Goal: Answer question/provide support: Share knowledge or assist other users

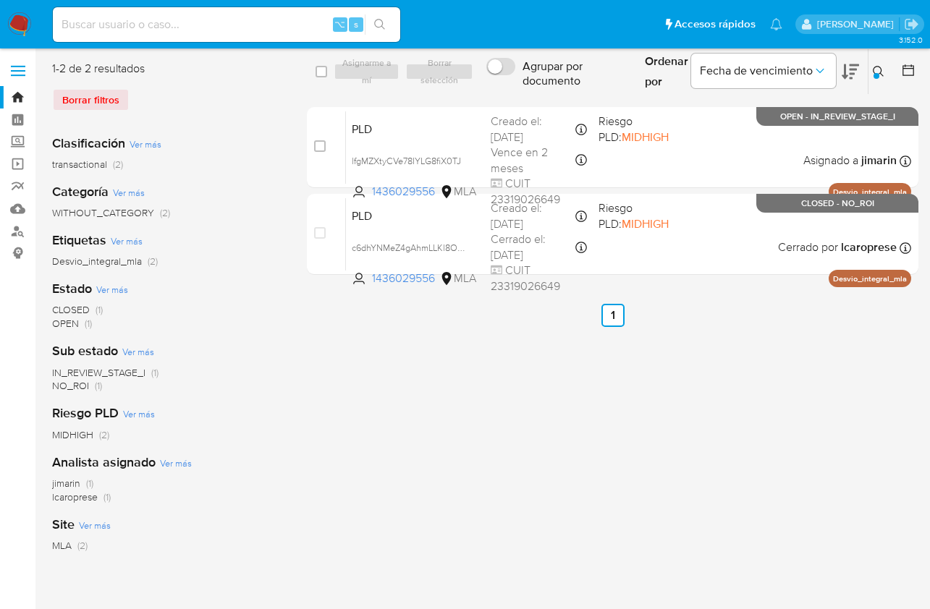
click at [864, 69] on div "Ordenar por Fecha de vencimiento" at bounding box center [750, 71] width 234 height 45
click at [876, 74] on div at bounding box center [876, 76] width 6 height 6
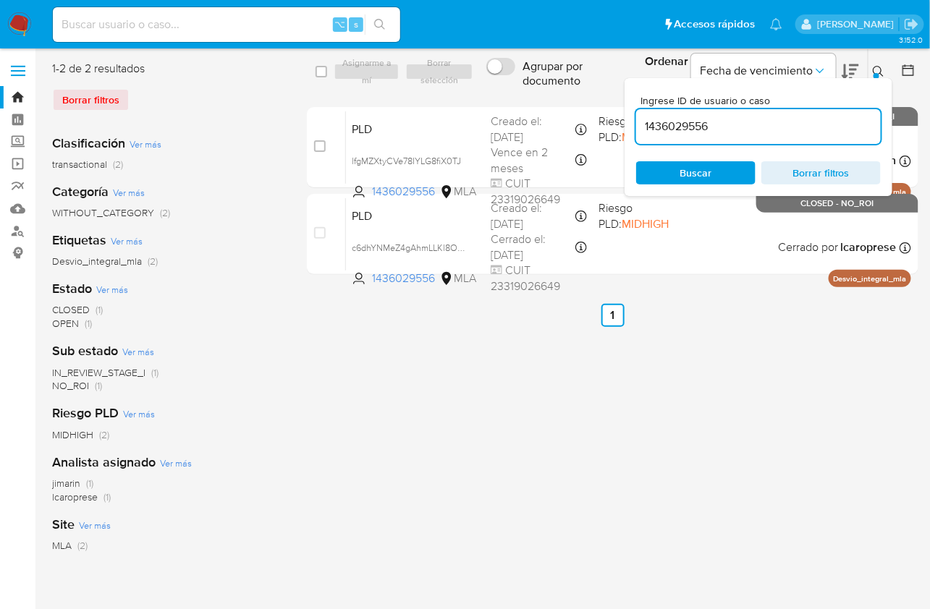
click at [809, 119] on input "1436029556" at bounding box center [758, 126] width 245 height 19
click at [804, 130] on input "14360295561878870972" at bounding box center [758, 126] width 245 height 19
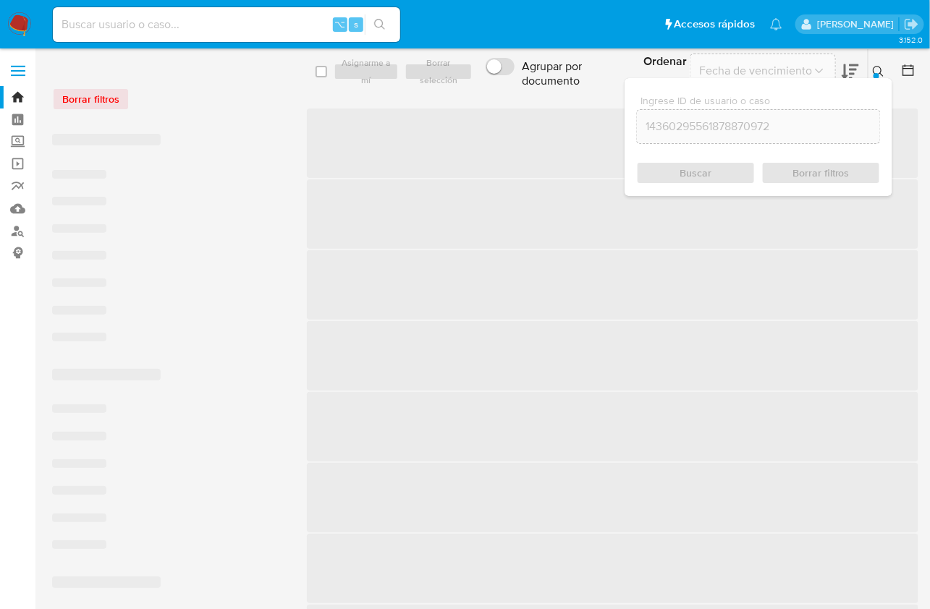
click at [710, 129] on input "14360295561878870972" at bounding box center [758, 126] width 243 height 19
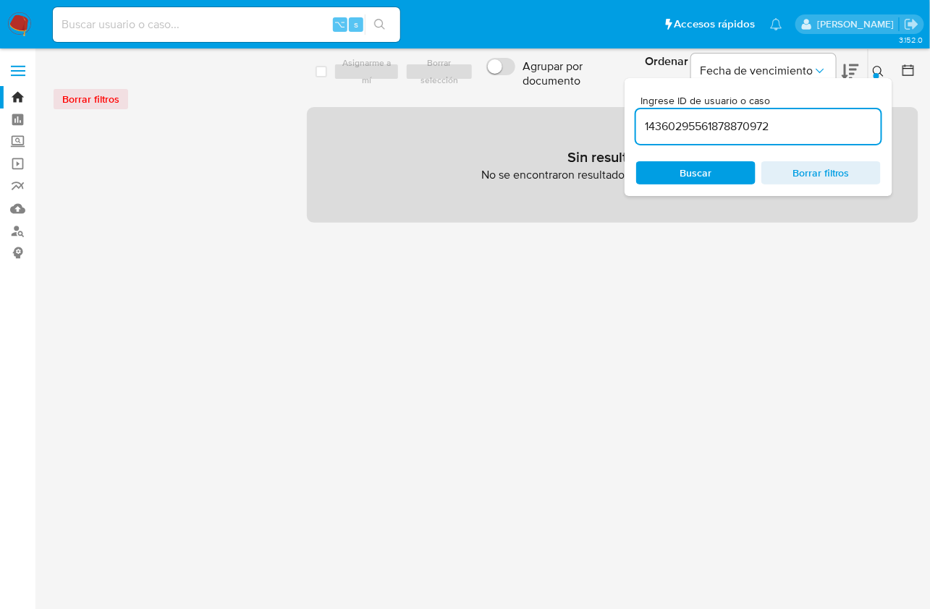
paste input
type input "1878870972"
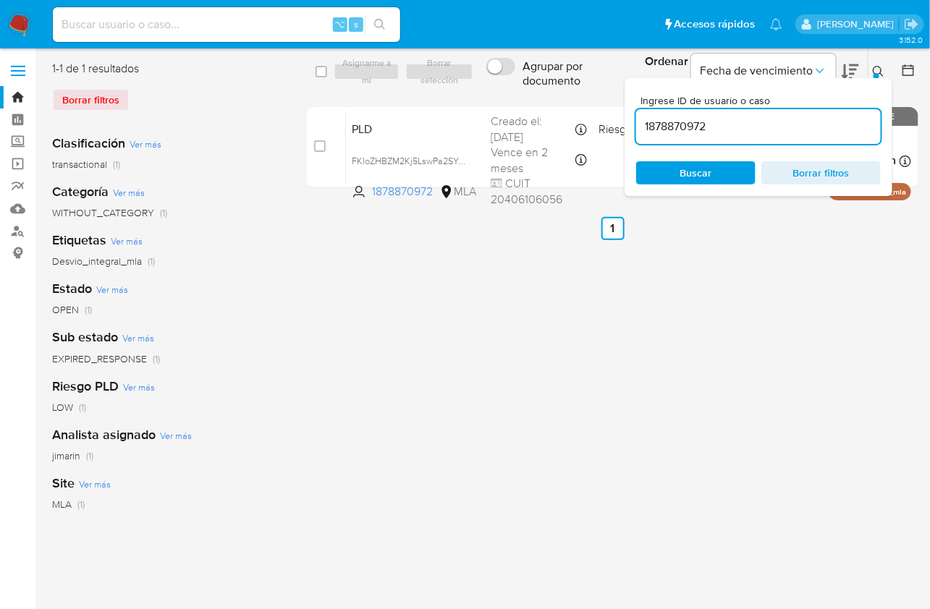
click at [875, 70] on icon at bounding box center [878, 72] width 12 height 12
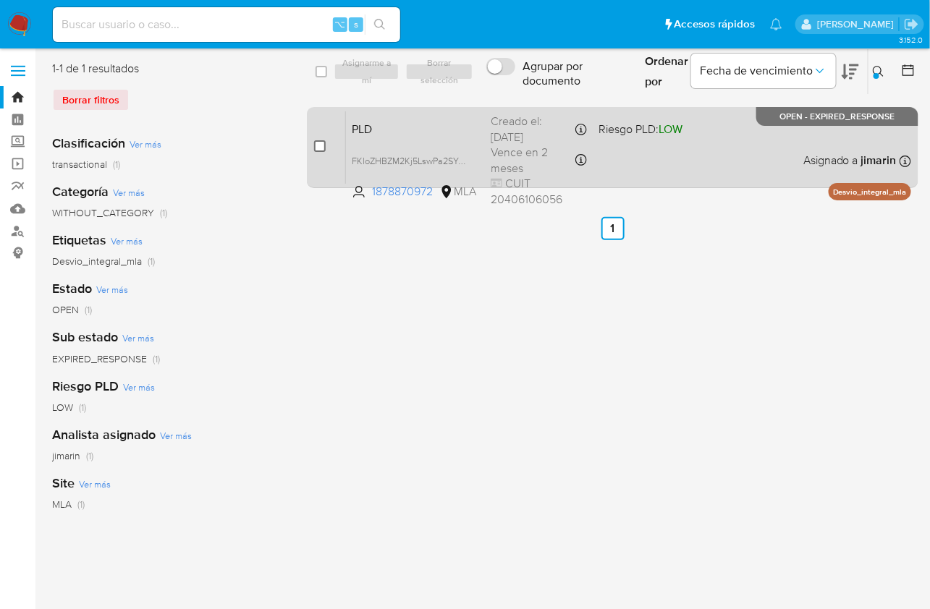
click at [314, 147] on input "checkbox" at bounding box center [320, 146] width 12 height 12
checkbox input "true"
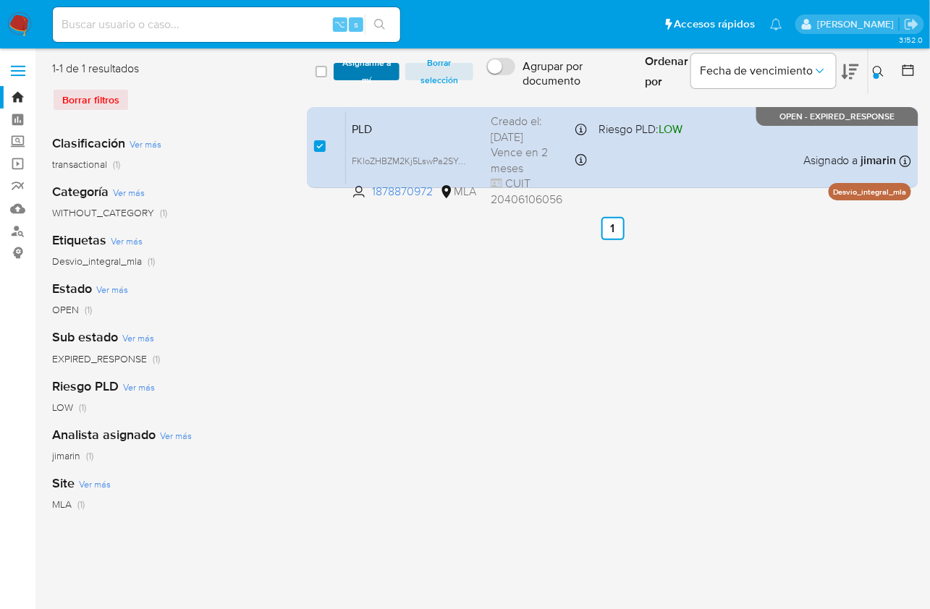
click at [363, 78] on span "Asignarme a mí" at bounding box center [366, 71] width 51 height 14
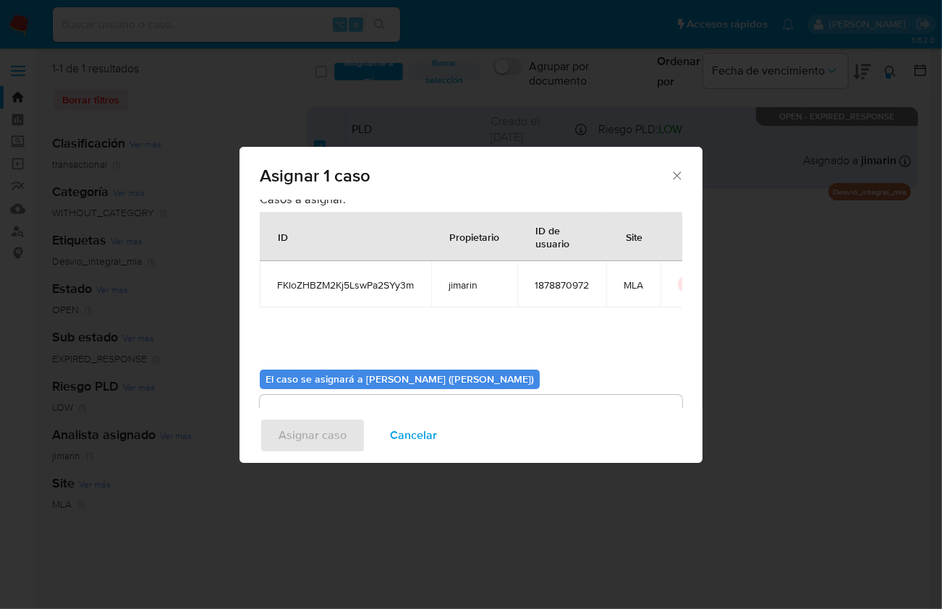
scroll to position [74, 0]
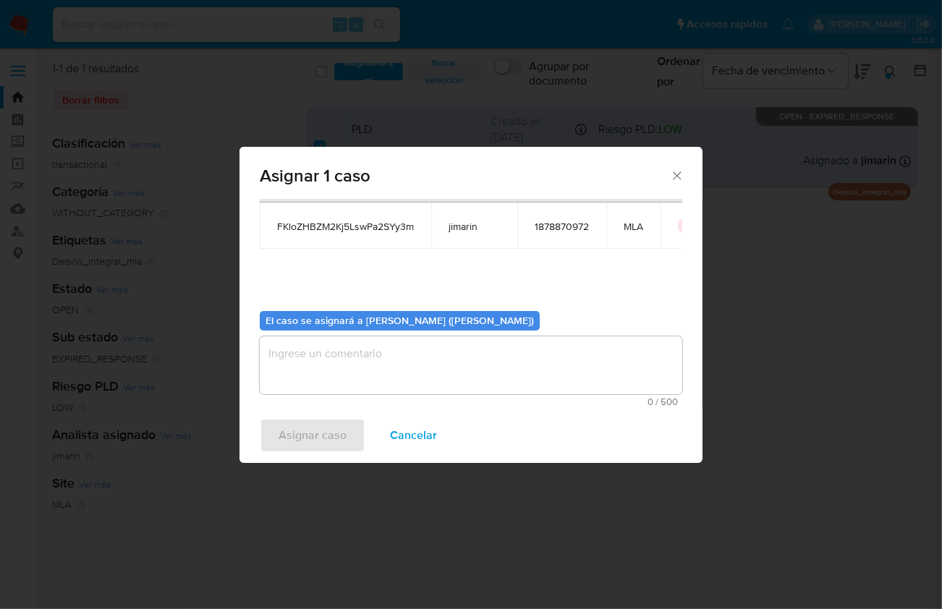
drag, startPoint x: 421, startPoint y: 361, endPoint x: 373, endPoint y: 413, distance: 70.7
click at [420, 361] on textarea "assign-modal" at bounding box center [471, 365] width 422 height 58
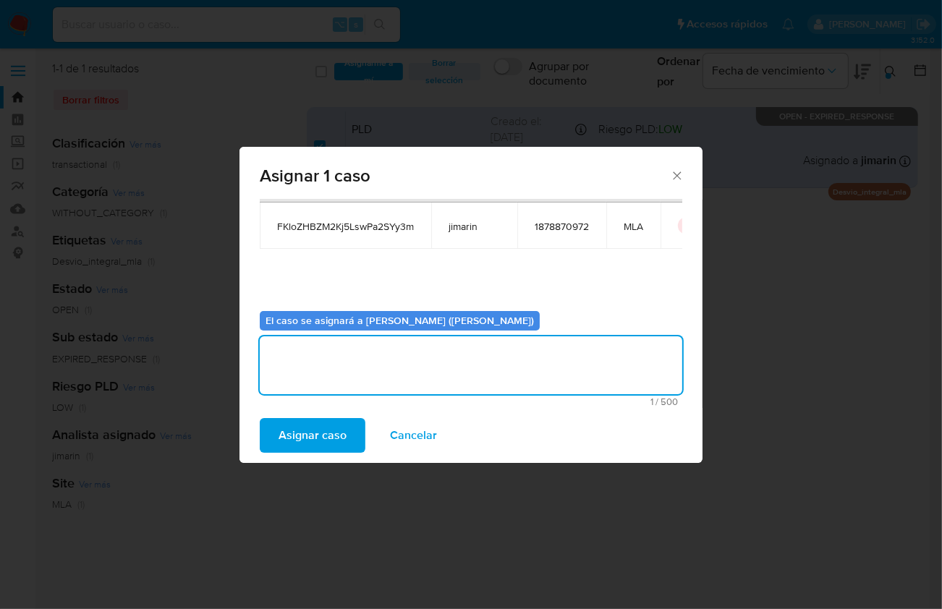
click at [328, 425] on span "Asignar caso" at bounding box center [313, 436] width 68 height 32
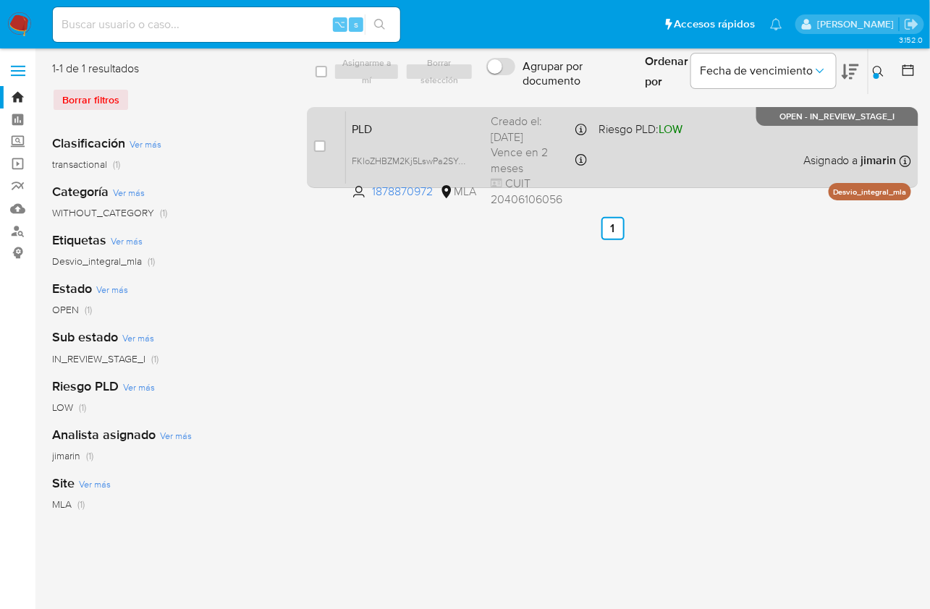
click at [664, 145] on div "PLD FKloZHBZM2Kj5LswPa2SYy3m 1878870972 MLA Riesgo PLD: LOW Creado el: 12/07/20…" at bounding box center [628, 147] width 565 height 73
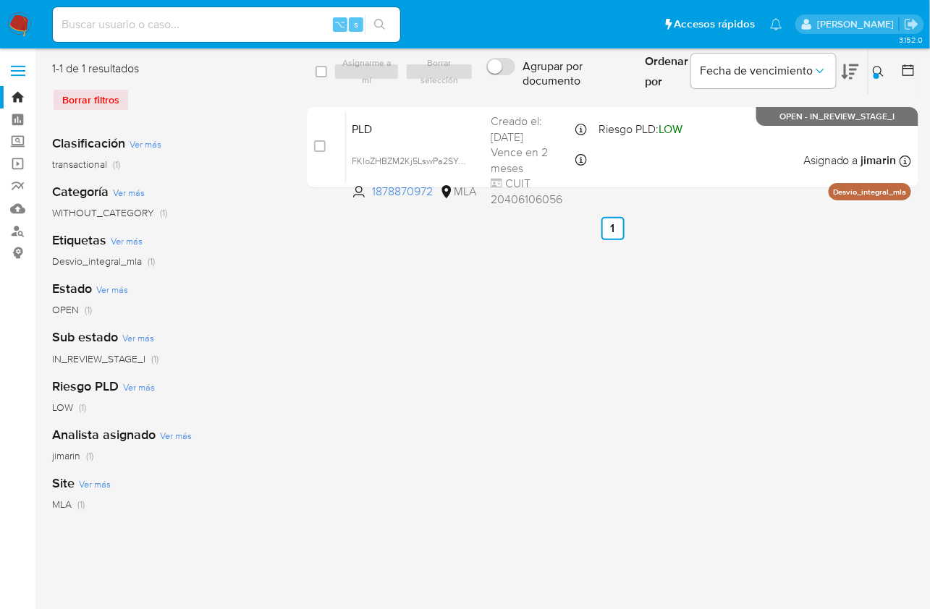
click at [885, 85] on div "Ingrese ID de usuario o caso 1878870972 Buscar Borrar filtros" at bounding box center [879, 71] width 25 height 45
click at [874, 79] on button at bounding box center [880, 71] width 24 height 17
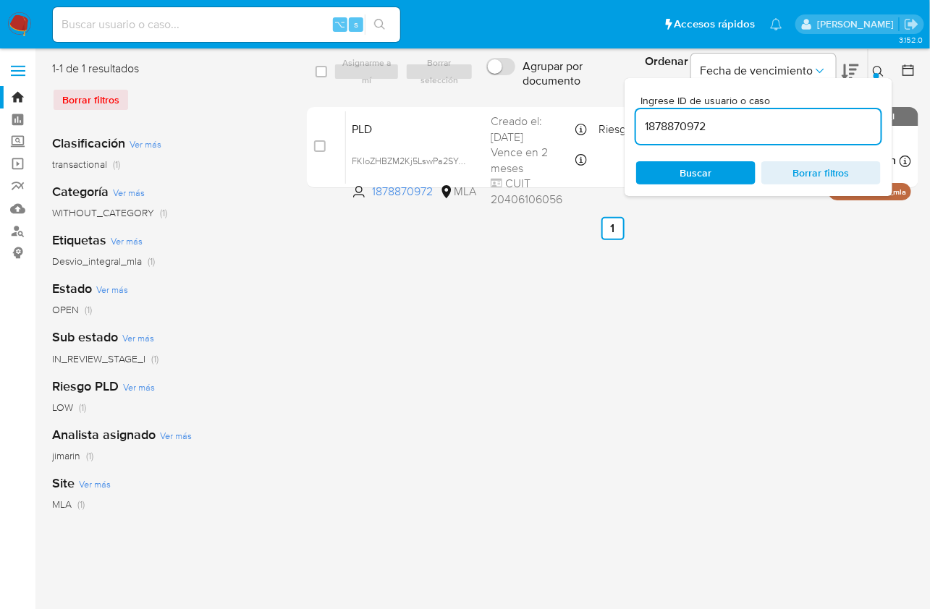
click at [838, 122] on input "1878870972" at bounding box center [758, 126] width 245 height 19
type input "2135308903"
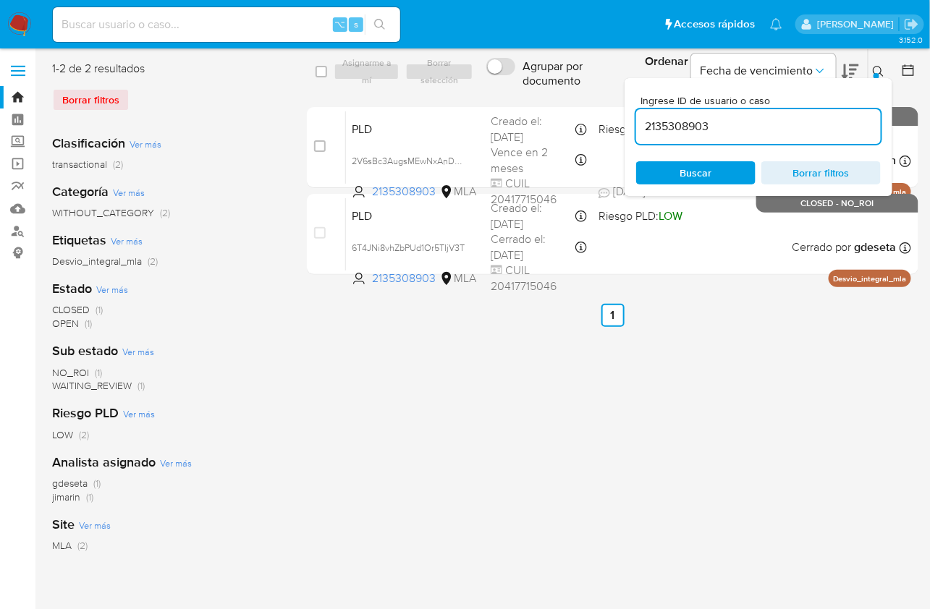
click at [881, 69] on icon at bounding box center [877, 71] width 11 height 11
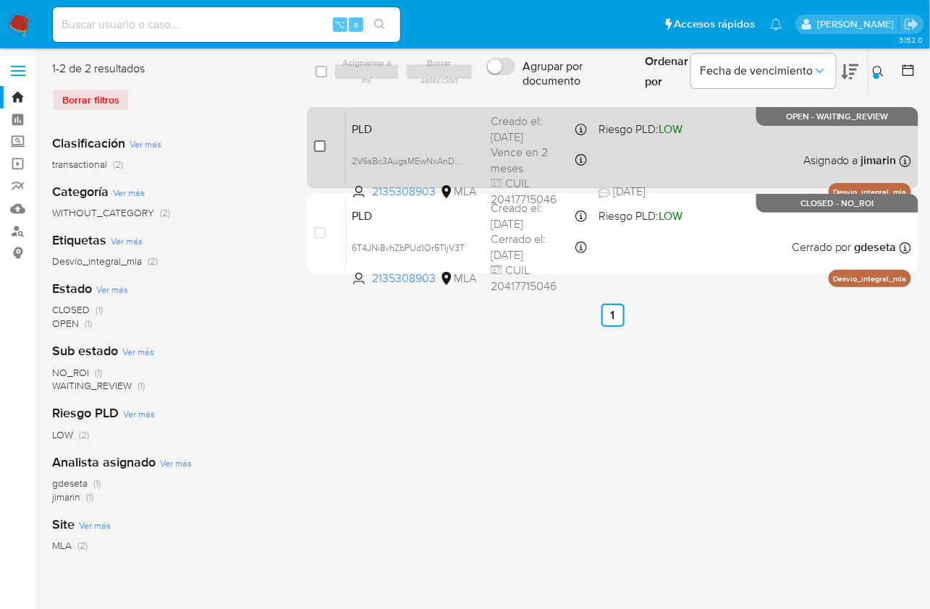
click at [318, 145] on input "checkbox" at bounding box center [320, 146] width 12 height 12
checkbox input "true"
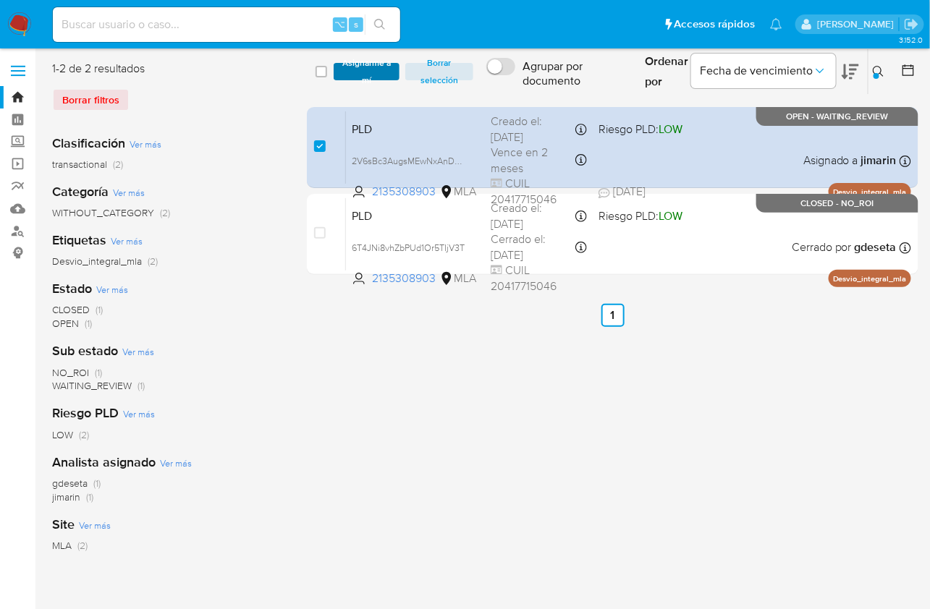
click at [368, 69] on span "Asignarme a mí" at bounding box center [366, 71] width 51 height 14
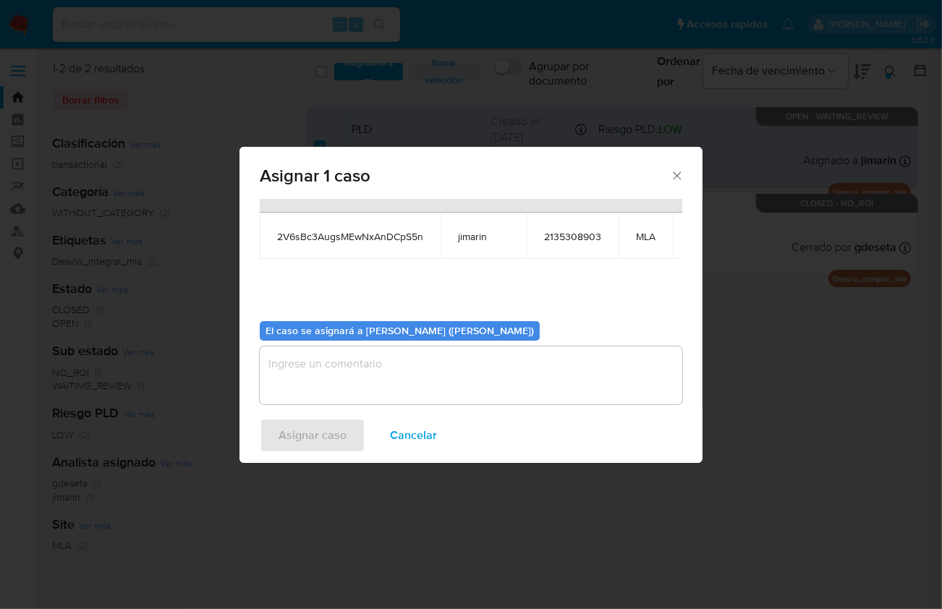
scroll to position [74, 0]
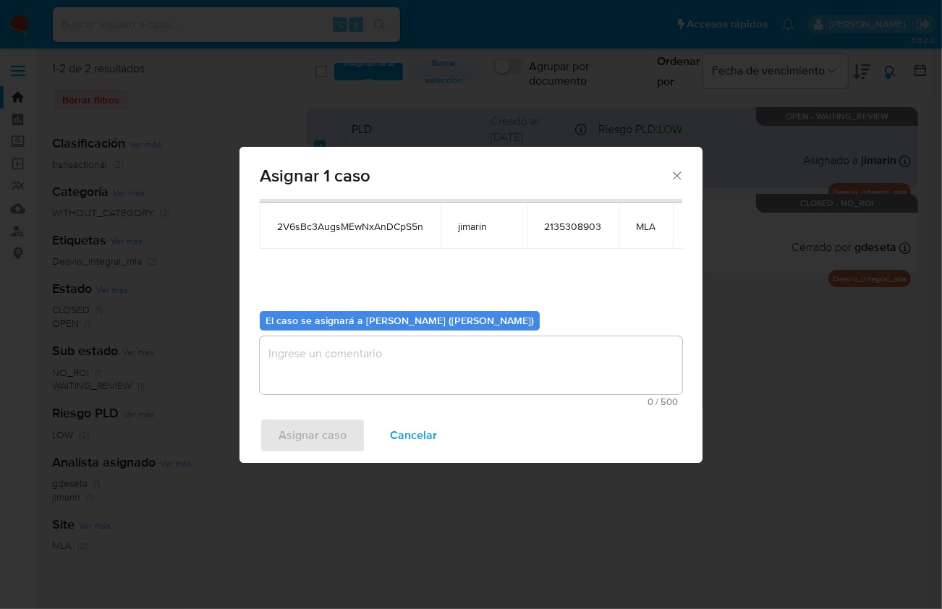
click at [409, 352] on textarea "assign-modal" at bounding box center [471, 365] width 422 height 58
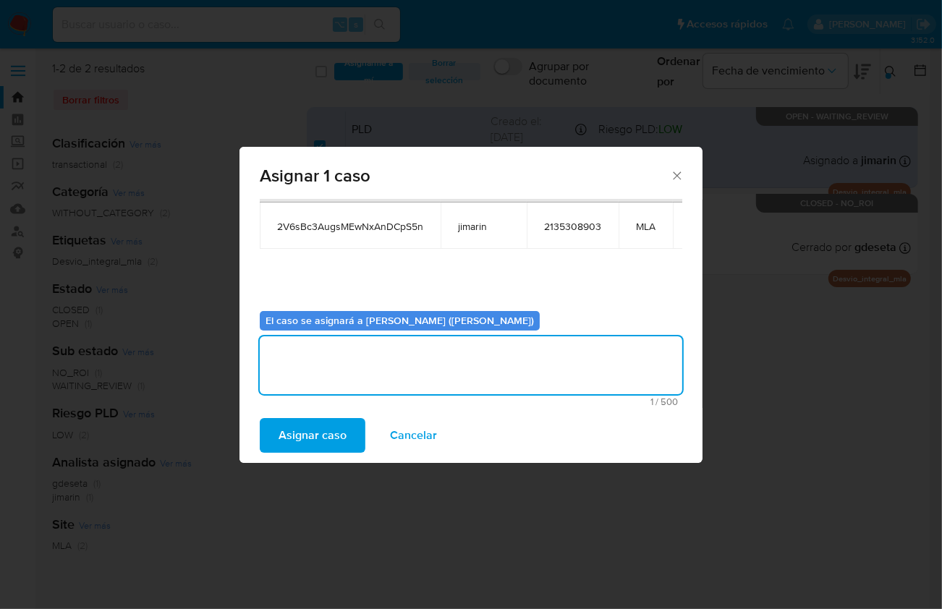
click at [334, 428] on span "Asignar caso" at bounding box center [313, 436] width 68 height 32
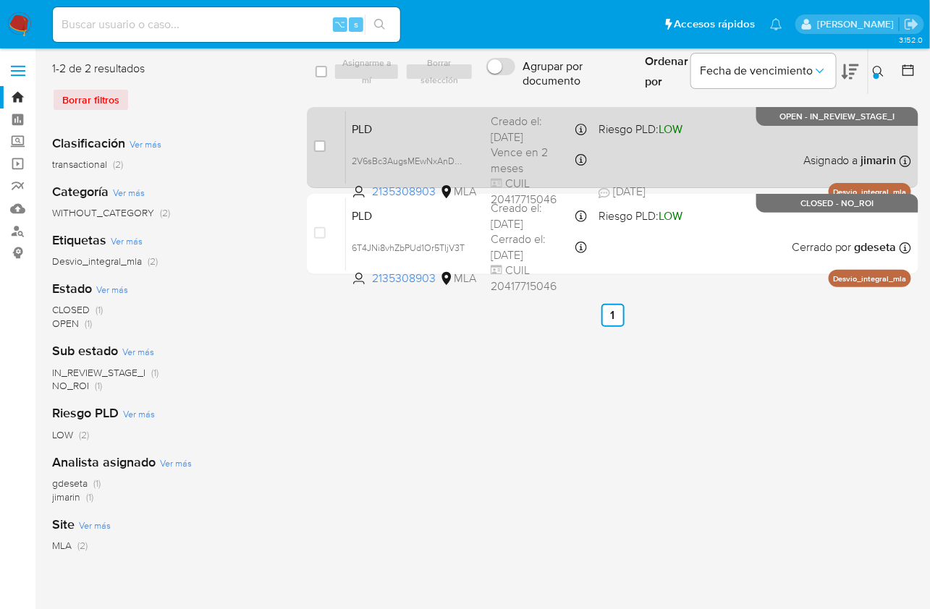
click at [701, 154] on div "PLD 2V6sBc3AugsMEwNxAnDCpS5n 2135308903 MLA Riesgo PLD: LOW Creado el: 12/07/20…" at bounding box center [628, 147] width 565 height 73
click at [318, 145] on input "checkbox" at bounding box center [320, 146] width 12 height 12
checkbox input "true"
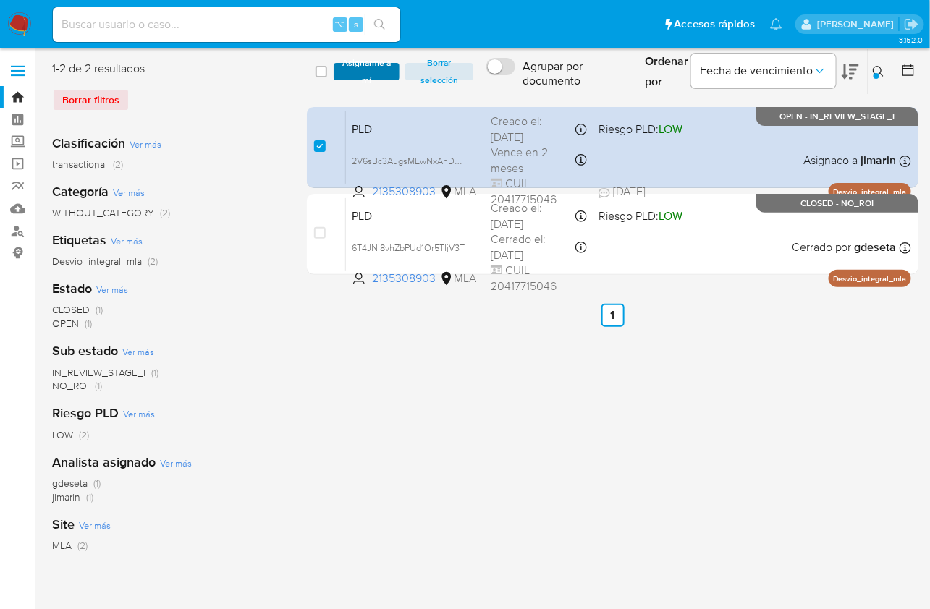
click at [373, 70] on span "Asignarme a mí" at bounding box center [366, 71] width 51 height 14
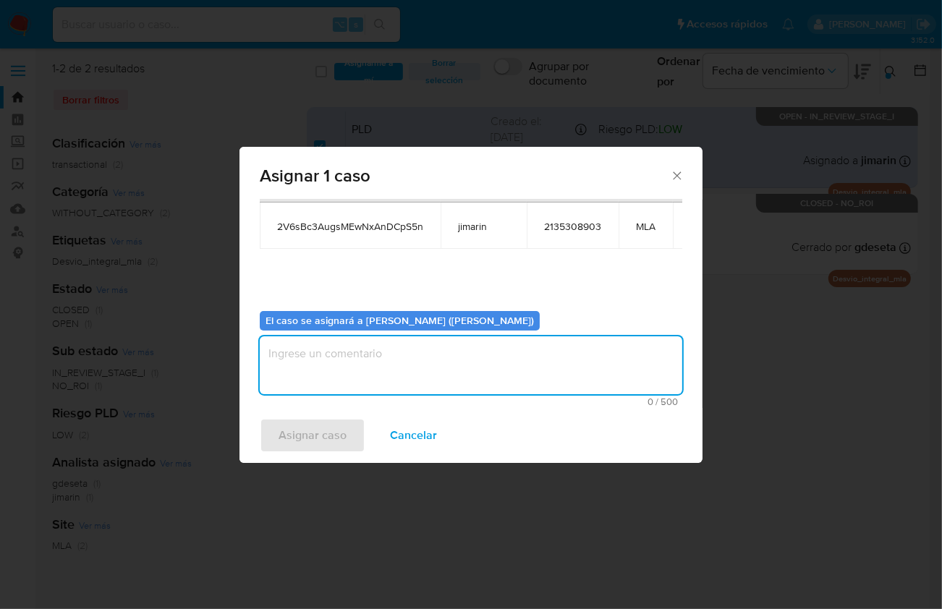
click at [396, 356] on textarea "assign-modal" at bounding box center [471, 365] width 422 height 58
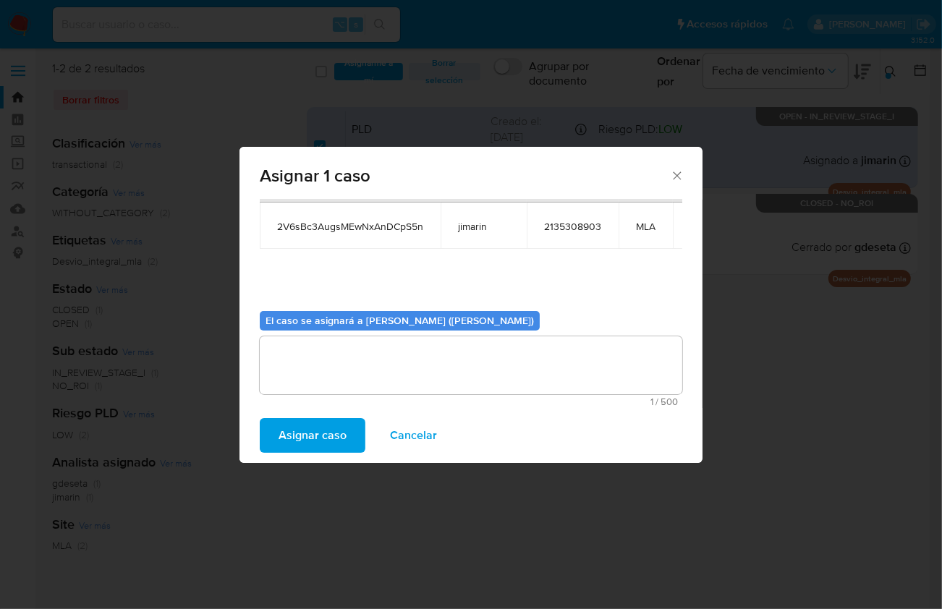
click at [327, 428] on span "Asignar caso" at bounding box center [313, 436] width 68 height 32
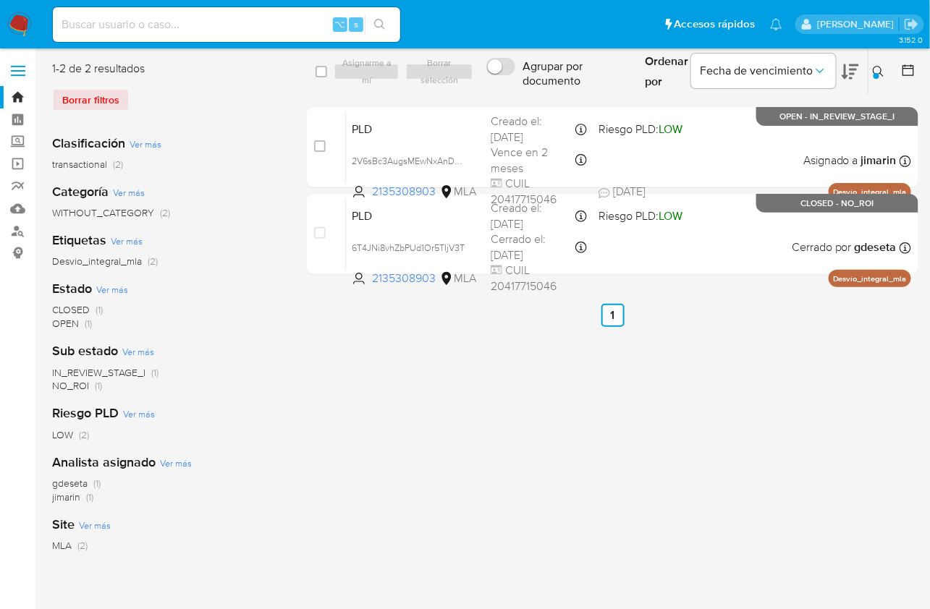
click at [868, 73] on button at bounding box center [880, 71] width 24 height 17
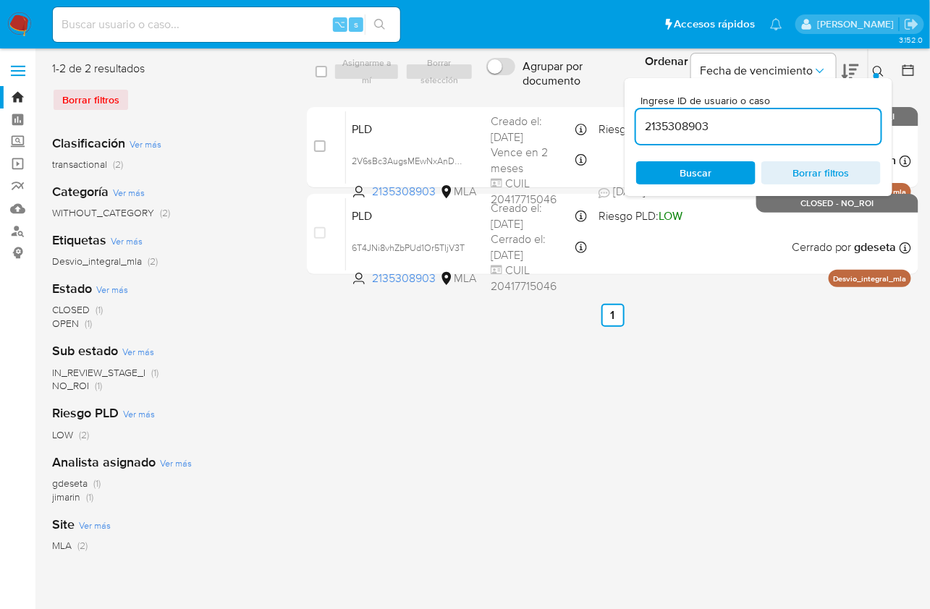
click at [808, 130] on input "2135308903" at bounding box center [758, 126] width 245 height 19
type input "2422022219"
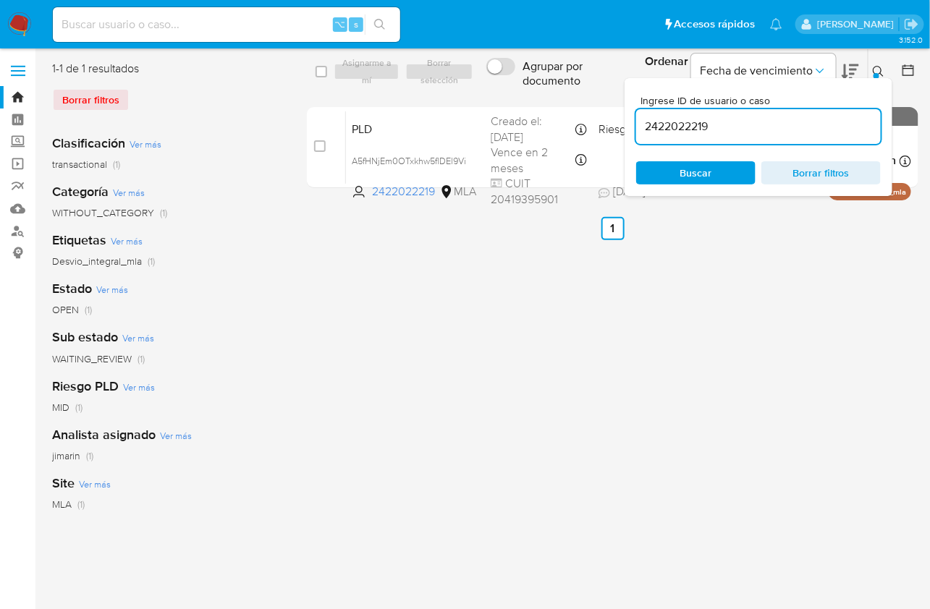
click at [882, 69] on icon at bounding box center [878, 72] width 12 height 12
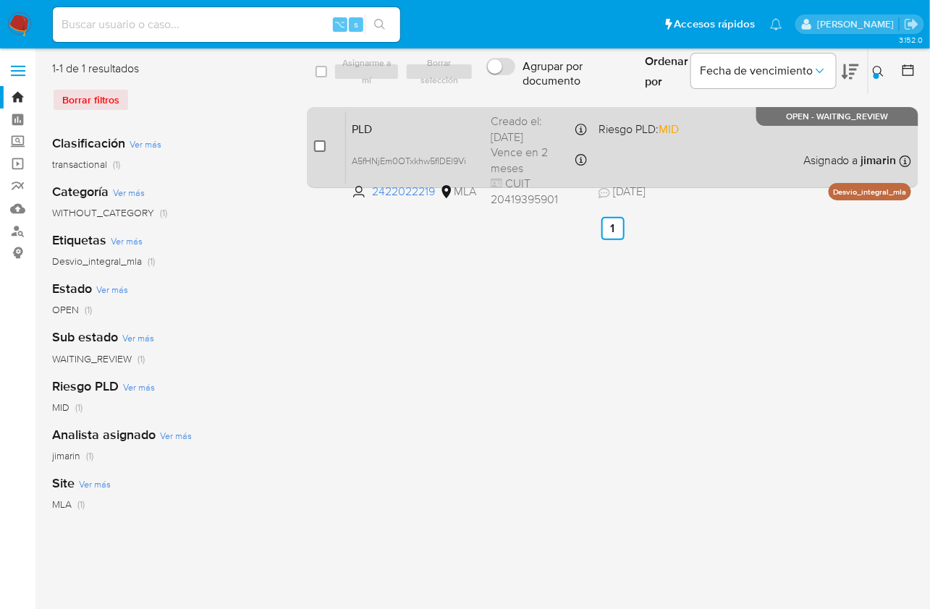
click at [317, 145] on input "checkbox" at bounding box center [320, 146] width 12 height 12
checkbox input "true"
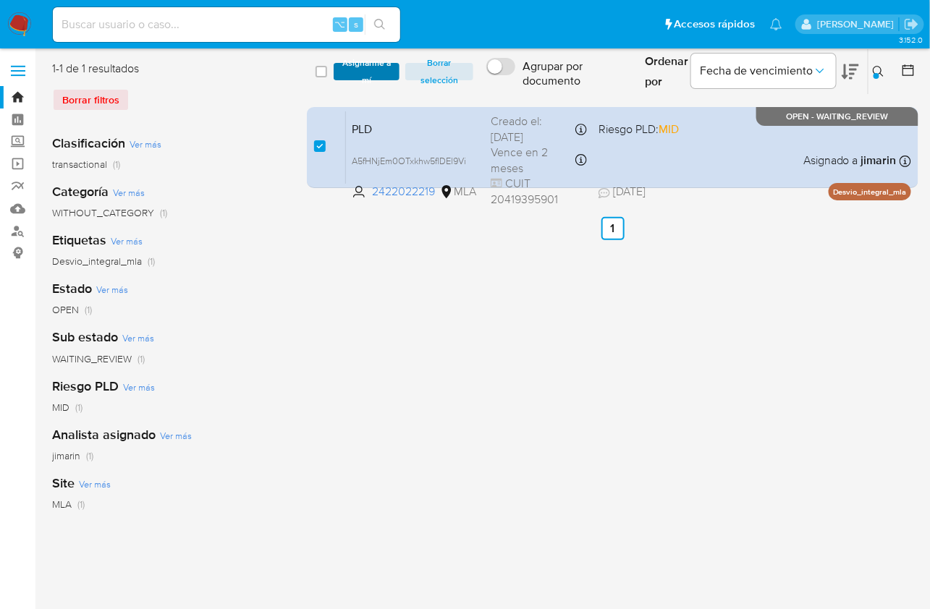
click at [363, 74] on span "Asignarme a mí" at bounding box center [366, 71] width 51 height 14
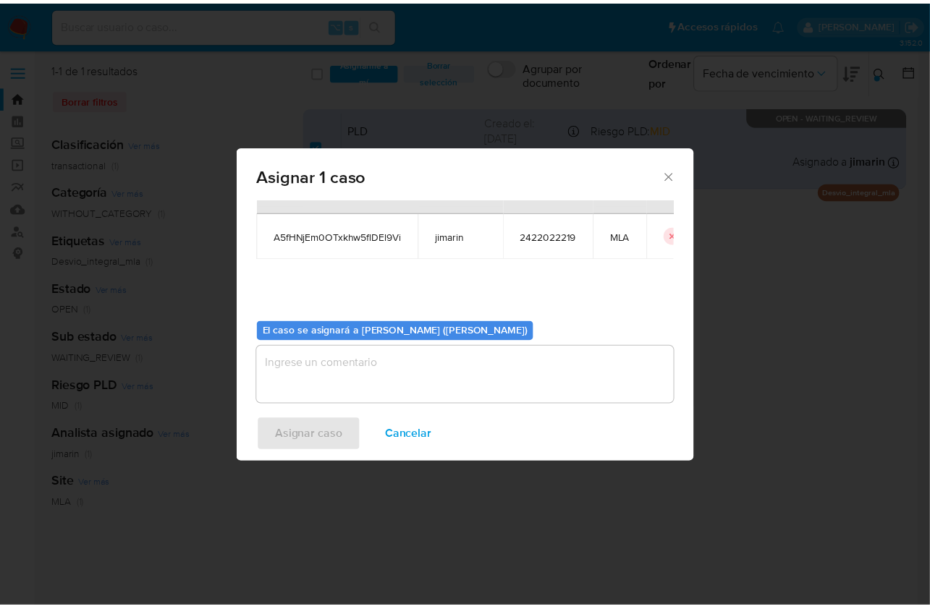
scroll to position [74, 0]
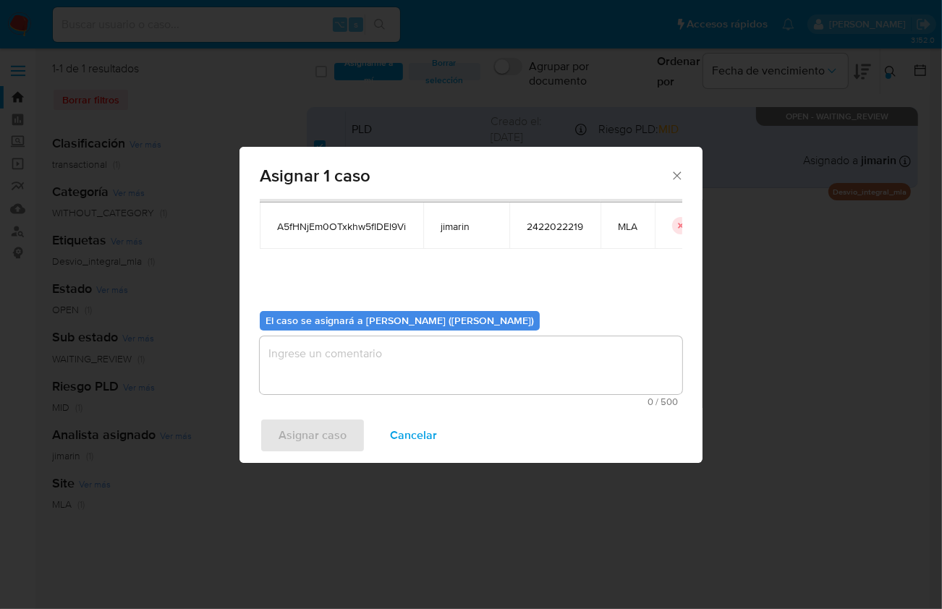
click at [357, 375] on textarea "assign-modal" at bounding box center [471, 365] width 422 height 58
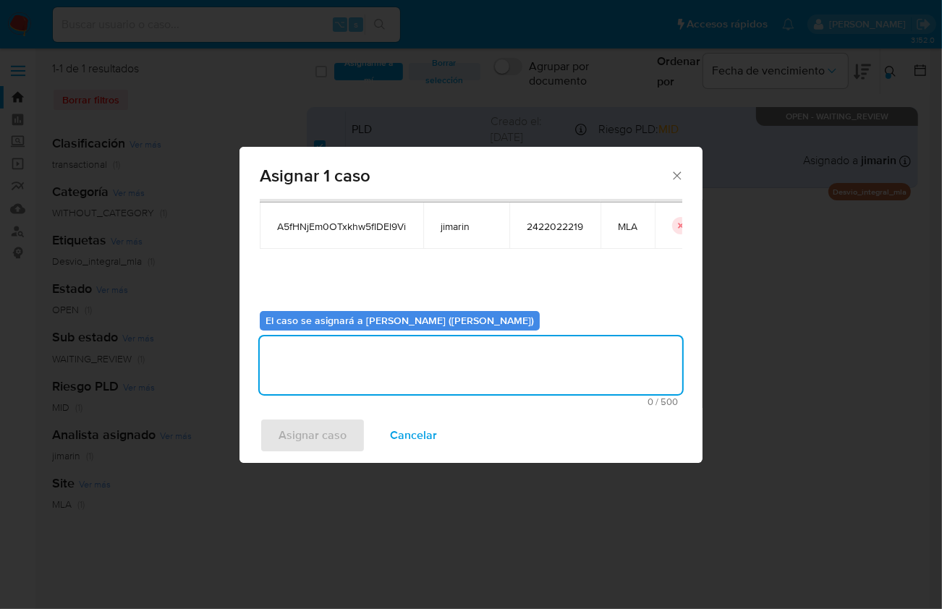
click at [341, 422] on span "Asignar caso" at bounding box center [313, 436] width 68 height 32
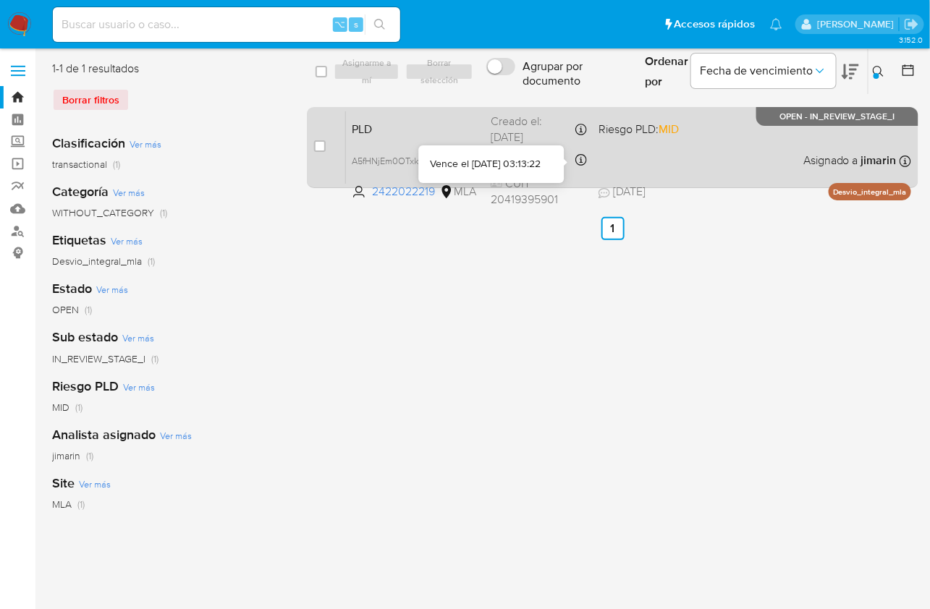
click at [596, 156] on div "PLD A5fHNjEm0OTxkhw5flDEl9Vi 2422022219 MLA Riesgo PLD: MID Creado el: 12/07/20…" at bounding box center [628, 147] width 565 height 73
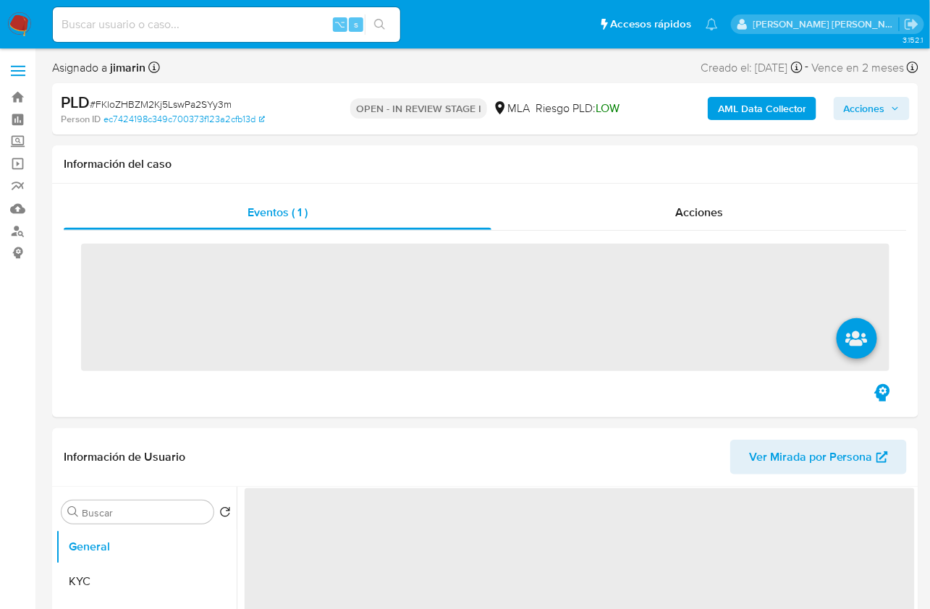
click at [173, 103] on span "# FKloZHBZM2Kj5LswPa2SYy3m" at bounding box center [161, 104] width 142 height 14
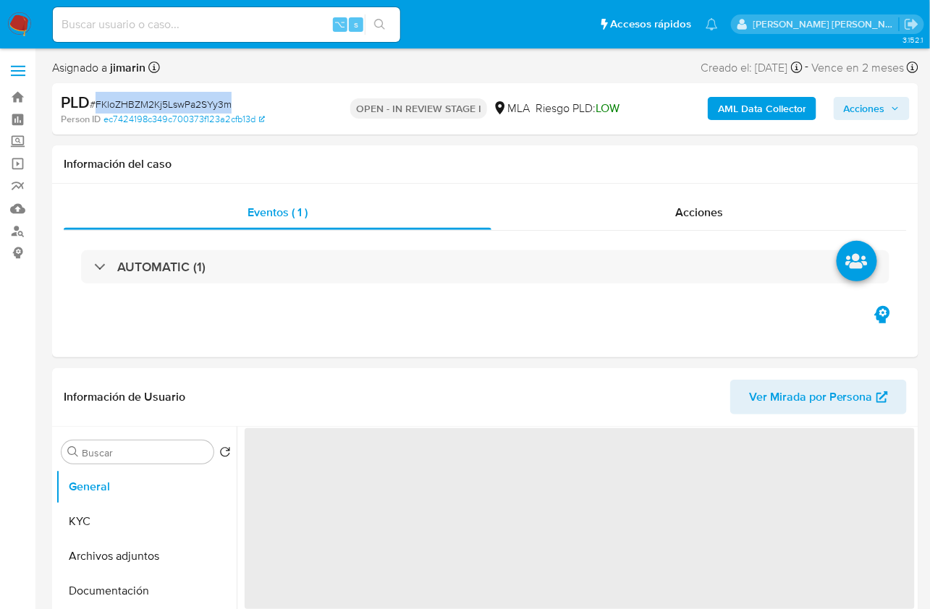
click at [173, 103] on span "# FKloZHBZM2Kj5LswPa2SYy3m" at bounding box center [161, 104] width 142 height 14
copy span "FKloZHBZM2Kj5LswPa2SYy3m"
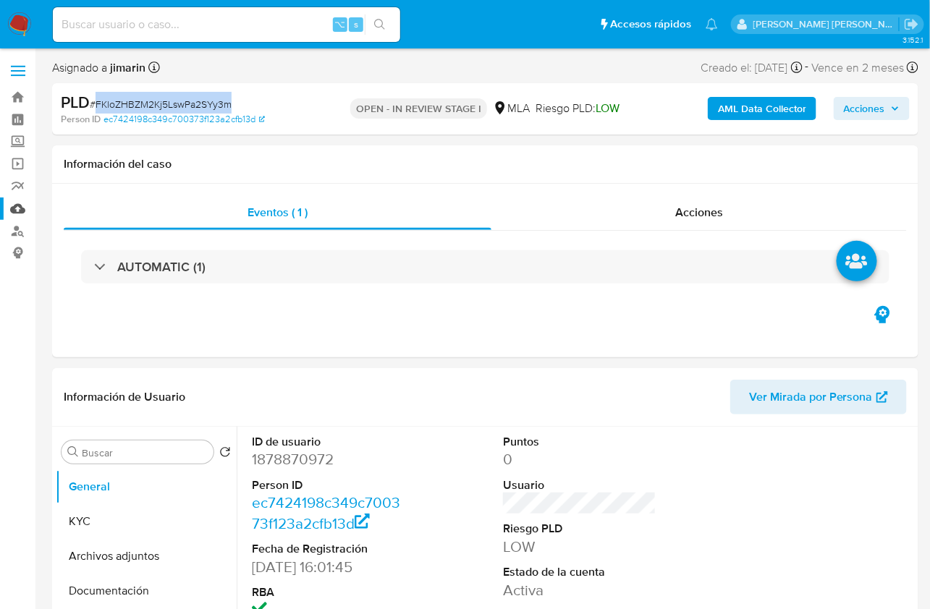
select select "10"
click at [300, 467] on dd "1878870972" at bounding box center [328, 459] width 153 height 20
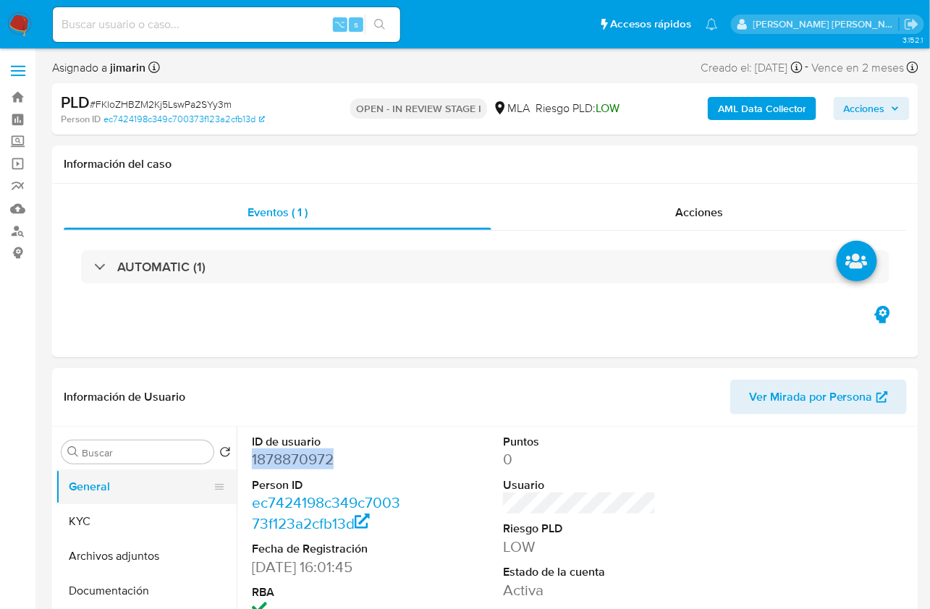
copy dd "1878870972"
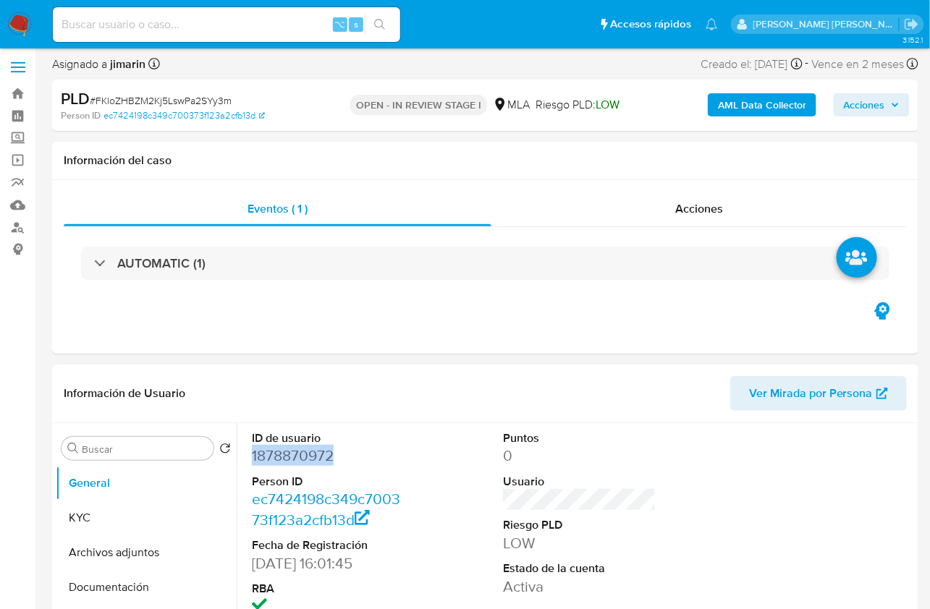
scroll to position [252, 0]
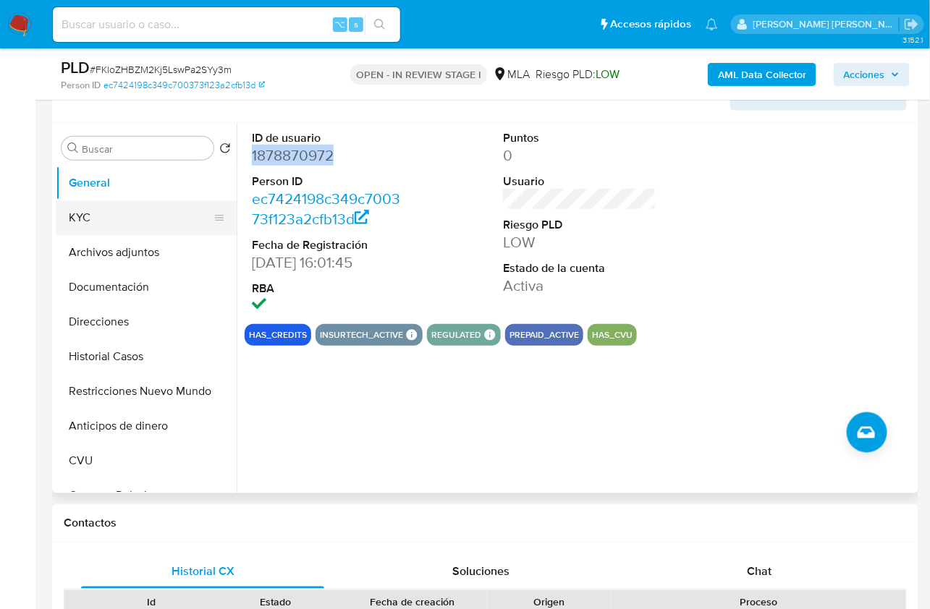
click at [90, 221] on button "KYC" at bounding box center [140, 217] width 169 height 35
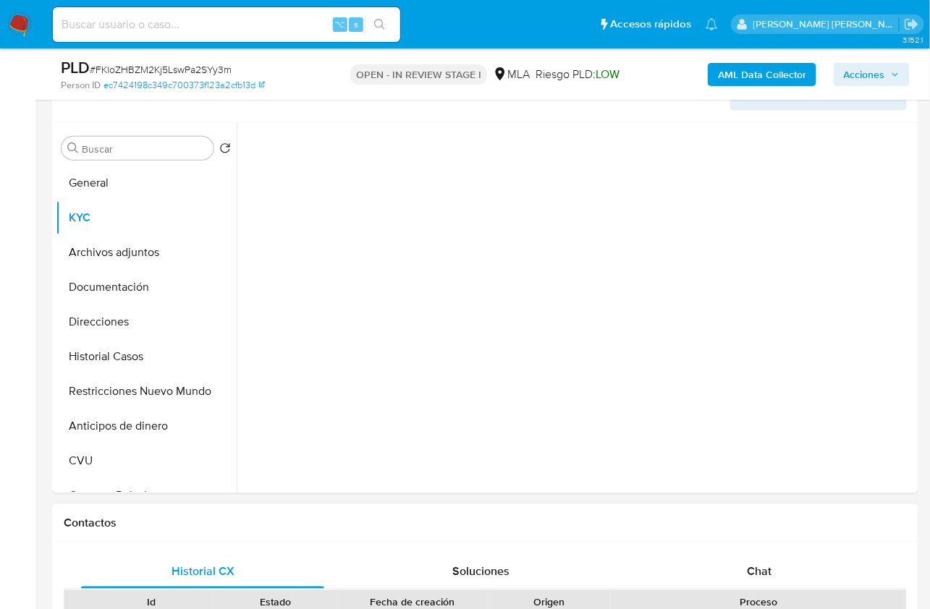
scroll to position [515, 0]
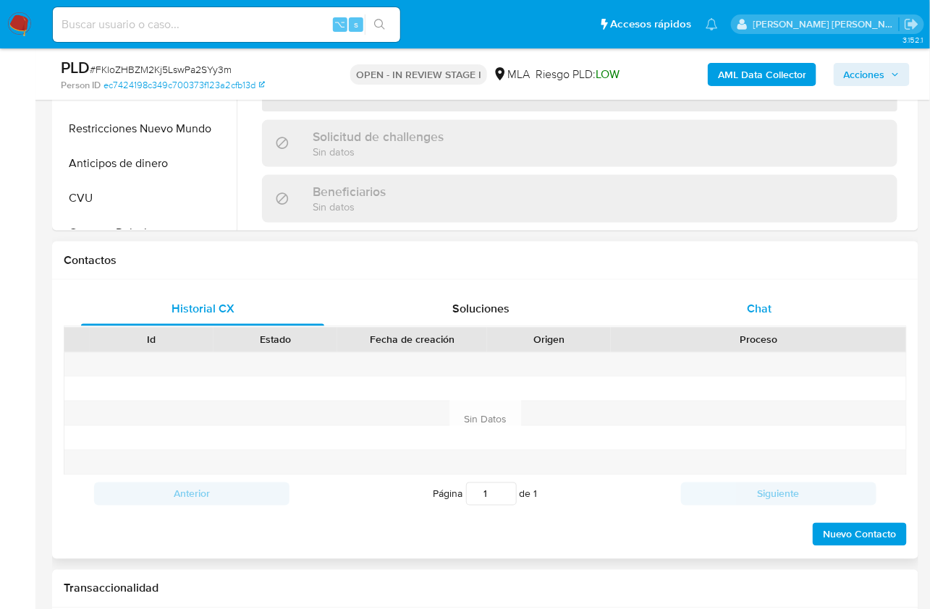
click at [800, 299] on div "Chat" at bounding box center [758, 309] width 243 height 35
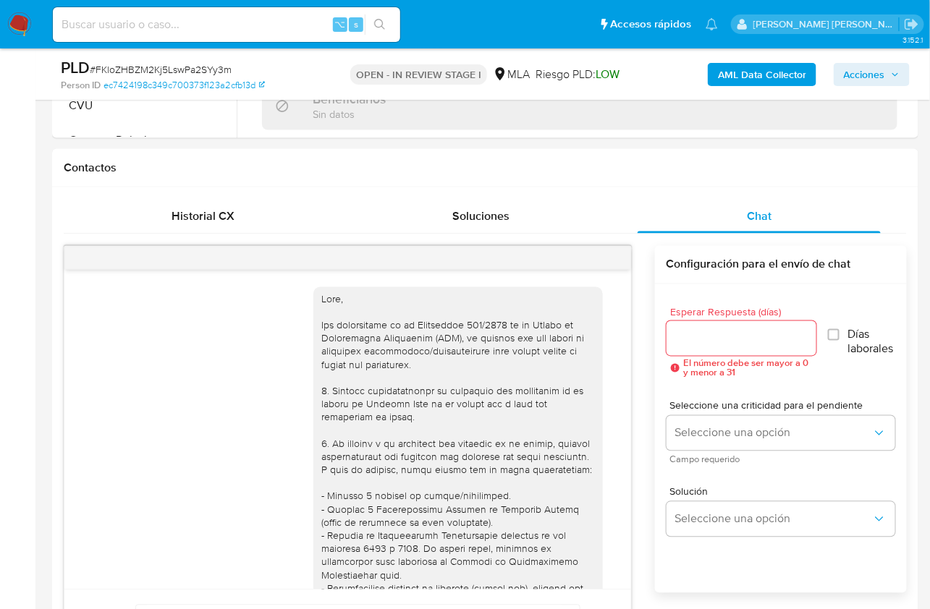
scroll to position [818, 0]
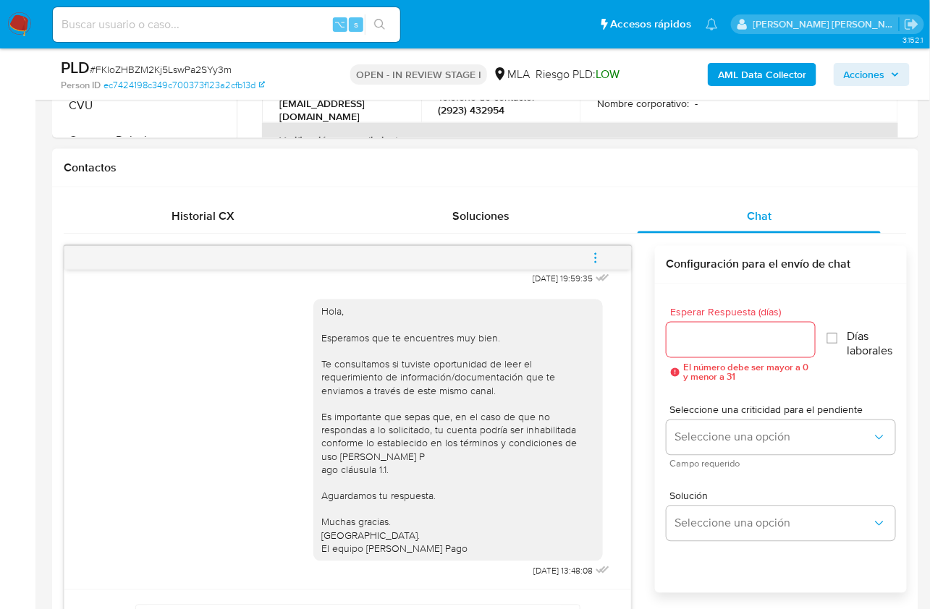
click at [597, 258] on icon "menu-action" at bounding box center [595, 258] width 13 height 13
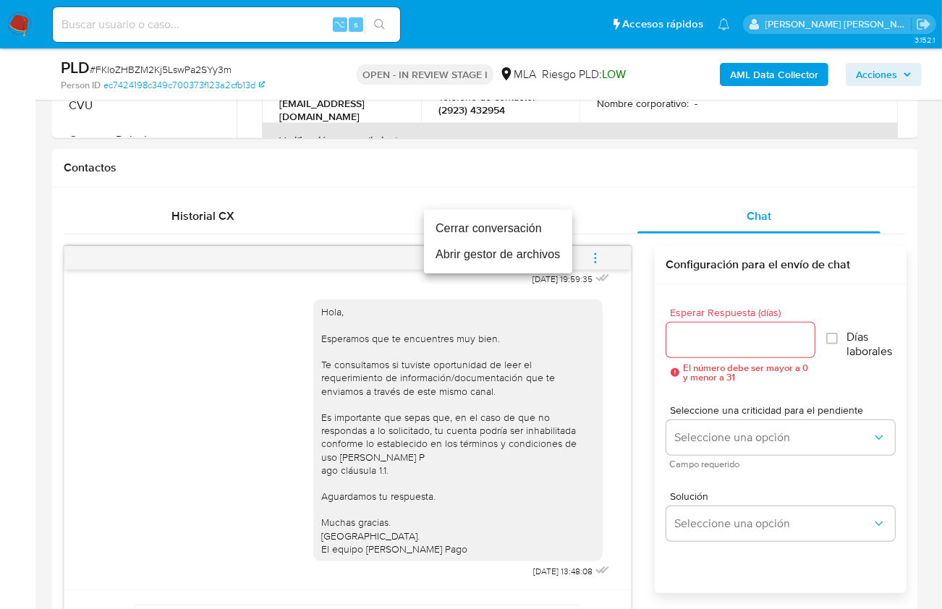
click at [493, 235] on li "Cerrar conversación" at bounding box center [498, 229] width 148 height 26
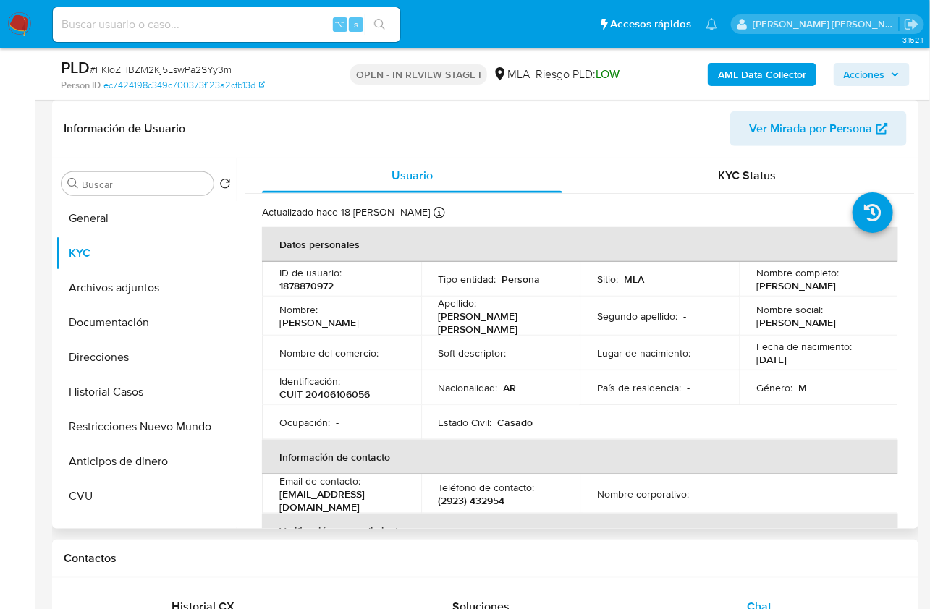
scroll to position [190, 0]
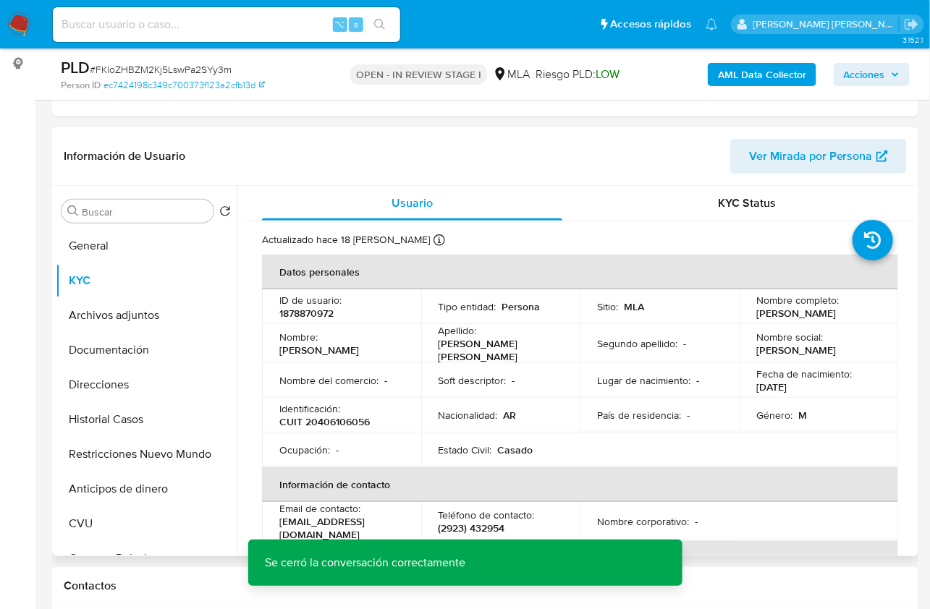
click at [336, 417] on p "CUIT 20406106056" at bounding box center [324, 421] width 90 height 13
copy p "20406106056"
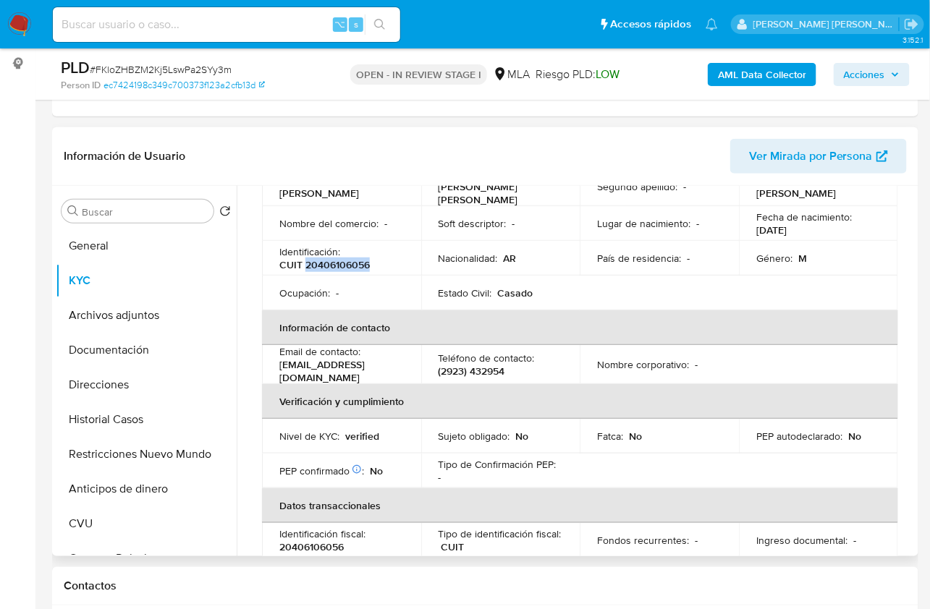
scroll to position [797, 0]
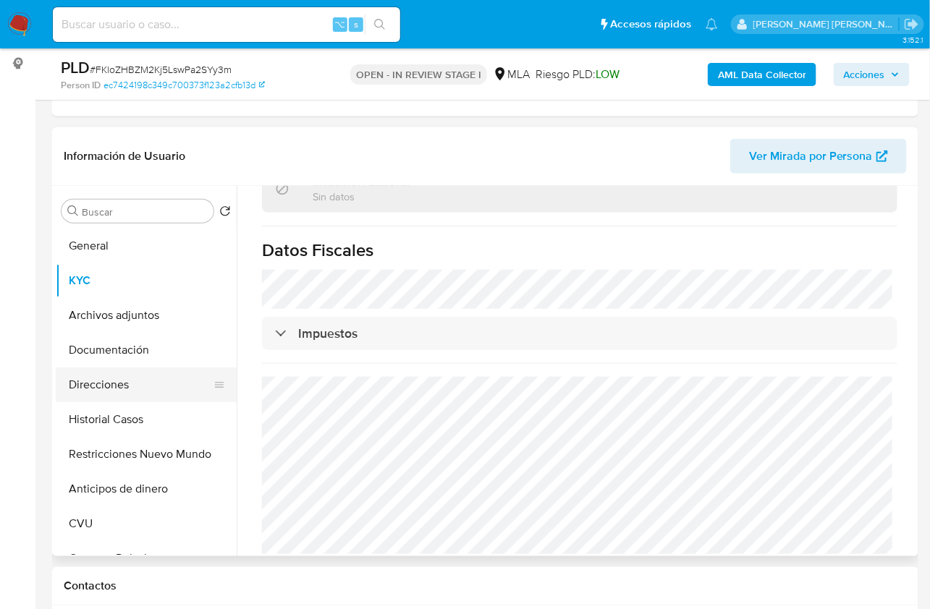
click at [120, 388] on button "Direcciones" at bounding box center [140, 385] width 169 height 35
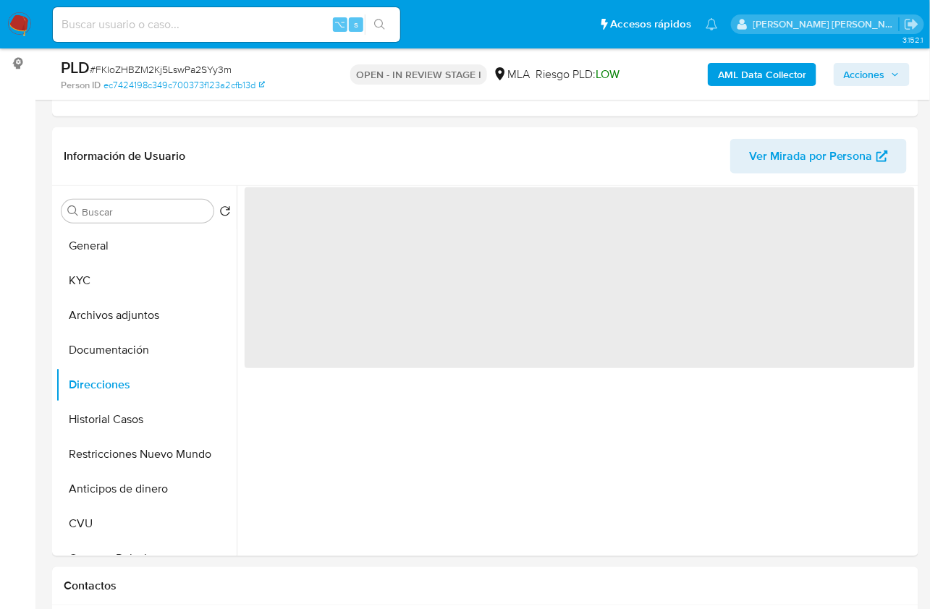
scroll to position [0, 0]
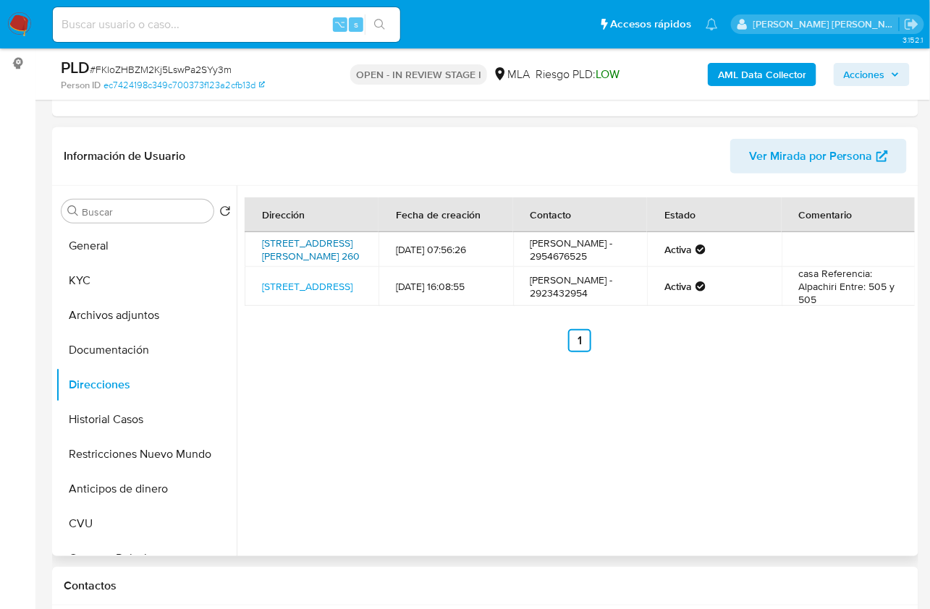
click at [294, 241] on link "San Martín 260 Alpachiri 260, Alpachiri, La Pampa, 6309, Argentina 260" at bounding box center [311, 249] width 98 height 27
click at [291, 294] on link "Calle 25 De Mayo Sn, La Pampa Guatraché, La Pampa, 6311, Argentina SN" at bounding box center [307, 286] width 90 height 14
click at [123, 344] on button "Documentación" at bounding box center [140, 350] width 169 height 35
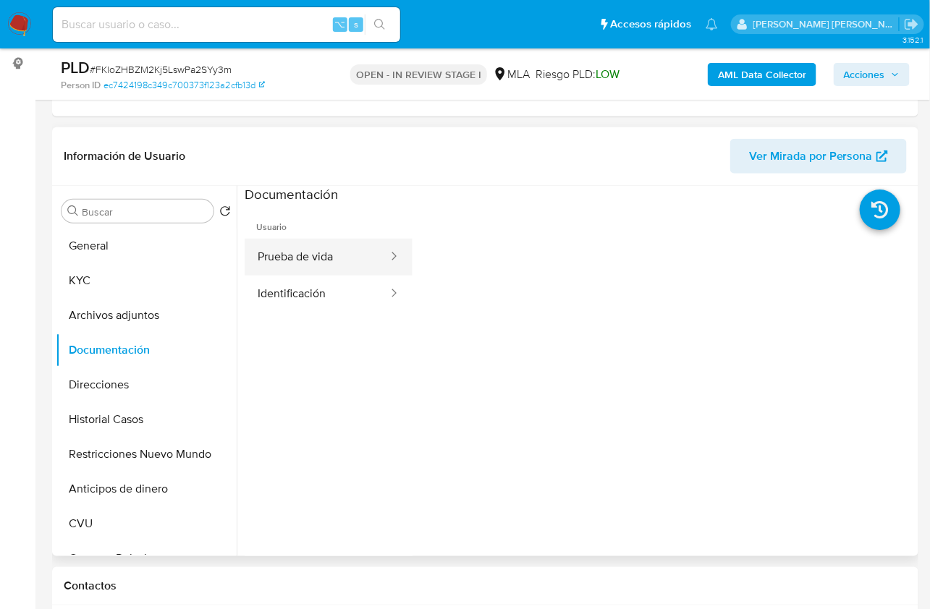
click at [310, 262] on button "Prueba de vida" at bounding box center [317, 257] width 145 height 37
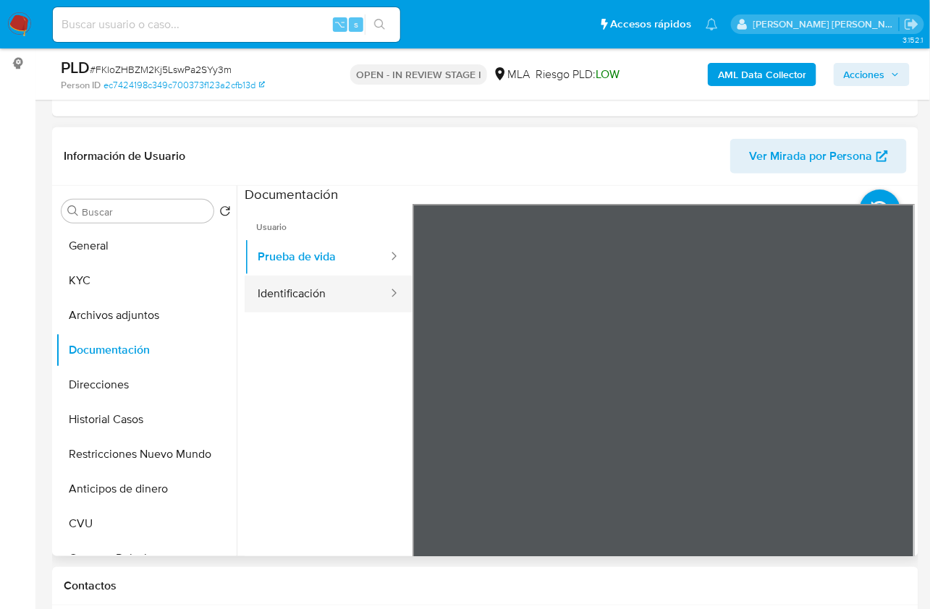
click at [305, 305] on button "Identificación" at bounding box center [317, 294] width 145 height 37
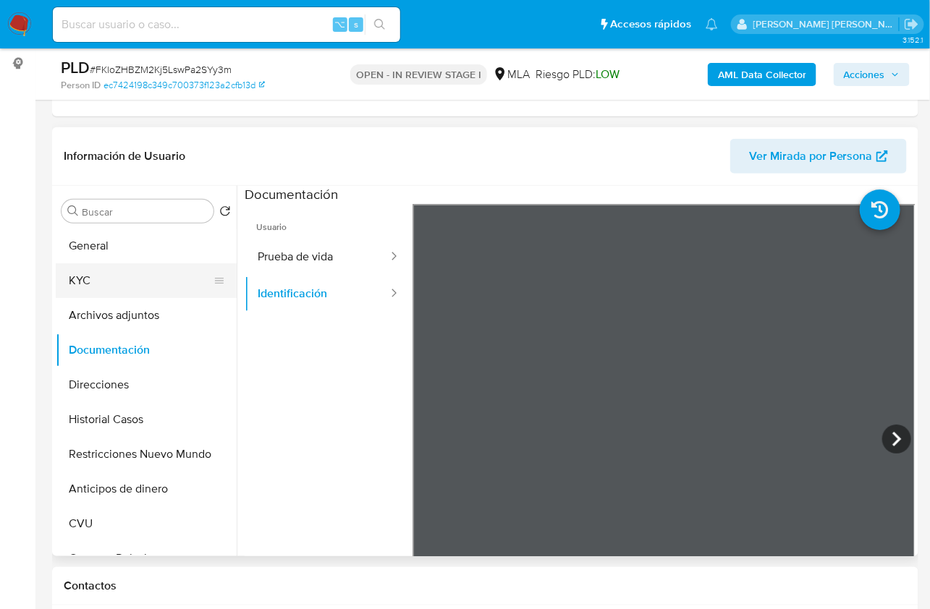
click at [127, 279] on button "KYC" at bounding box center [140, 280] width 169 height 35
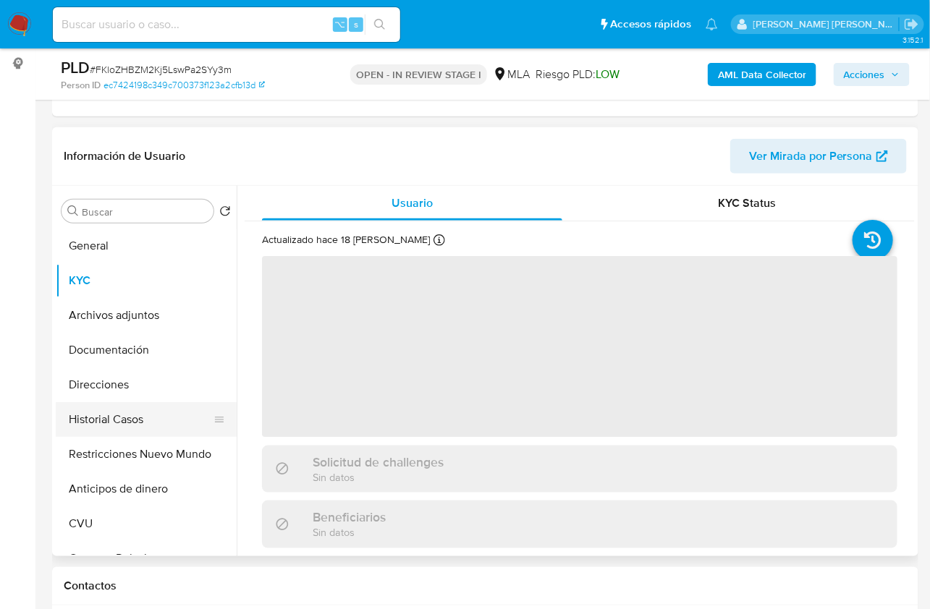
click at [148, 415] on button "Historial Casos" at bounding box center [140, 419] width 169 height 35
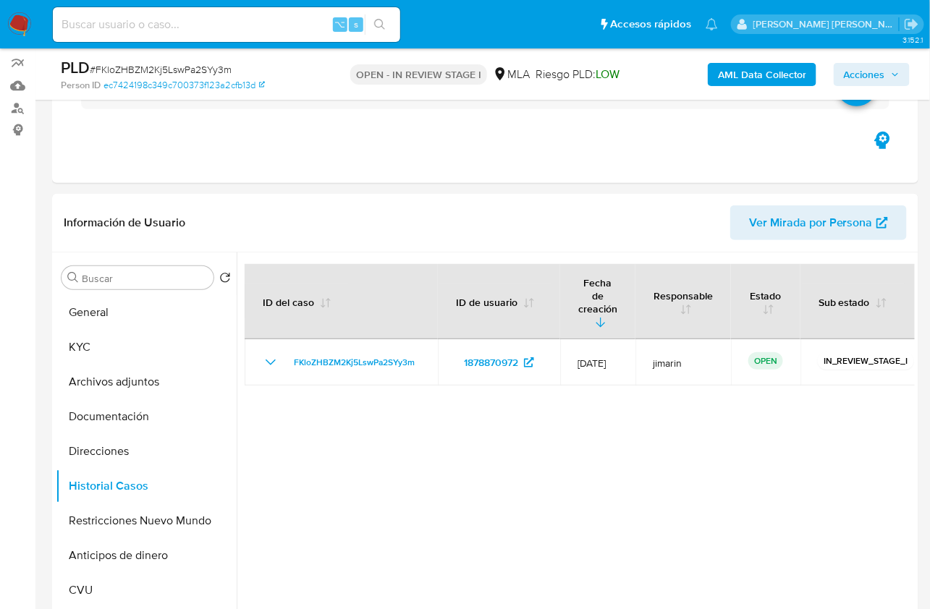
scroll to position [113, 0]
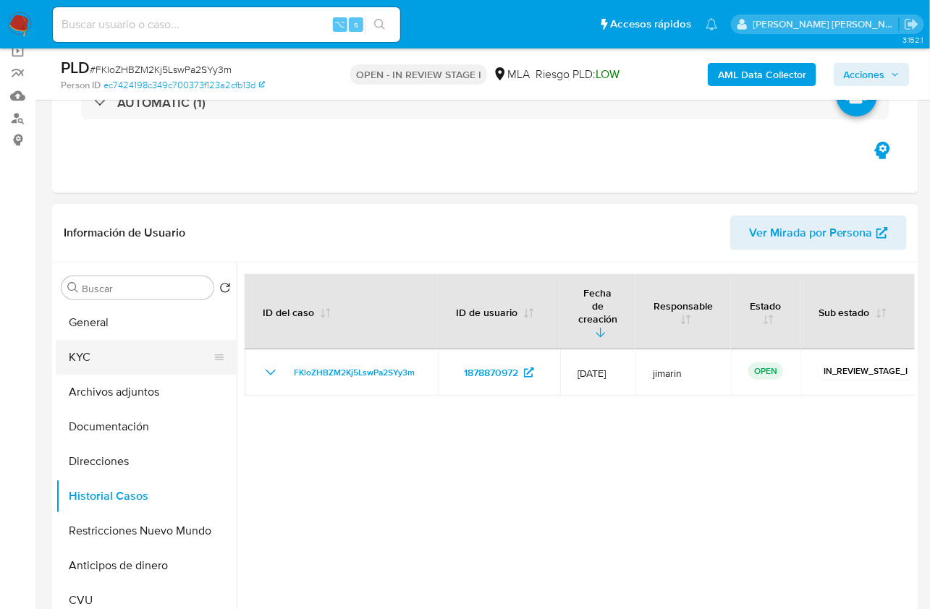
click at [80, 349] on button "KYC" at bounding box center [140, 357] width 169 height 35
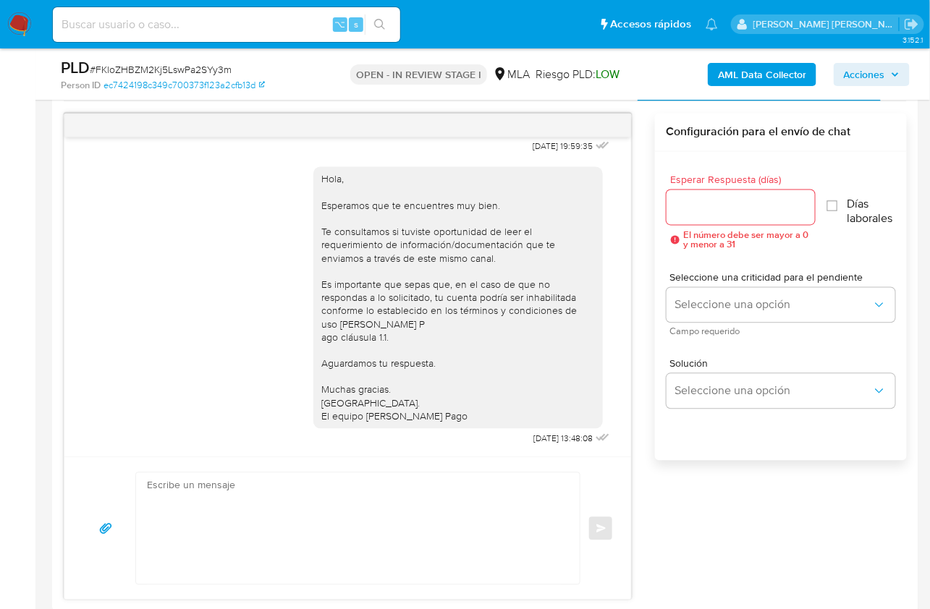
scroll to position [893, 0]
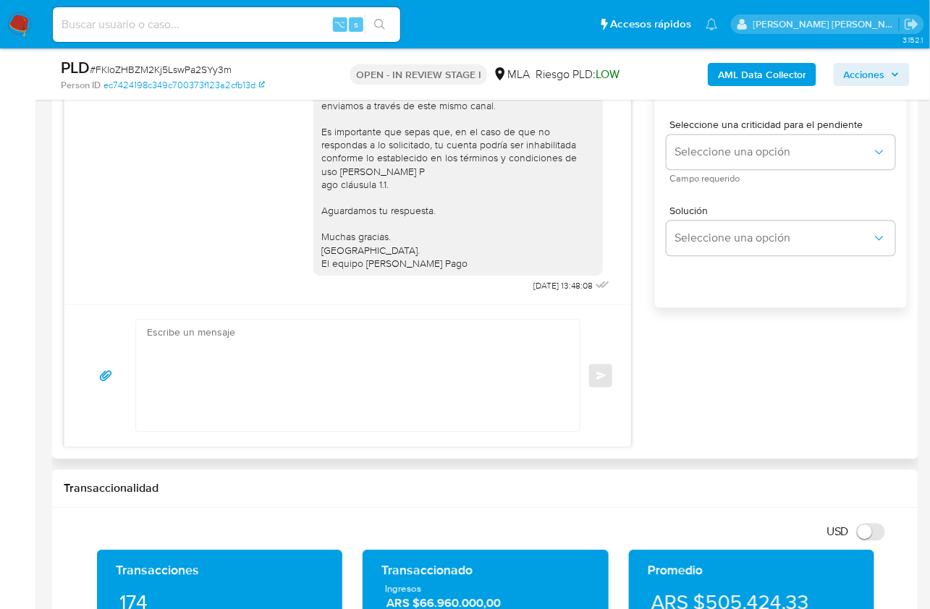
click at [404, 399] on textarea at bounding box center [354, 375] width 415 height 111
paste textarea "Hola , En función de las operaciones registradas en tu cuenta de Mercado Pago, …"
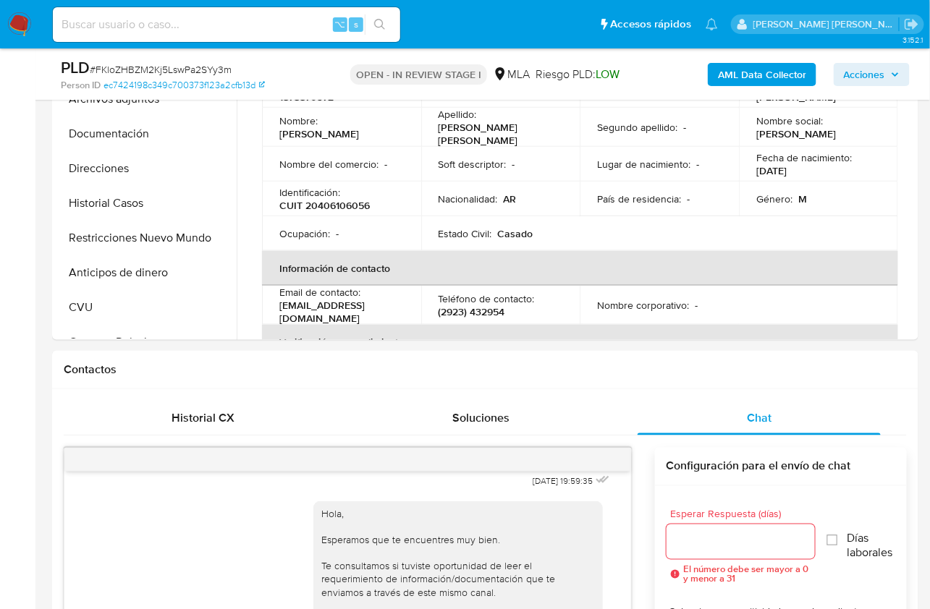
scroll to position [312, 0]
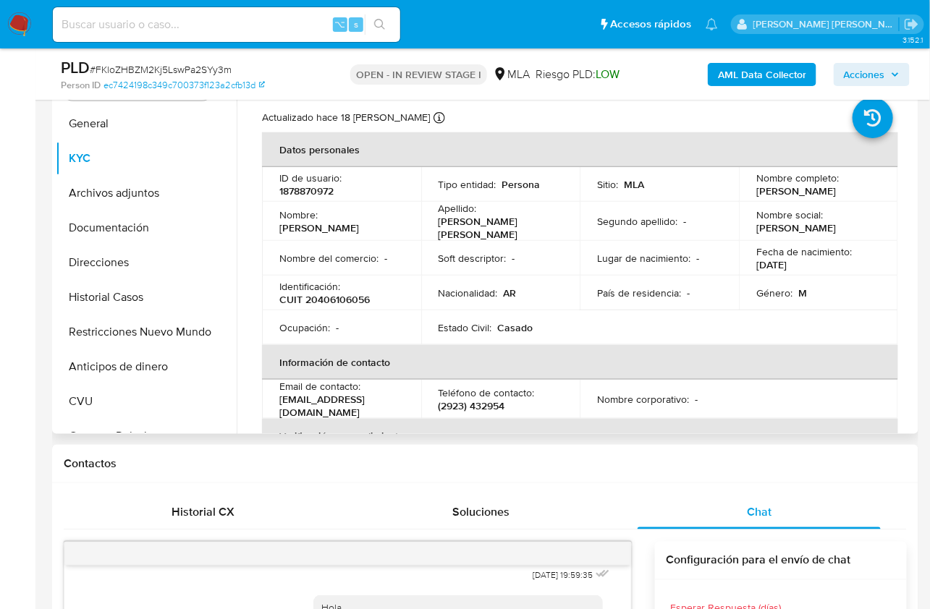
click at [757, 199] on td "Nombre completo : Juan Blatz Friessen" at bounding box center [818, 184] width 159 height 35
click at [760, 194] on p "Juan Blatz Friessen" at bounding box center [796, 190] width 80 height 13
copy p "Juan"
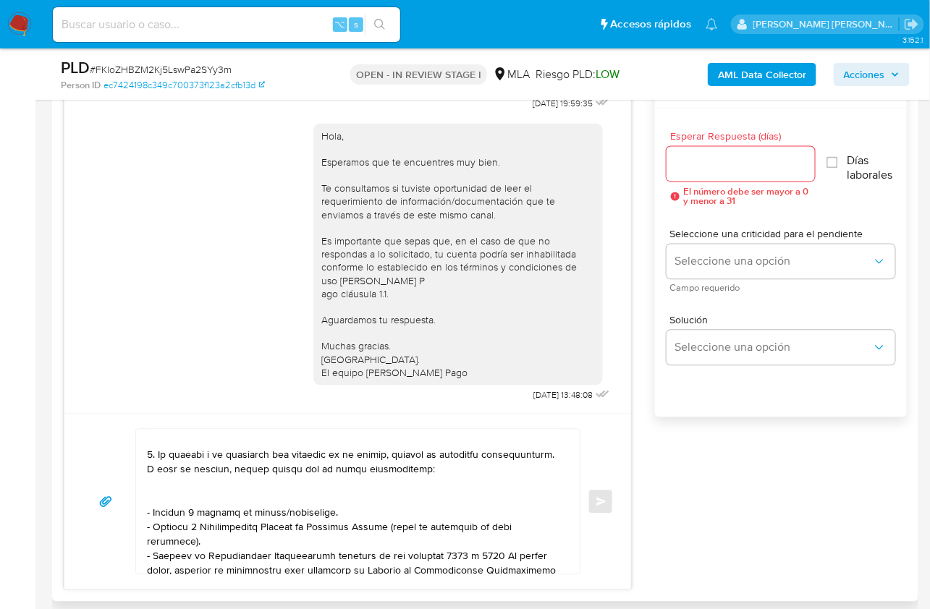
scroll to position [0, 0]
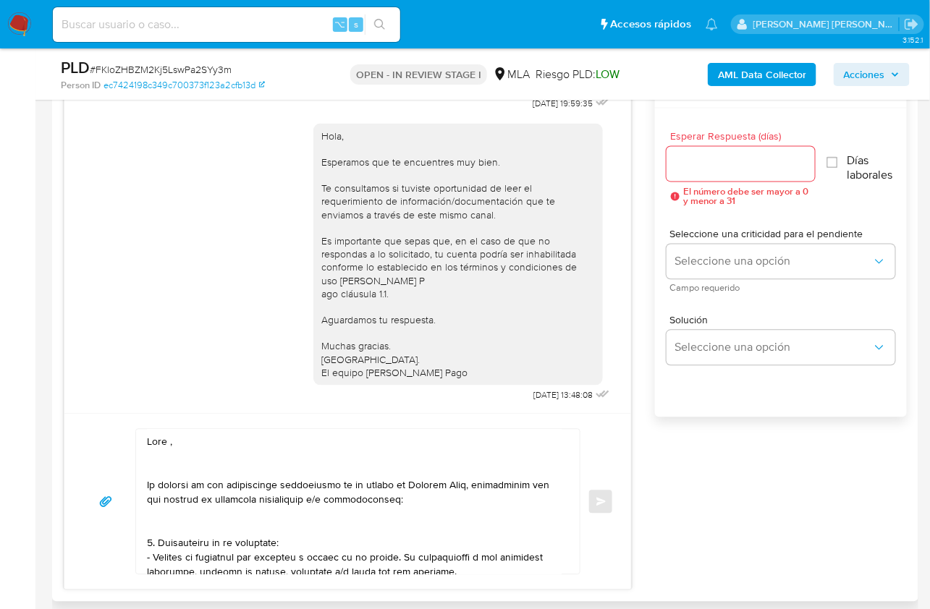
click at [171, 441] on textarea at bounding box center [354, 502] width 415 height 145
paste textarea "Juan"
click at [225, 467] on textarea at bounding box center [354, 502] width 415 height 145
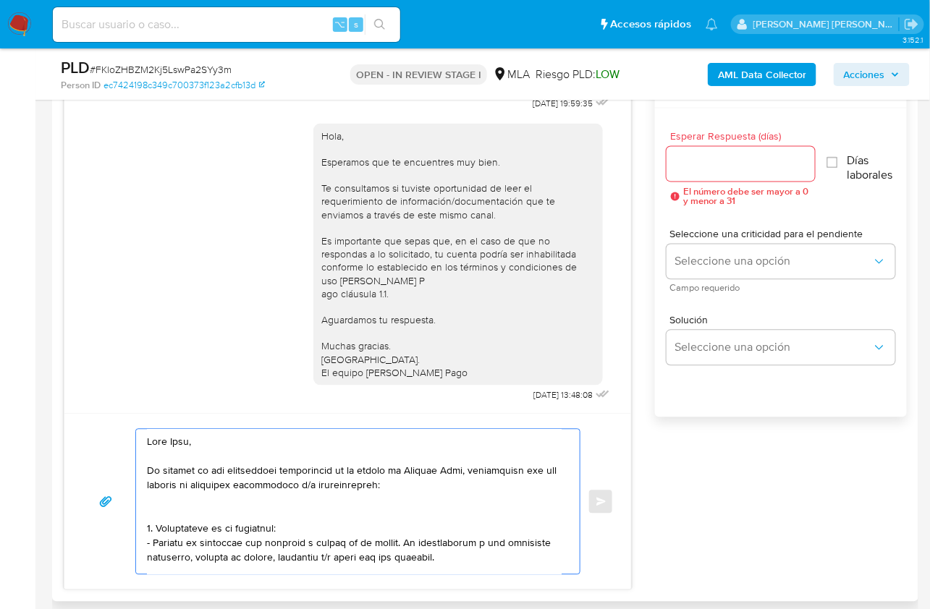
click at [196, 510] on textarea at bounding box center [354, 502] width 415 height 145
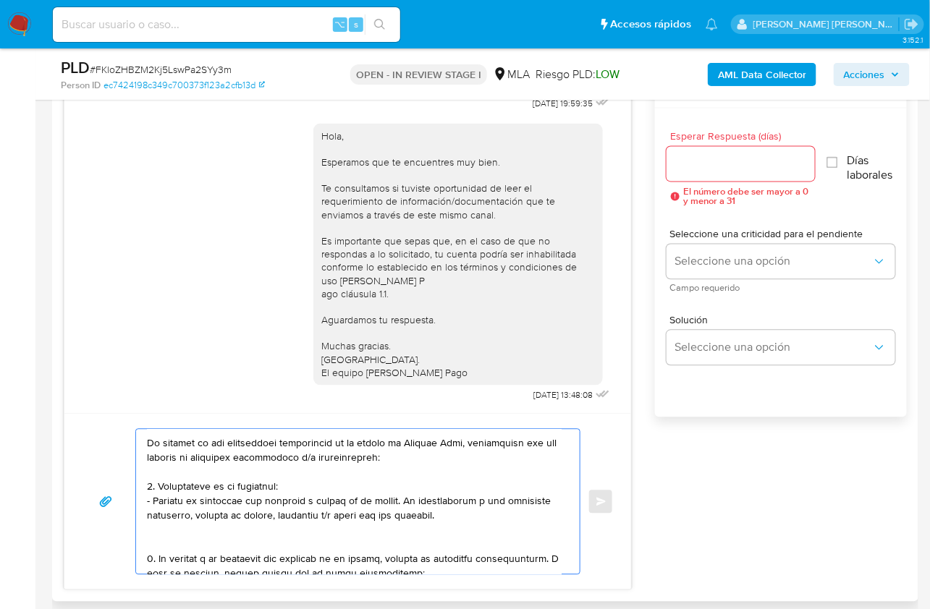
click at [166, 540] on textarea at bounding box center [354, 502] width 415 height 145
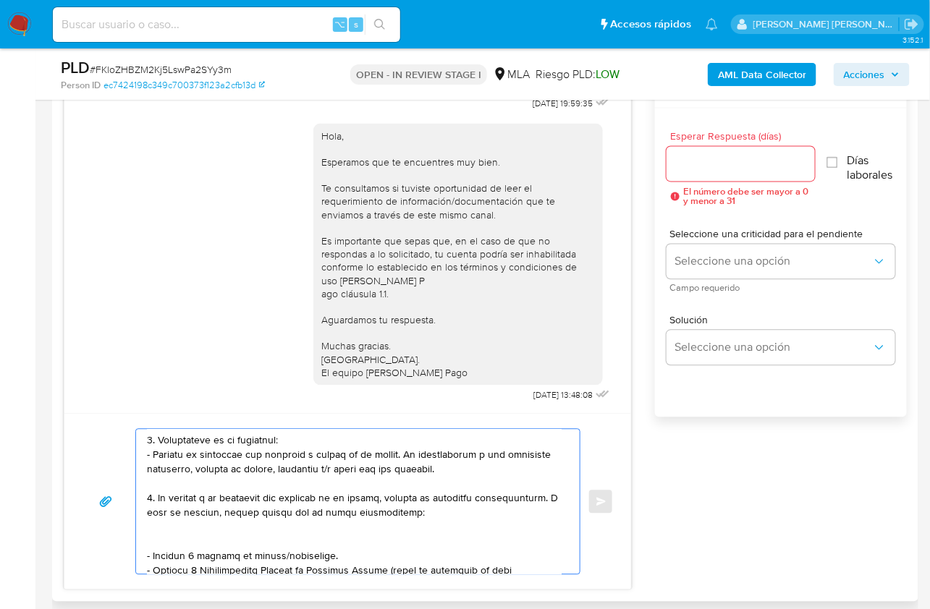
scroll to position [77, 0]
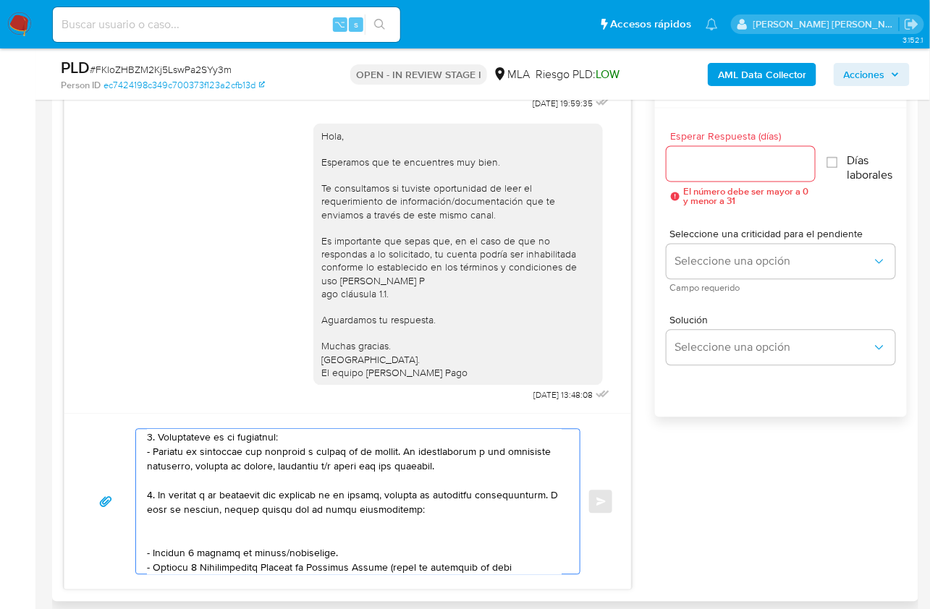
click at [175, 532] on textarea at bounding box center [354, 502] width 415 height 145
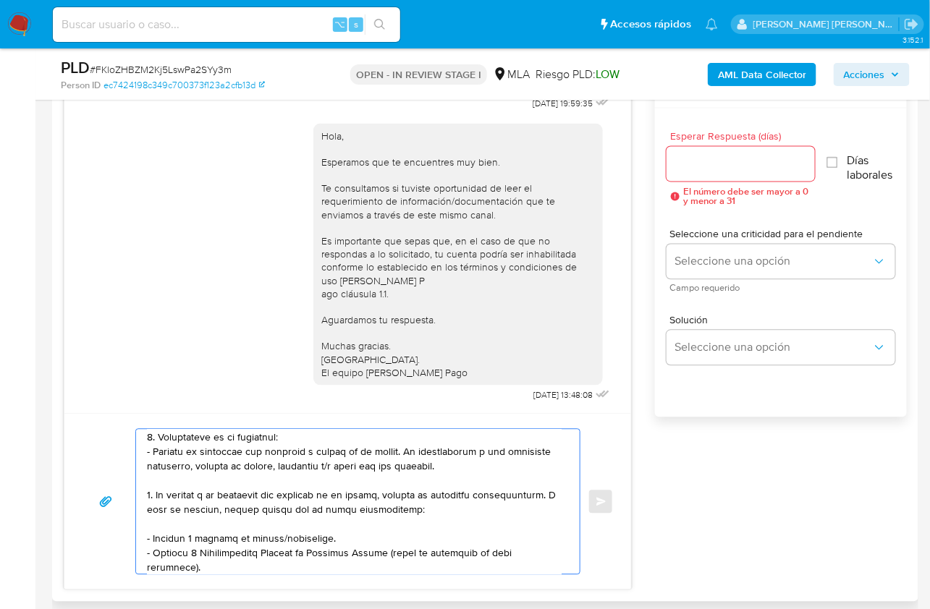
drag, startPoint x: 336, startPoint y: 535, endPoint x: 123, endPoint y: 535, distance: 212.7
click at [123, 535] on div "Enviar" at bounding box center [348, 502] width 532 height 146
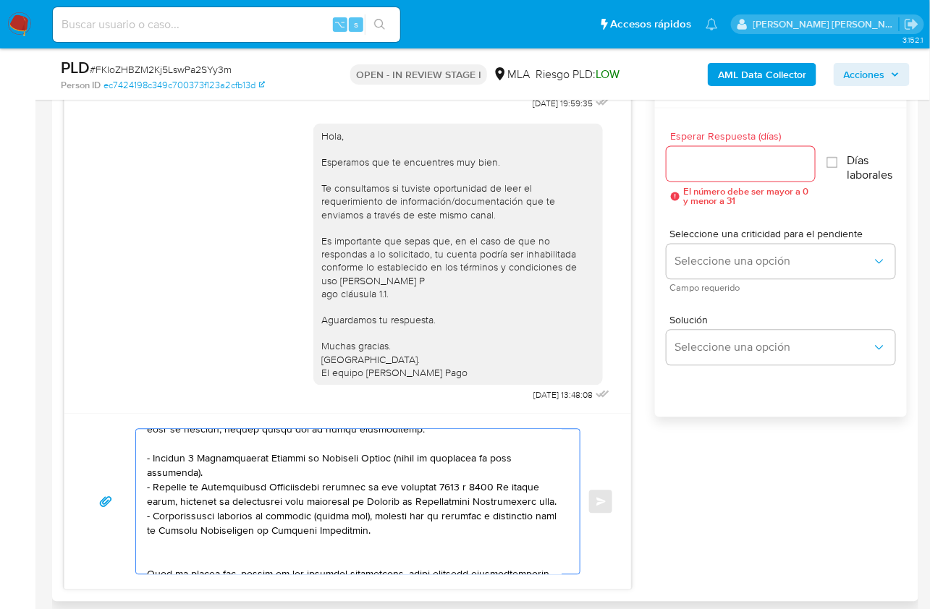
scroll to position [188, 0]
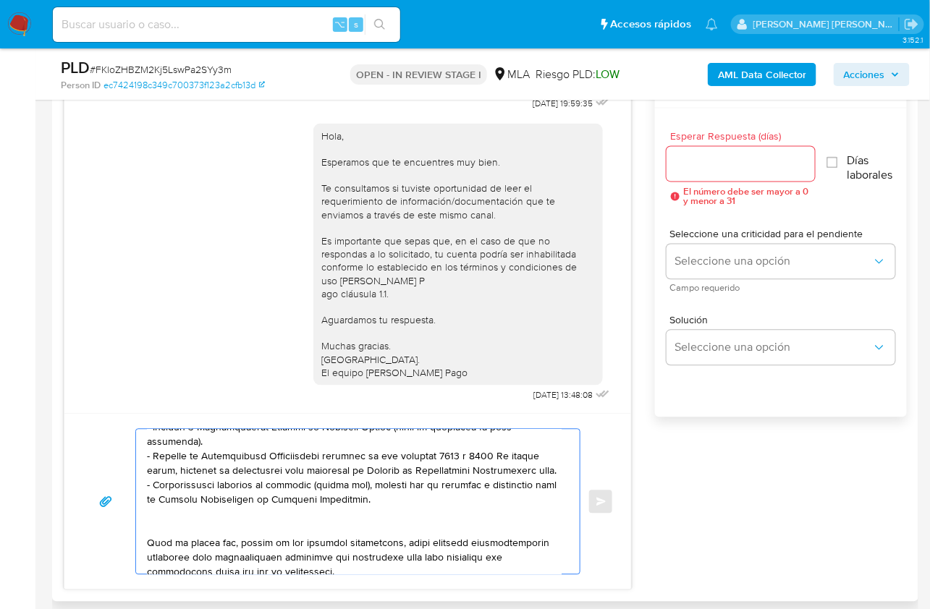
click at [186, 488] on textarea at bounding box center [354, 502] width 415 height 145
paste textarea "https://www.mercadopago.com.ar/ayuda/30181"
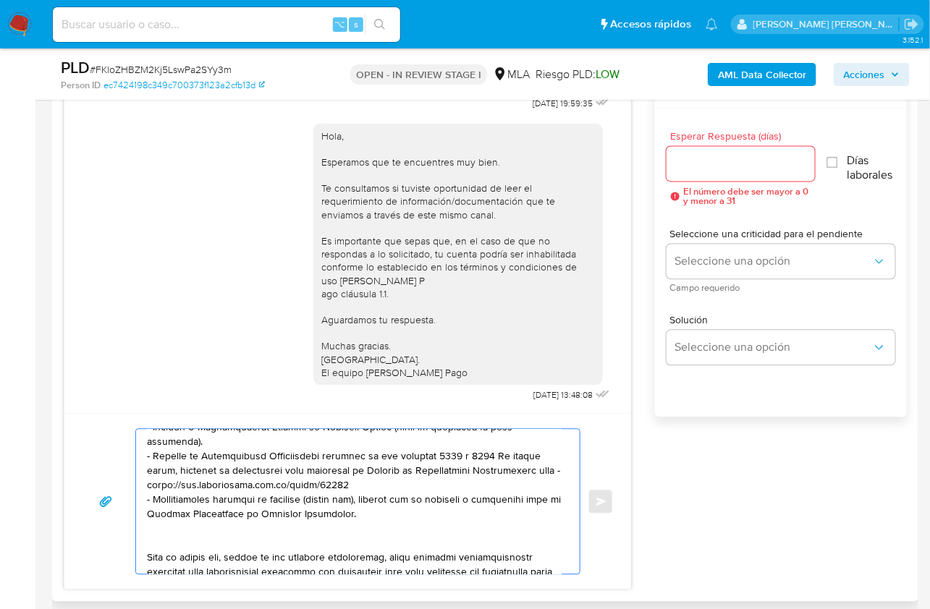
click at [212, 531] on textarea at bounding box center [354, 502] width 415 height 145
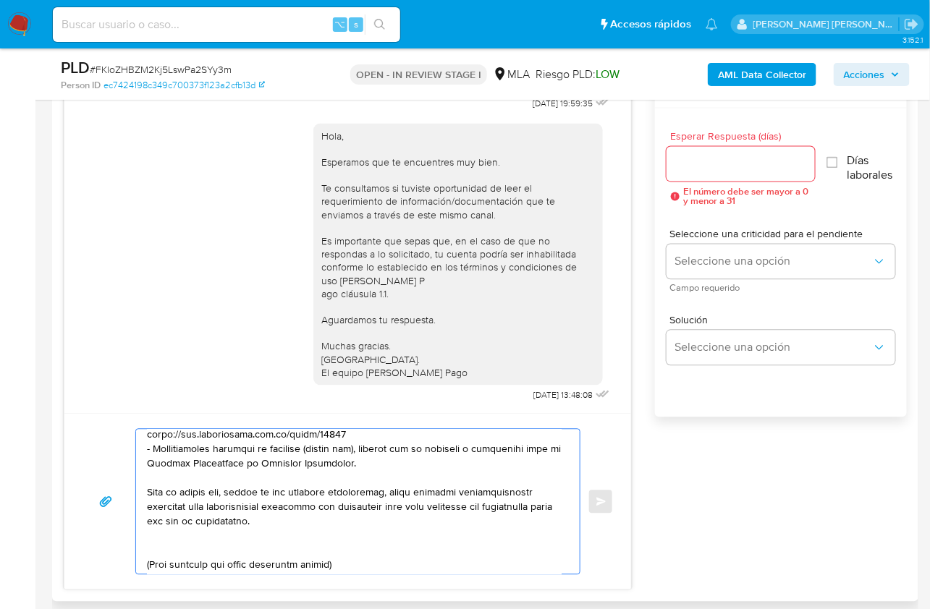
scroll to position [266, 0]
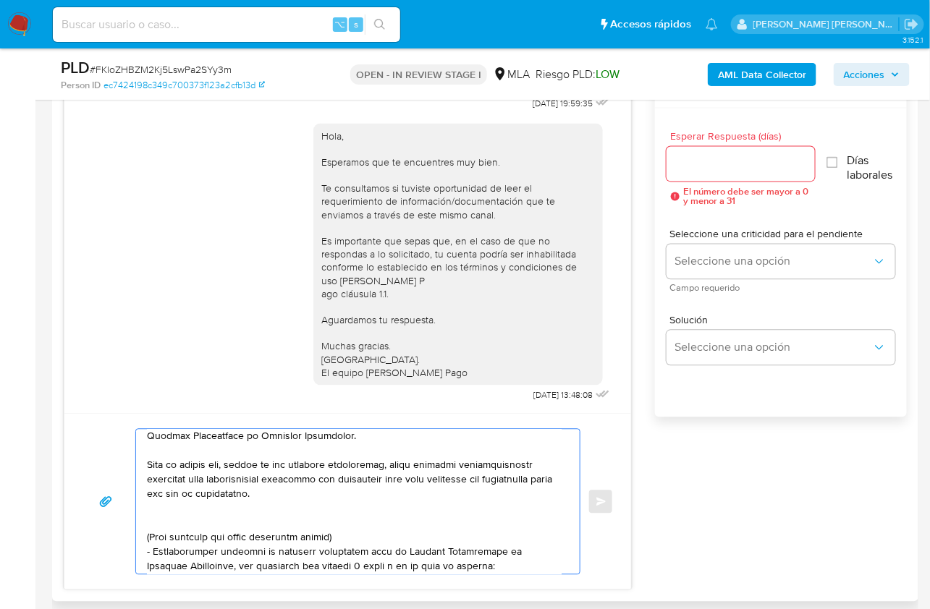
click at [182, 524] on textarea at bounding box center [354, 502] width 415 height 145
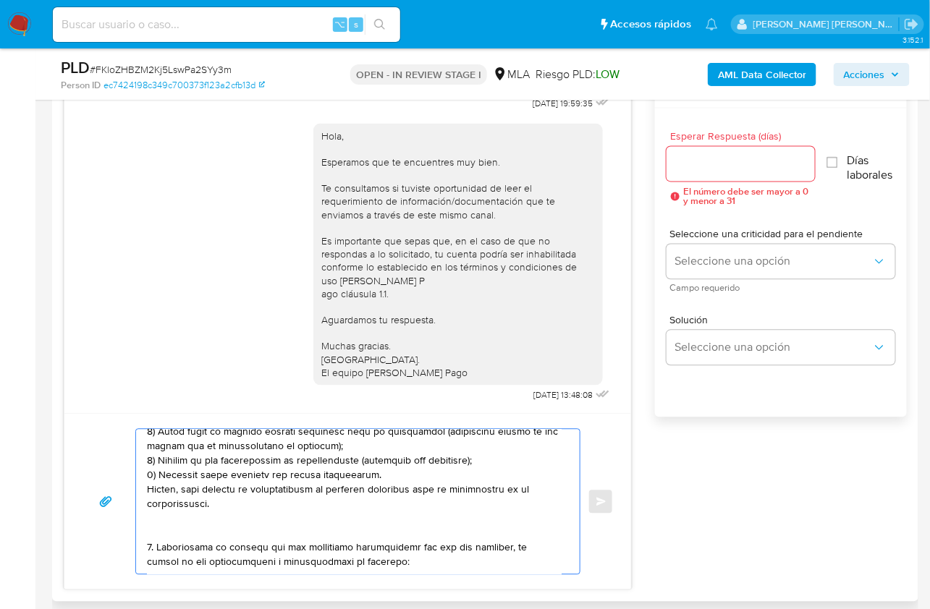
drag, startPoint x: 175, startPoint y: 514, endPoint x: 237, endPoint y: 527, distance: 62.7
click at [237, 527] on textarea at bounding box center [354, 502] width 415 height 145
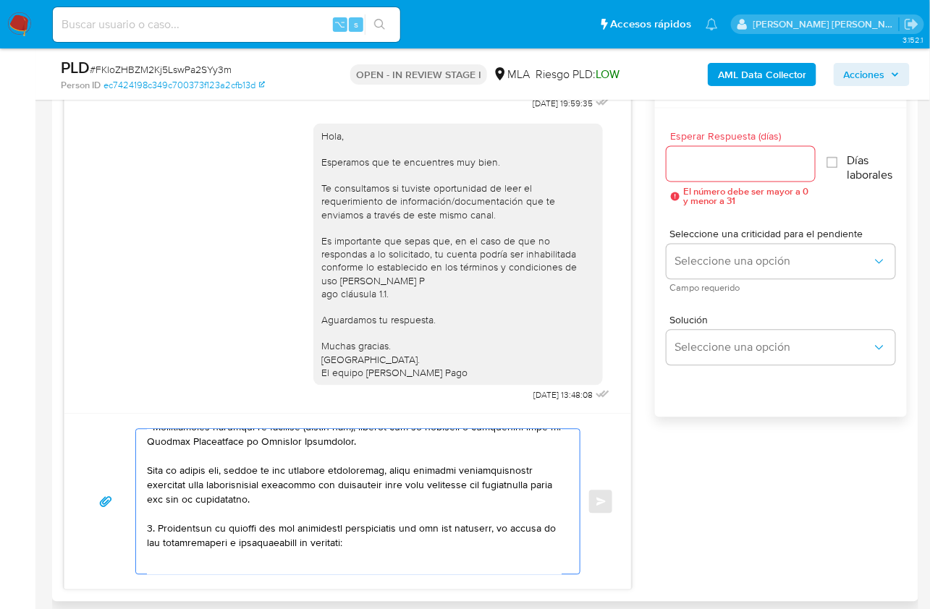
scroll to position [266, 0]
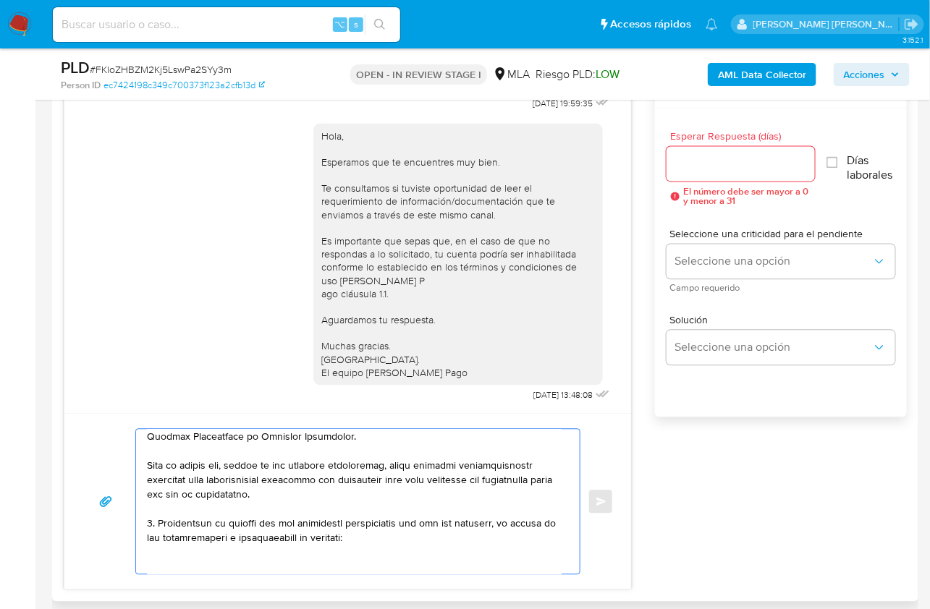
click at [177, 561] on textarea at bounding box center [354, 502] width 415 height 145
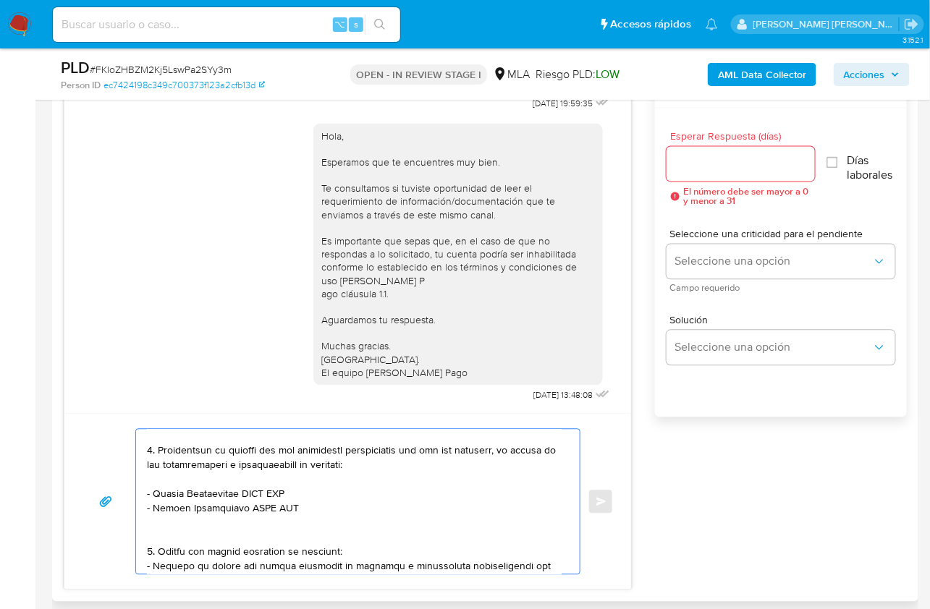
scroll to position [344, 0]
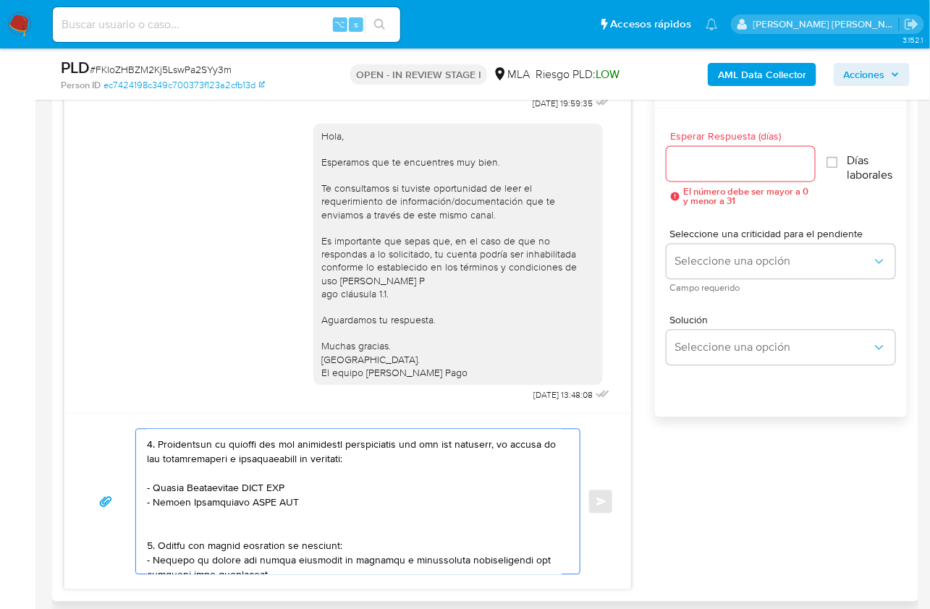
drag, startPoint x: 153, startPoint y: 564, endPoint x: 241, endPoint y: 487, distance: 116.9
click at [241, 487] on textarea at bounding box center [354, 502] width 415 height 145
paste textarea "CISTERNA CLAUDIO ROBERTO"
click at [321, 488] on textarea at bounding box center [354, 502] width 415 height 145
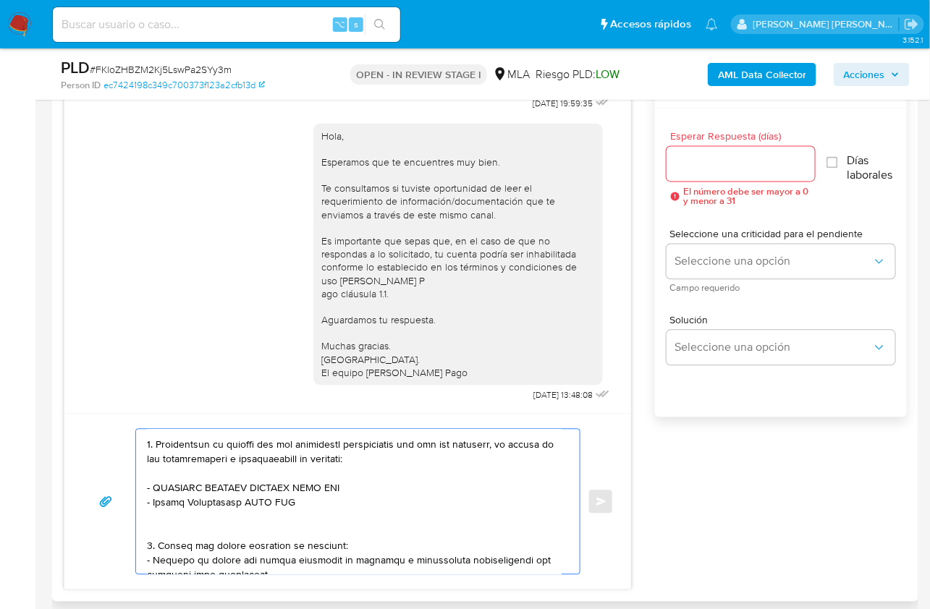
paste textarea "20204490377"
drag, startPoint x: 155, startPoint y: 500, endPoint x: 245, endPoint y: 501, distance: 90.4
click at [245, 501] on textarea at bounding box center [354, 502] width 415 height 145
paste textarea "GATO SRL"
click at [242, 501] on textarea at bounding box center [354, 502] width 415 height 145
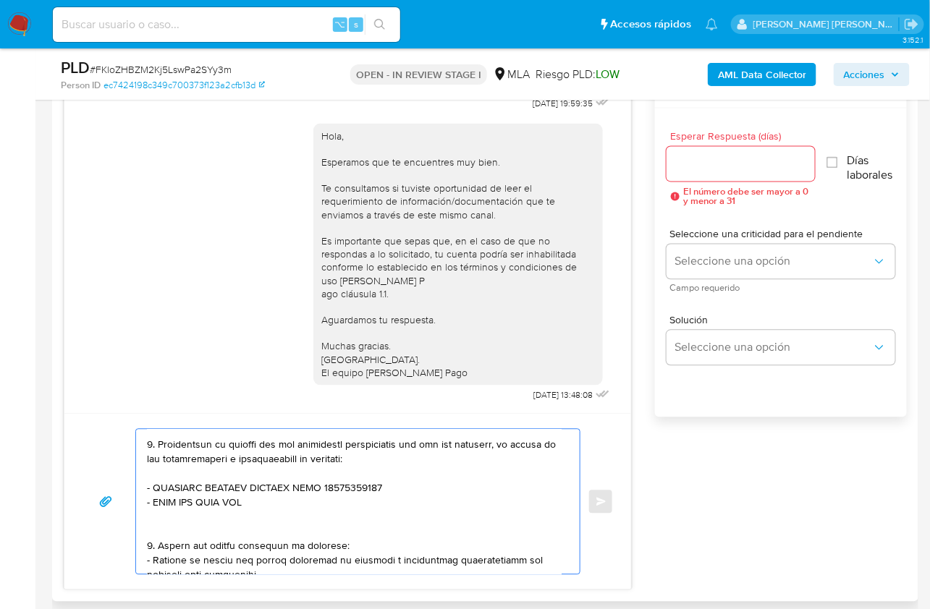
click at [242, 501] on textarea at bounding box center [354, 502] width 415 height 145
paste textarea "30715498010"
click at [226, 498] on textarea at bounding box center [354, 502] width 415 height 145
click at [233, 498] on textarea at bounding box center [354, 502] width 415 height 145
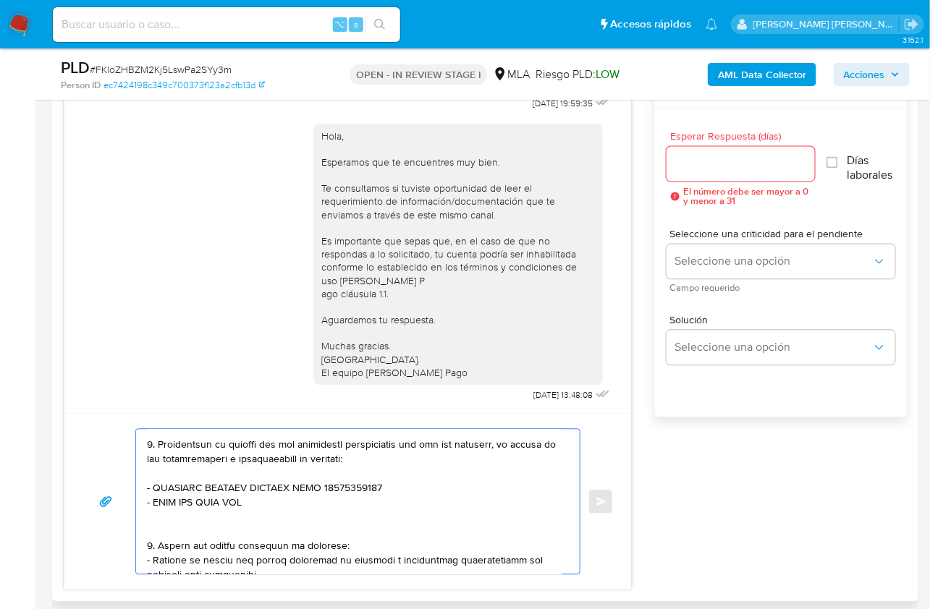
paste textarea "30715498010"
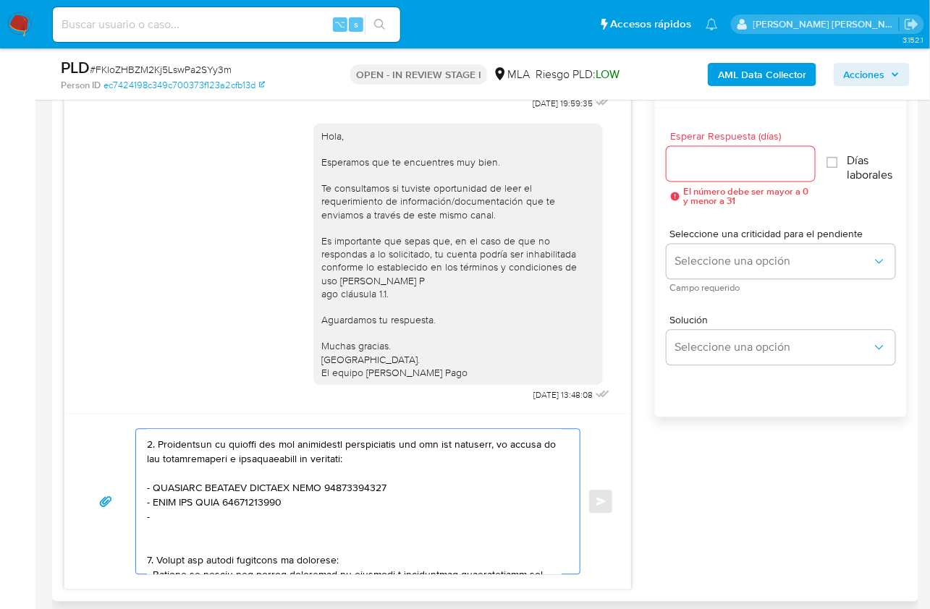
paste textarea "LUCERO BALTAZAR NESTOR NOEL"
paste textarea "20205720201"
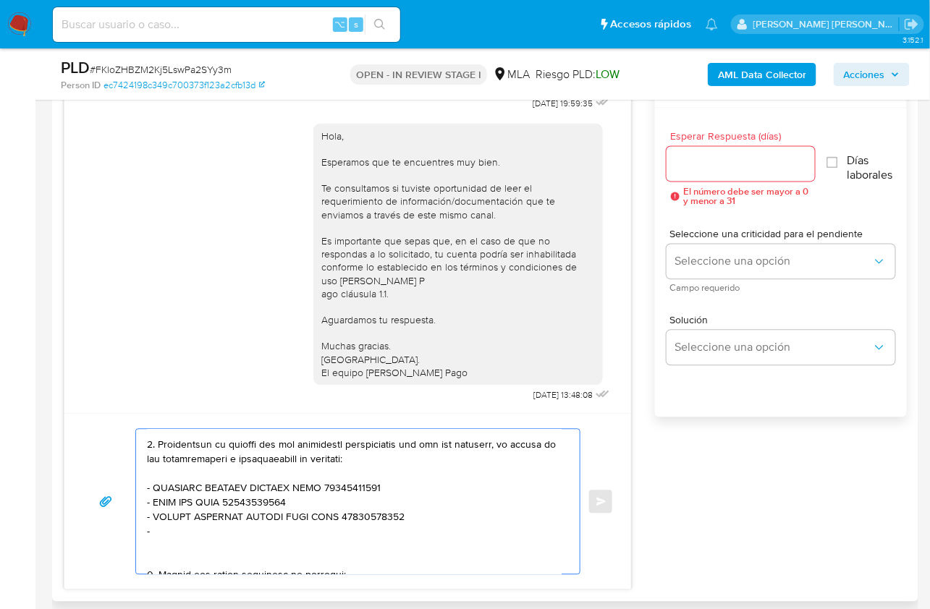
paste textarea "Wiebe Hiebert Enrique"
paste textarea "20362011745"
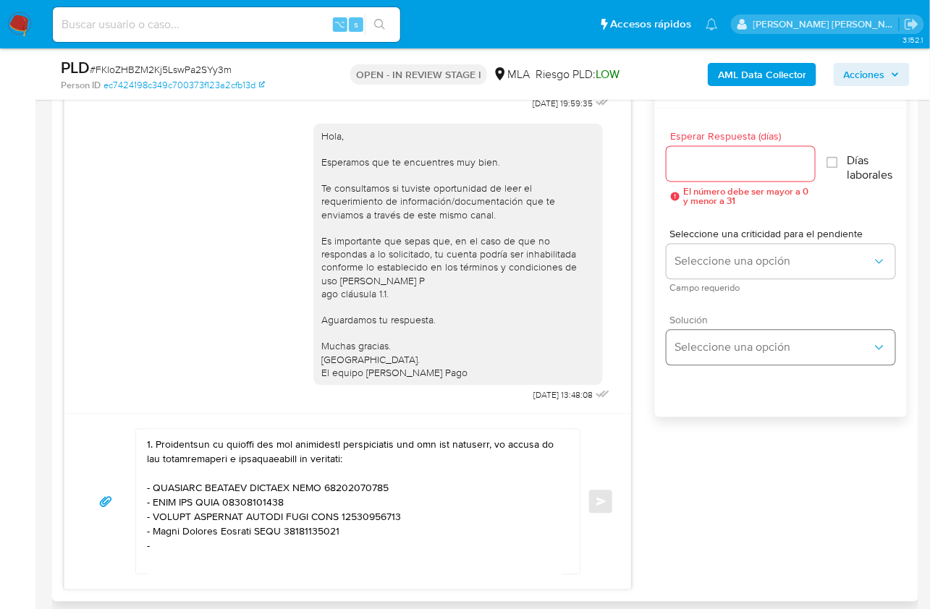
paste textarea "Asoc Civil La Nueva Esp Partic"
paste textarea "30671676161"
paste textarea "De Braqueler Mauricio Raul"
paste textarea "20272213837"
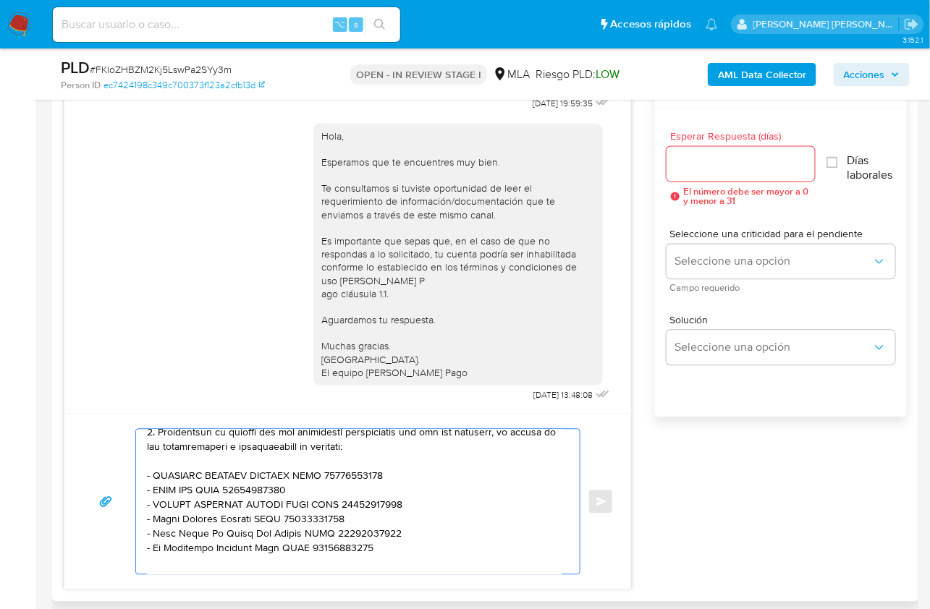
scroll to position [431, 0]
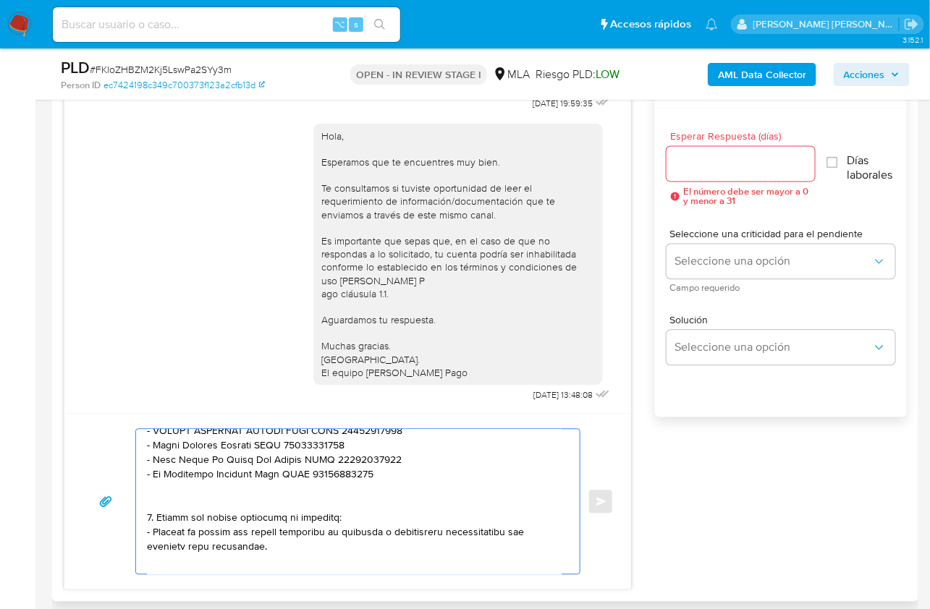
click at [213, 490] on textarea at bounding box center [354, 502] width 415 height 145
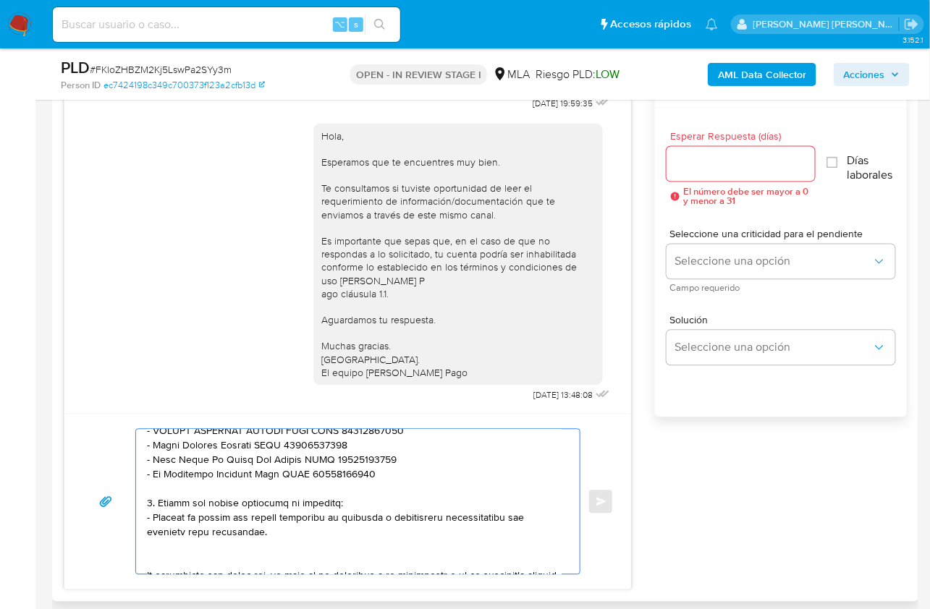
drag, startPoint x: 275, startPoint y: 531, endPoint x: 152, endPoint y: 487, distance: 130.7
click at [152, 487] on textarea at bounding box center [354, 502] width 415 height 145
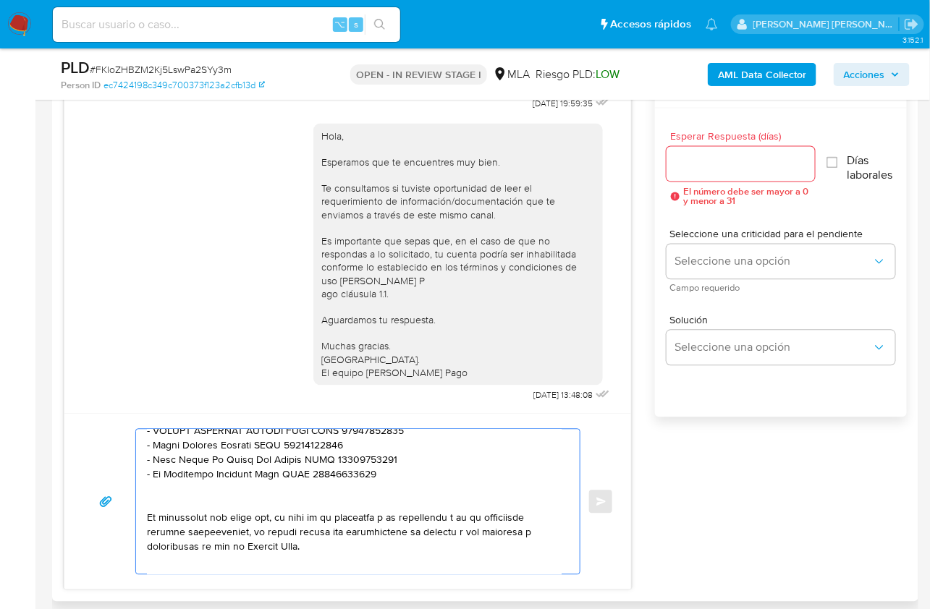
click at [158, 497] on textarea at bounding box center [354, 502] width 415 height 145
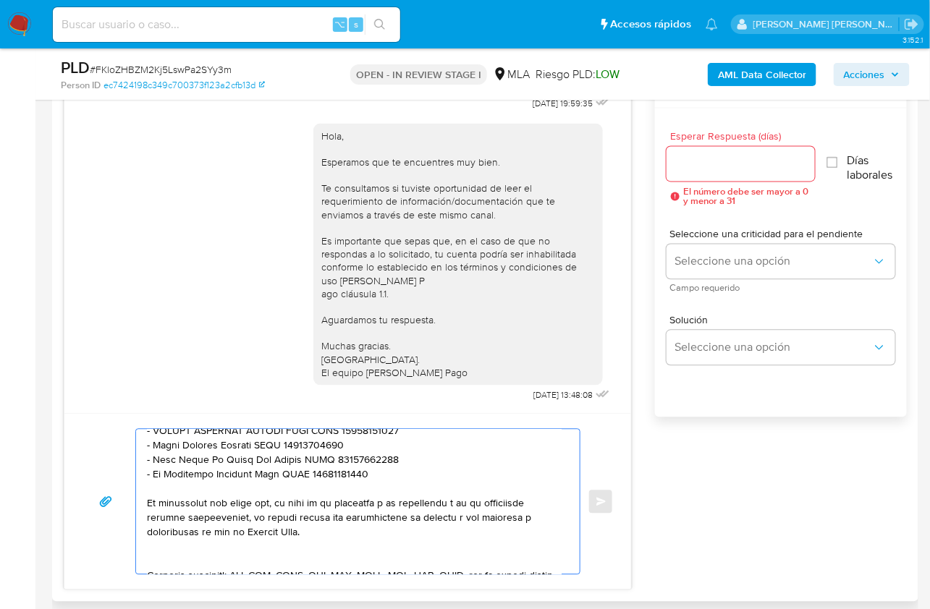
click at [206, 561] on textarea at bounding box center [354, 502] width 415 height 145
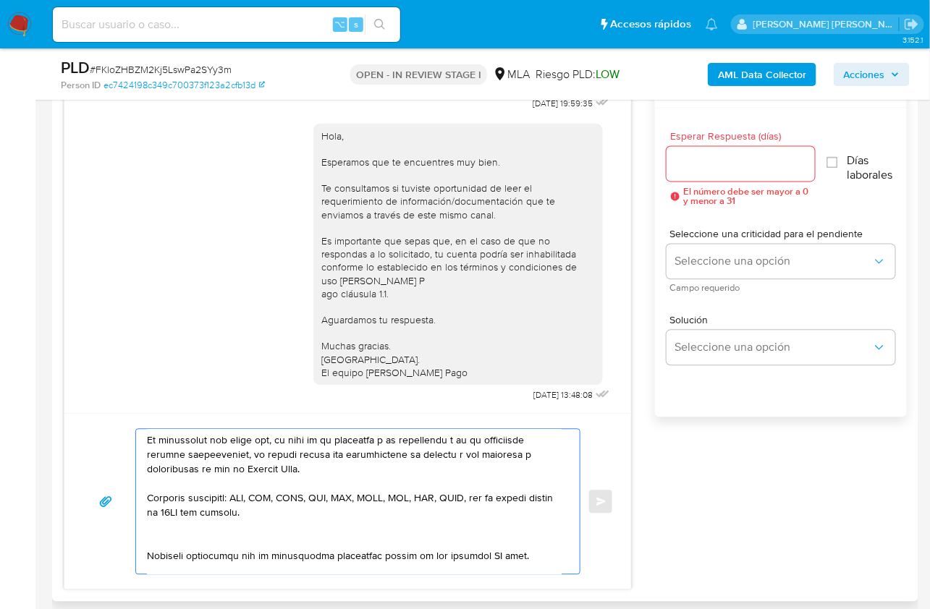
scroll to position [517, 0]
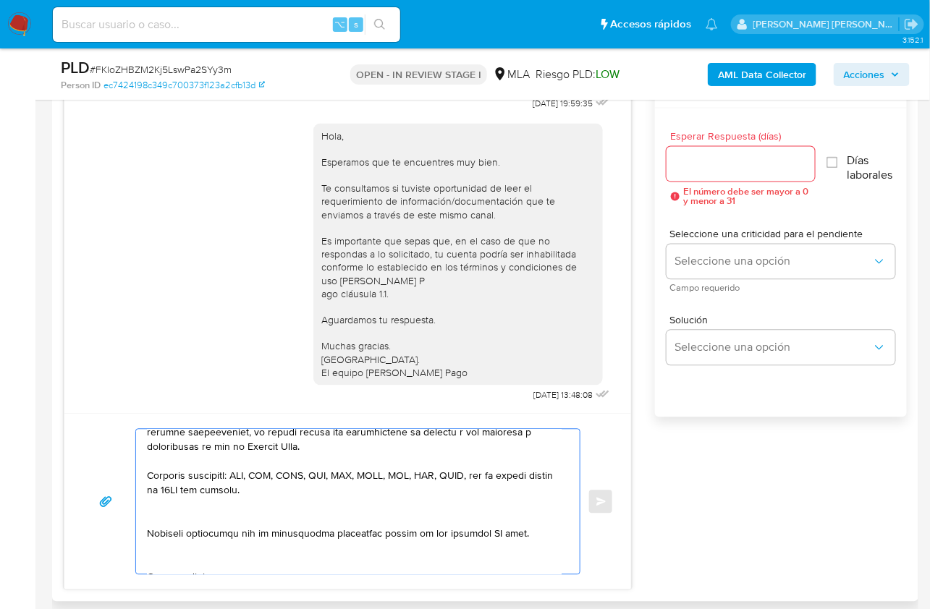
click at [172, 511] on textarea at bounding box center [354, 502] width 415 height 145
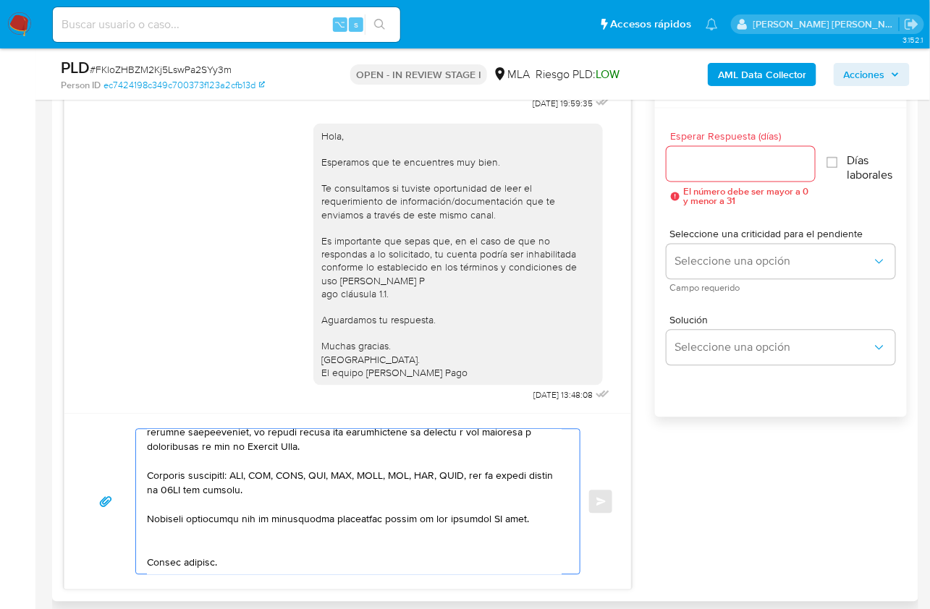
click at [493, 518] on textarea at bounding box center [354, 502] width 415 height 145
click at [349, 545] on textarea at bounding box center [354, 502] width 415 height 145
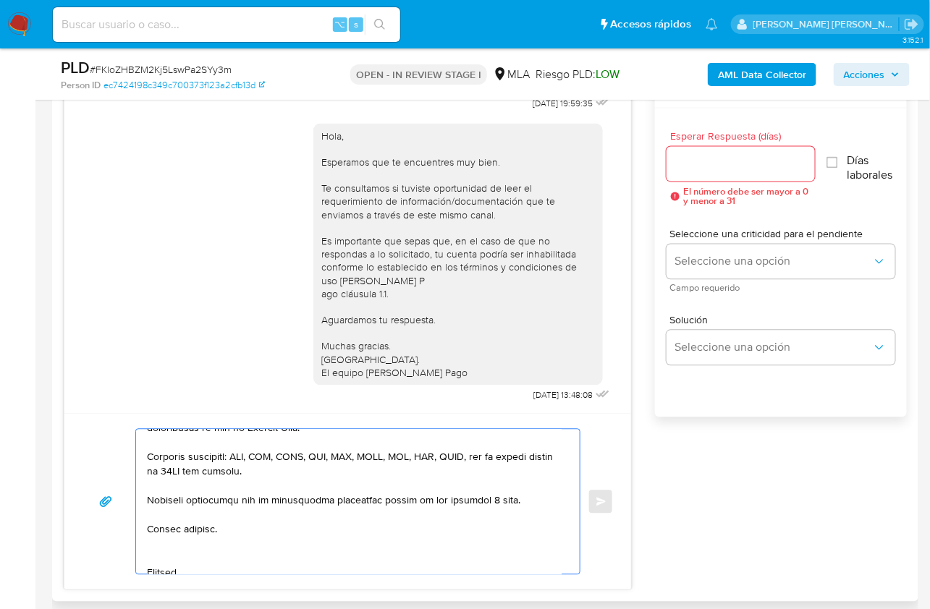
scroll to position [579, 0]
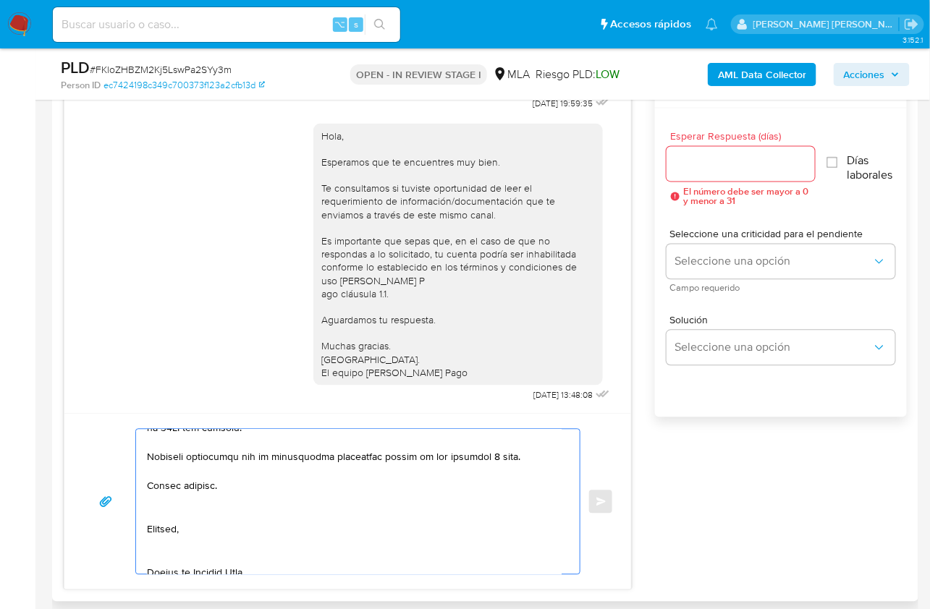
click at [183, 517] on textarea at bounding box center [354, 502] width 415 height 145
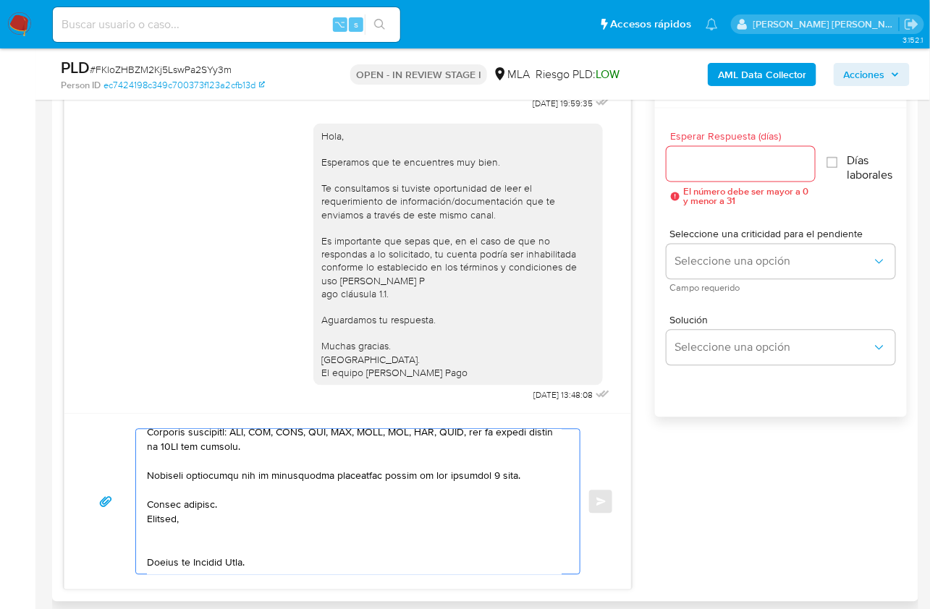
click at [171, 531] on textarea at bounding box center [354, 502] width 415 height 145
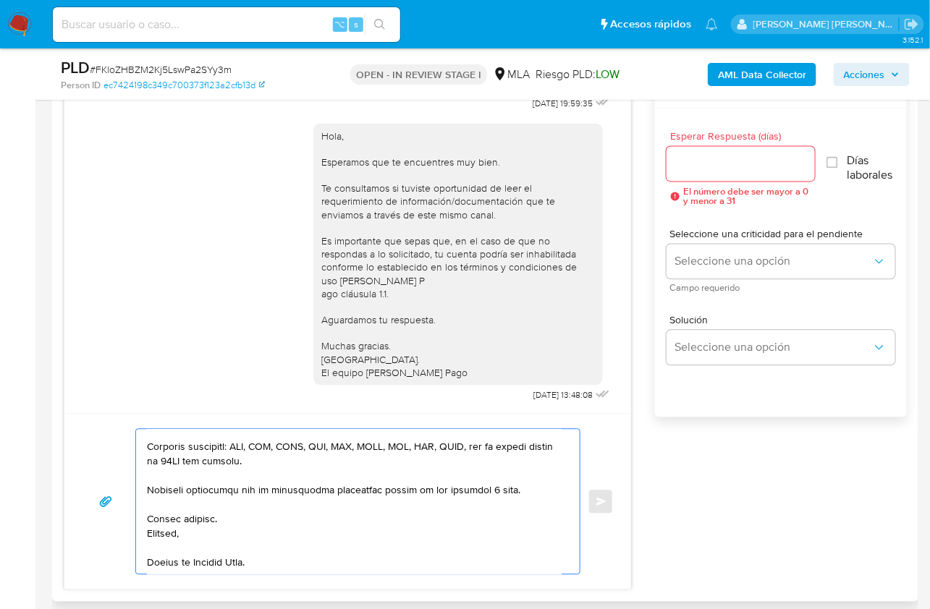
click at [230, 482] on textarea at bounding box center [354, 502] width 415 height 145
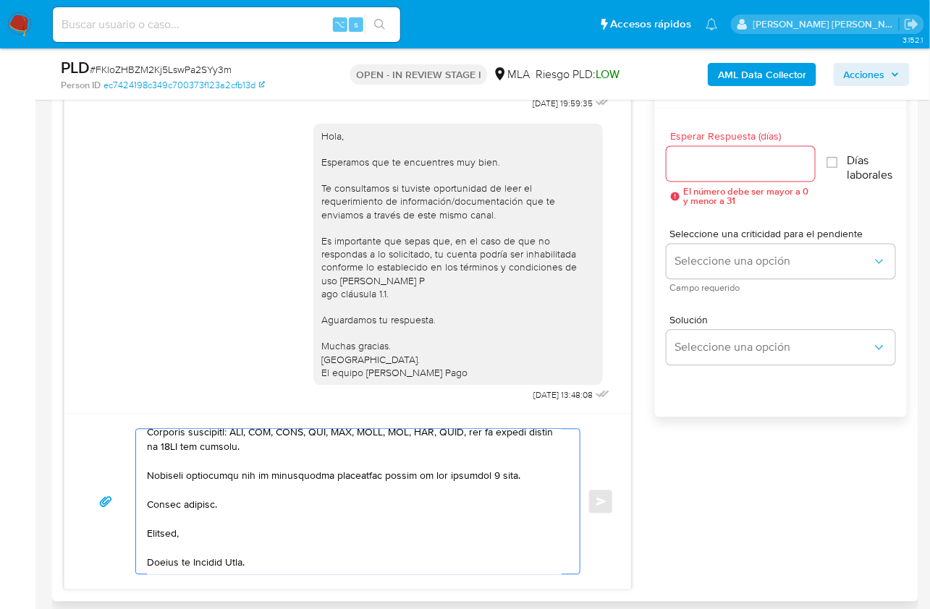
click at [179, 569] on textarea at bounding box center [354, 502] width 415 height 145
click at [232, 571] on div at bounding box center [357, 502] width 445 height 146
click at [231, 566] on textarea at bounding box center [354, 502] width 415 height 145
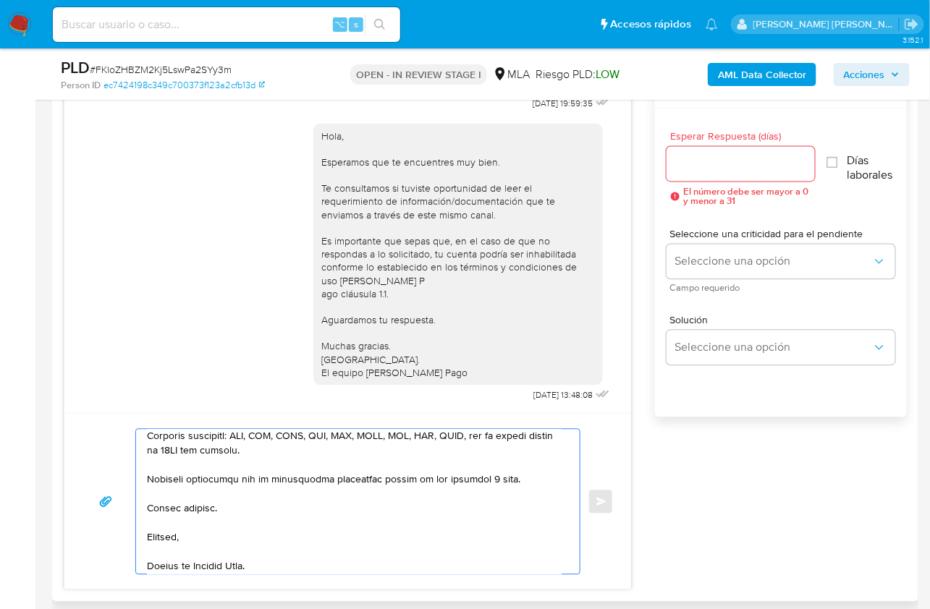
click at [181, 523] on textarea at bounding box center [354, 502] width 415 height 145
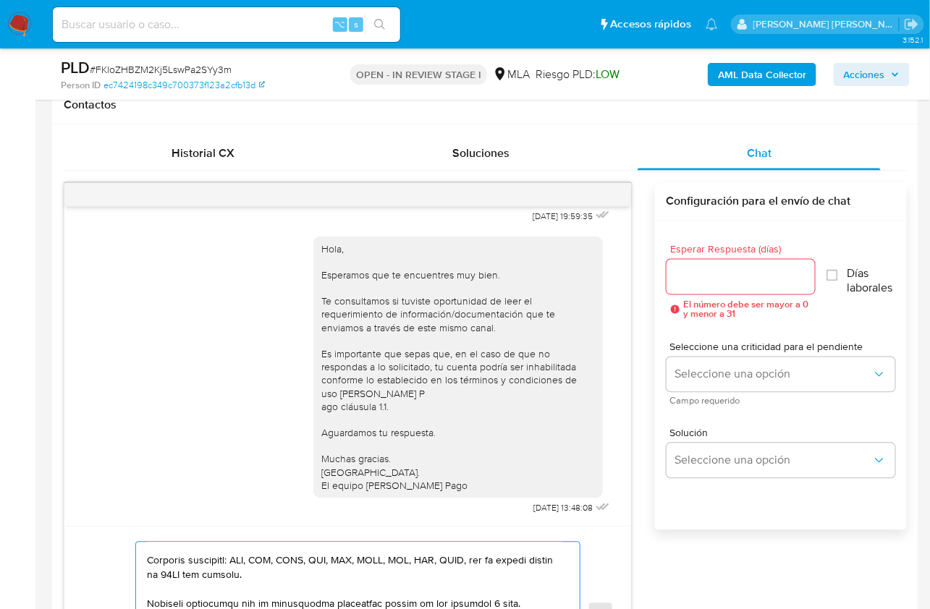
scroll to position [668, 0]
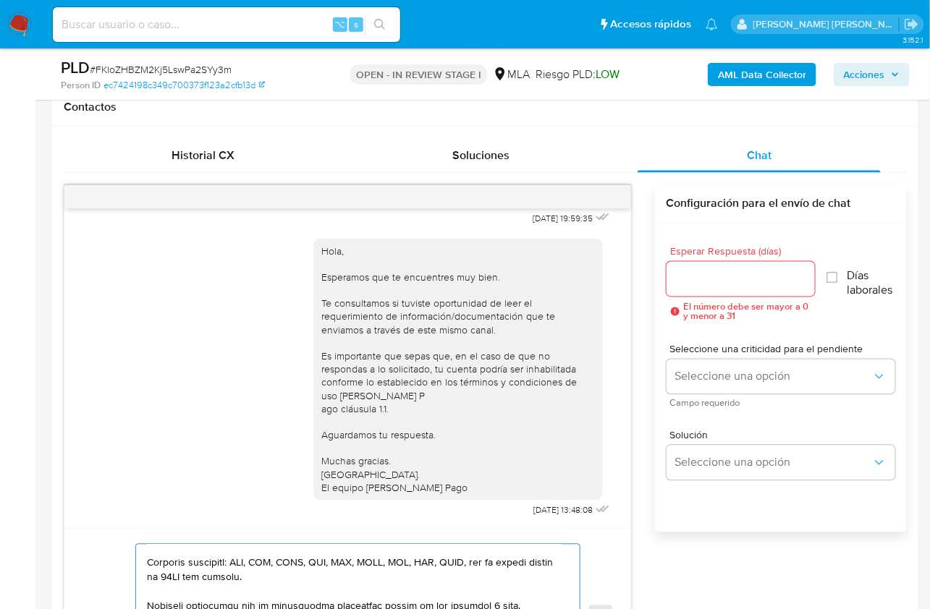
type textarea "Hola Juan, En función de las operaciones registradas en tu cuenta de Mercado Pa…"
click at [710, 281] on input "Esperar Respuesta (días)" at bounding box center [740, 279] width 149 height 19
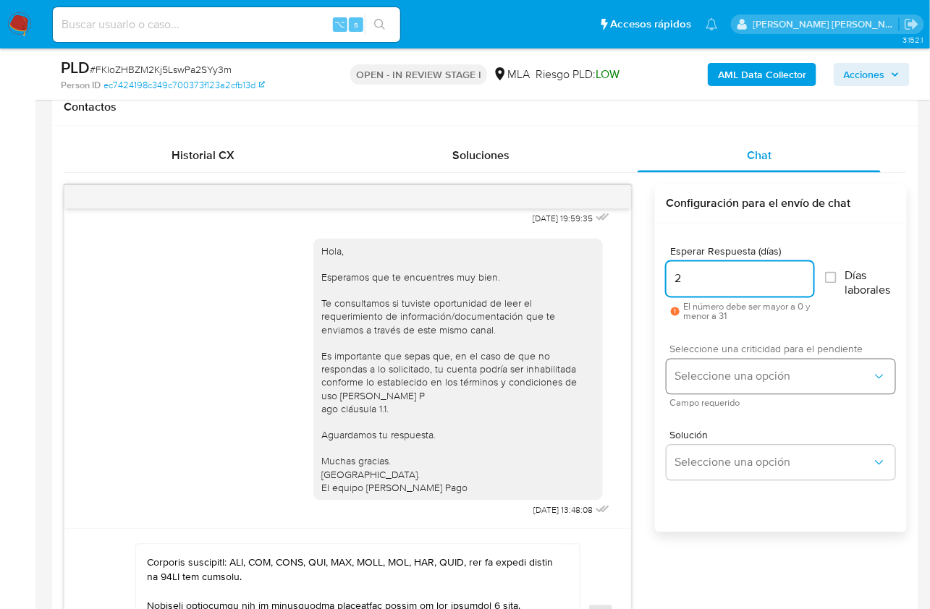
type input "2"
click at [716, 373] on span "Seleccione una opción" at bounding box center [773, 377] width 197 height 14
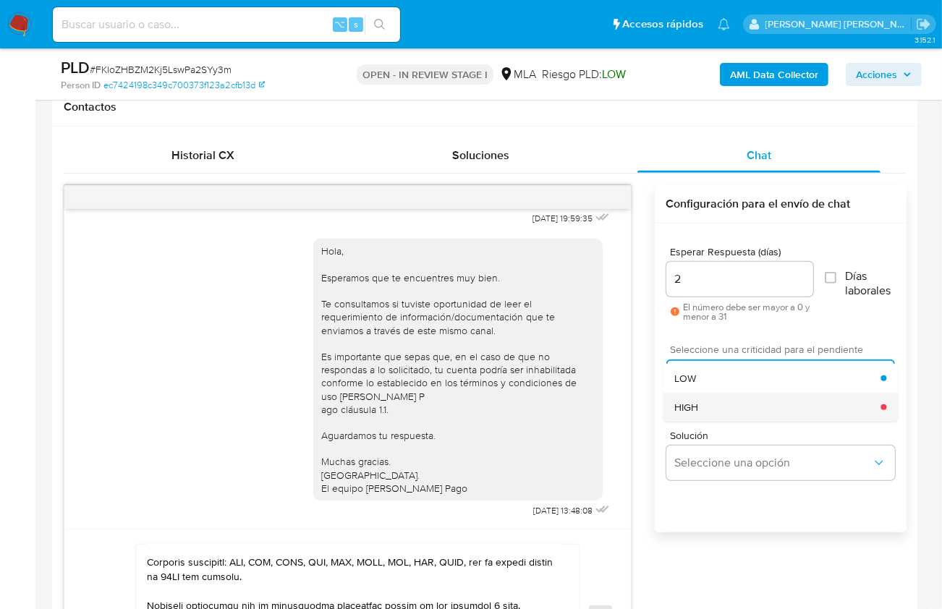
click at [716, 394] on div "HIGH" at bounding box center [777, 407] width 206 height 29
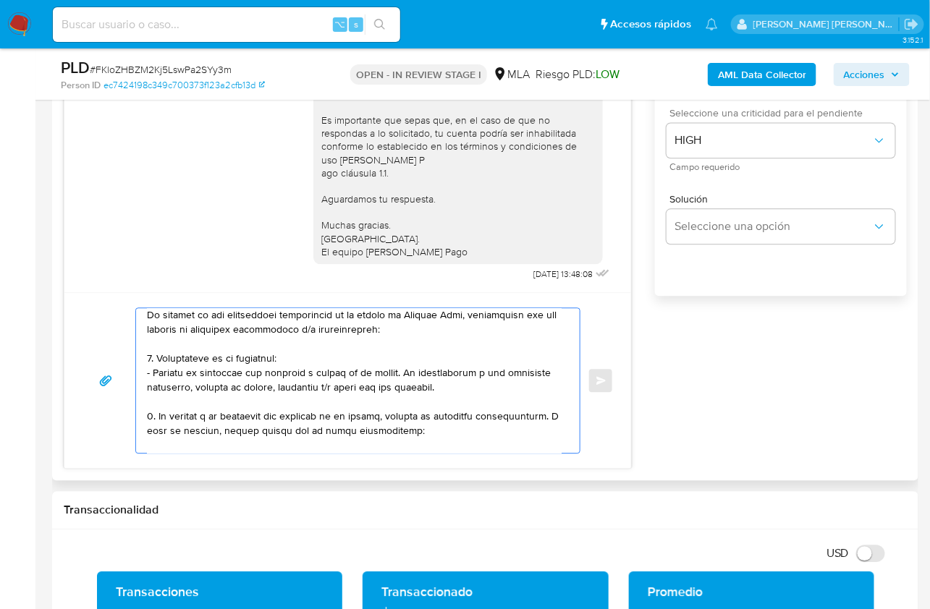
scroll to position [0, 0]
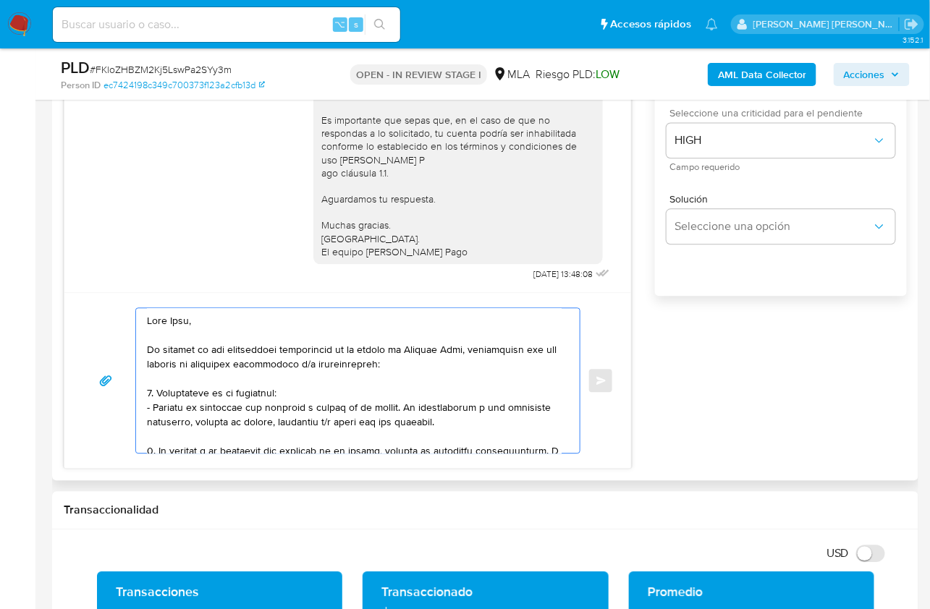
drag, startPoint x: 273, startPoint y: 437, endPoint x: 119, endPoint y: 300, distance: 205.5
click at [119, 300] on div "Enviar" at bounding box center [347, 380] width 566 height 176
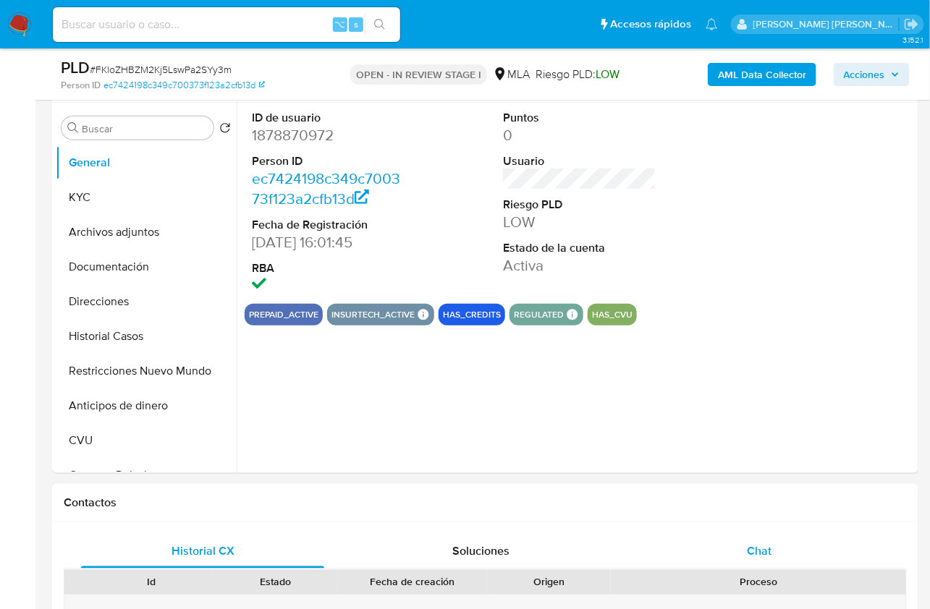
click at [760, 537] on div "Chat" at bounding box center [758, 551] width 243 height 35
select select "10"
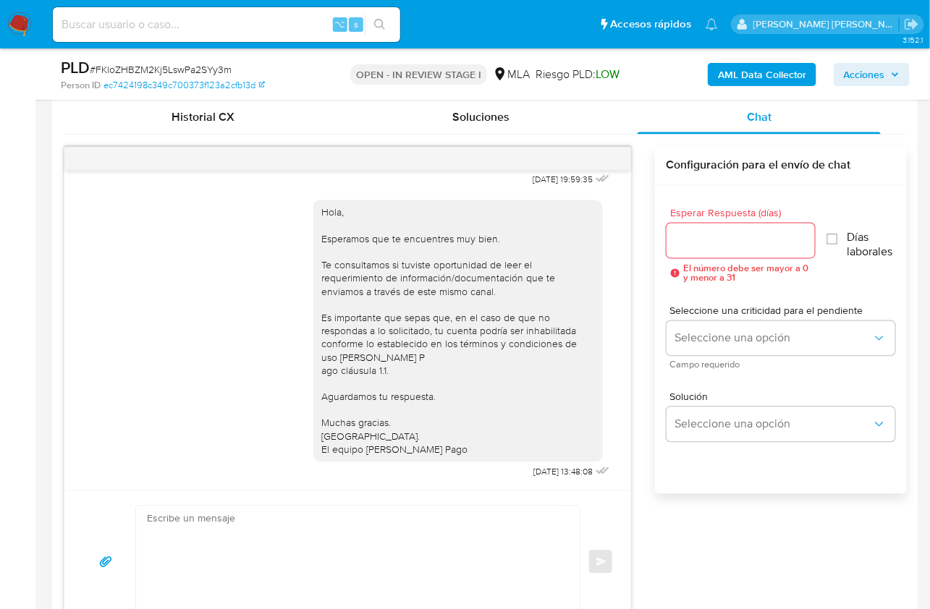
scroll to position [744, 0]
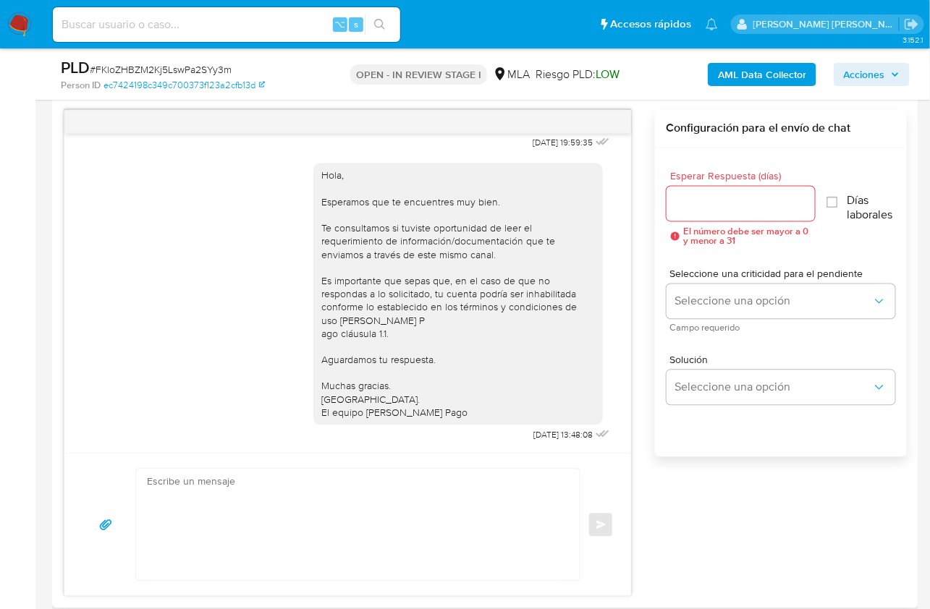
click at [435, 494] on textarea at bounding box center [354, 525] width 415 height 111
paste textarea "Lore Ipsu, Do sitamet co adi elitseddoei temporincid ut la etdolo ma Aliquae Ad…"
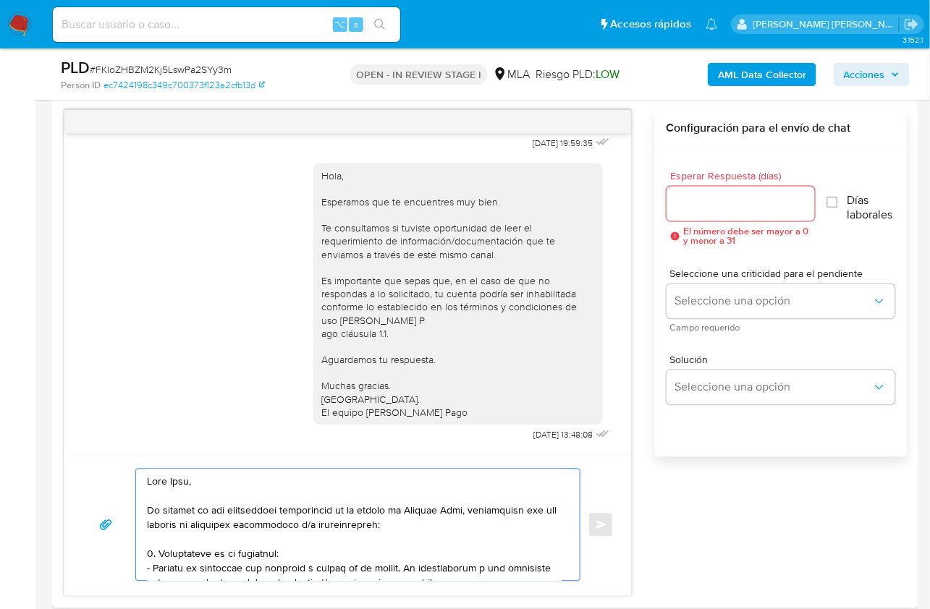
scroll to position [746, 0]
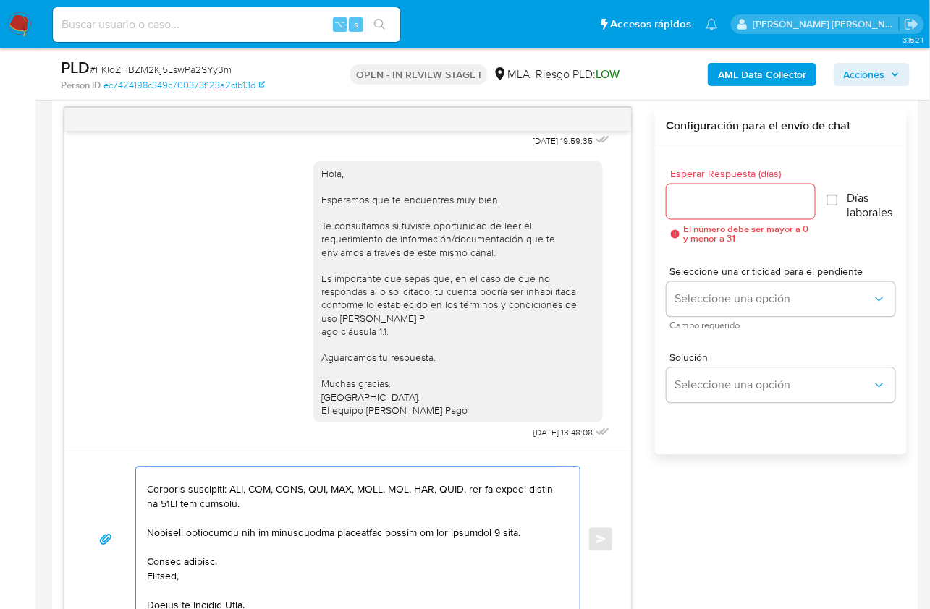
type textarea "Lore Ipsu, Do sitamet co adi elitseddoei temporincid ut la etdolo ma Aliquae Ad…"
click at [708, 195] on input "Esperar Respuesta (días)" at bounding box center [740, 201] width 149 height 19
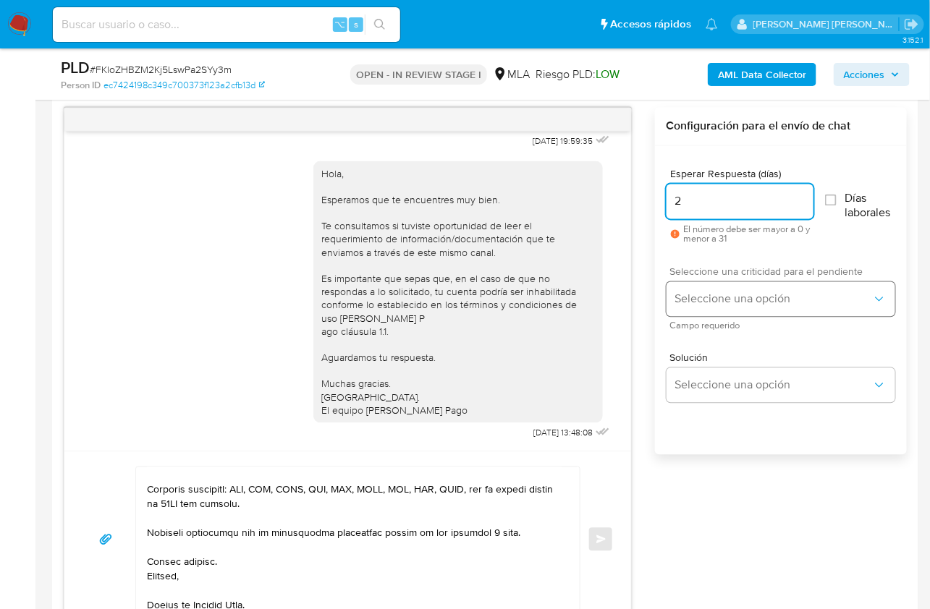
type input "2"
click at [717, 297] on span "Seleccione una opción" at bounding box center [773, 299] width 197 height 14
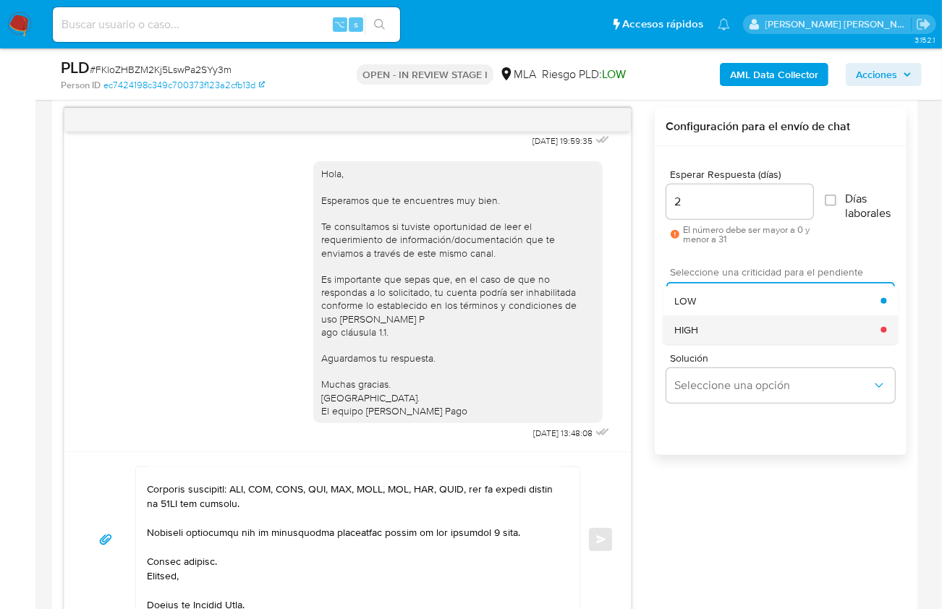
click at [723, 332] on div "HIGH" at bounding box center [777, 329] width 206 height 29
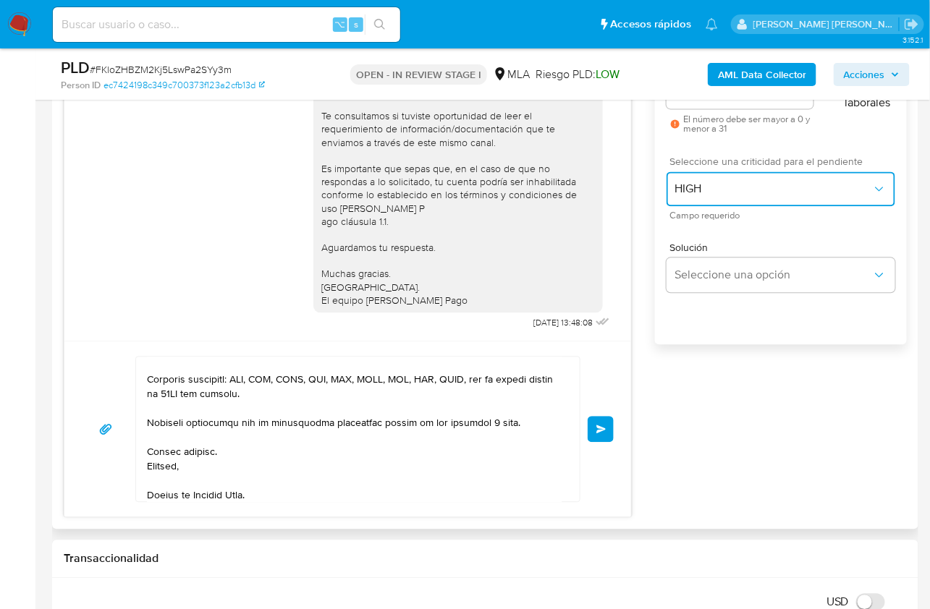
scroll to position [861, 0]
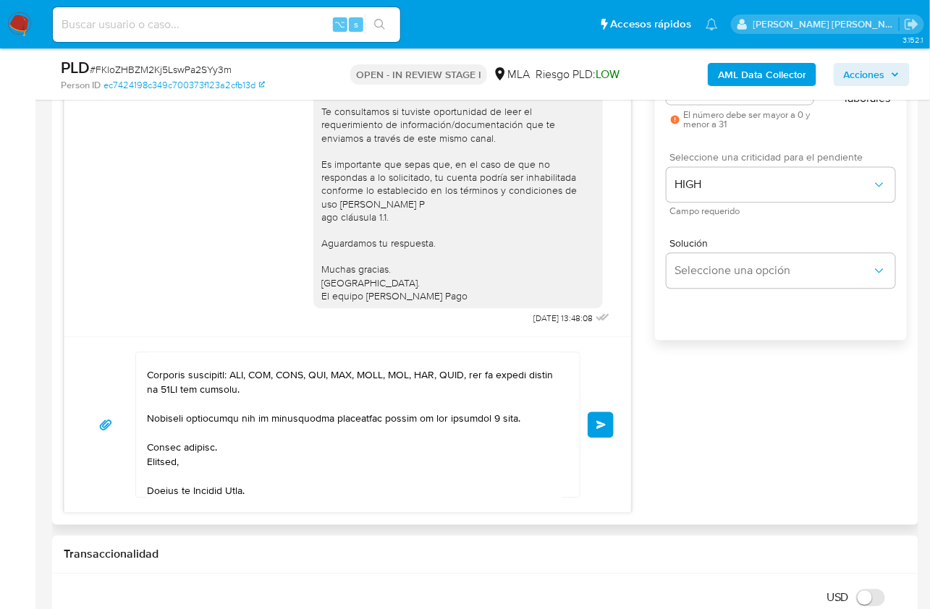
click at [600, 422] on span "Enviar" at bounding box center [601, 424] width 10 height 9
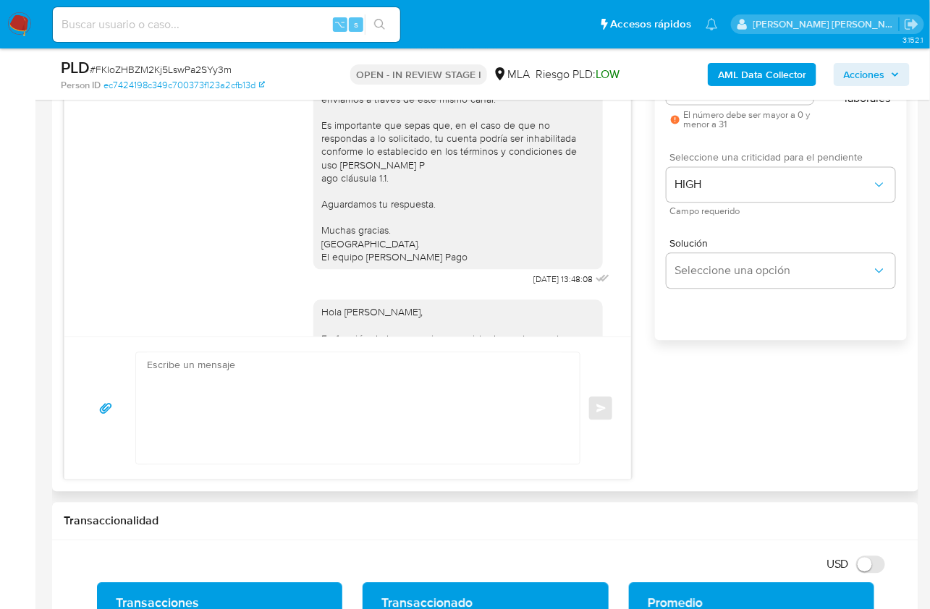
scroll to position [1597, 0]
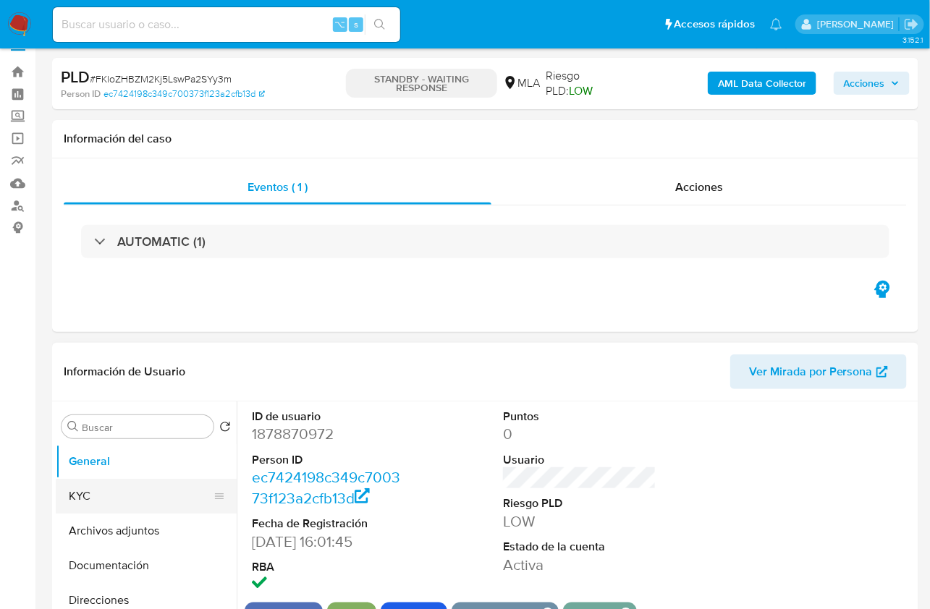
click at [114, 490] on button "KYC" at bounding box center [140, 496] width 169 height 35
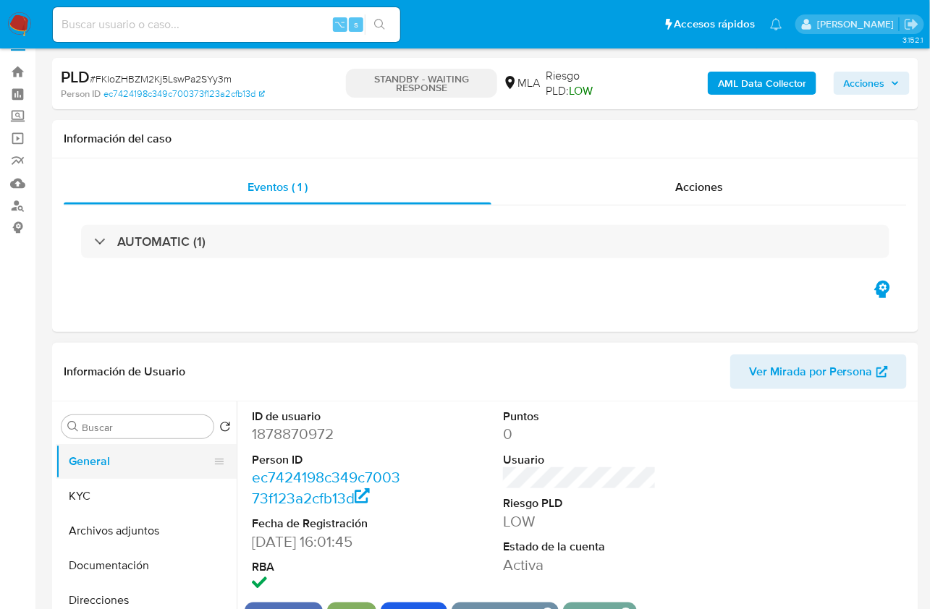
select select "10"
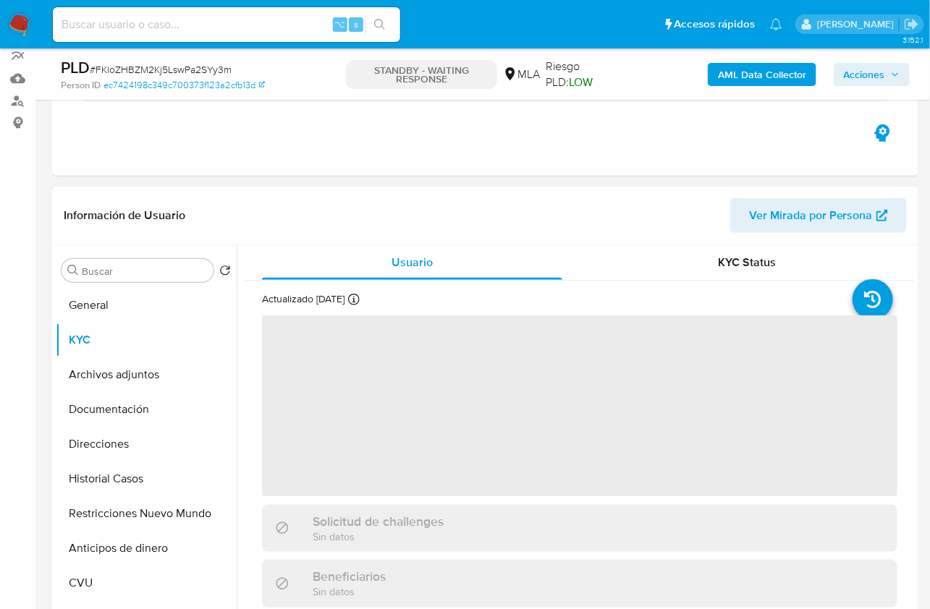
scroll to position [138, 0]
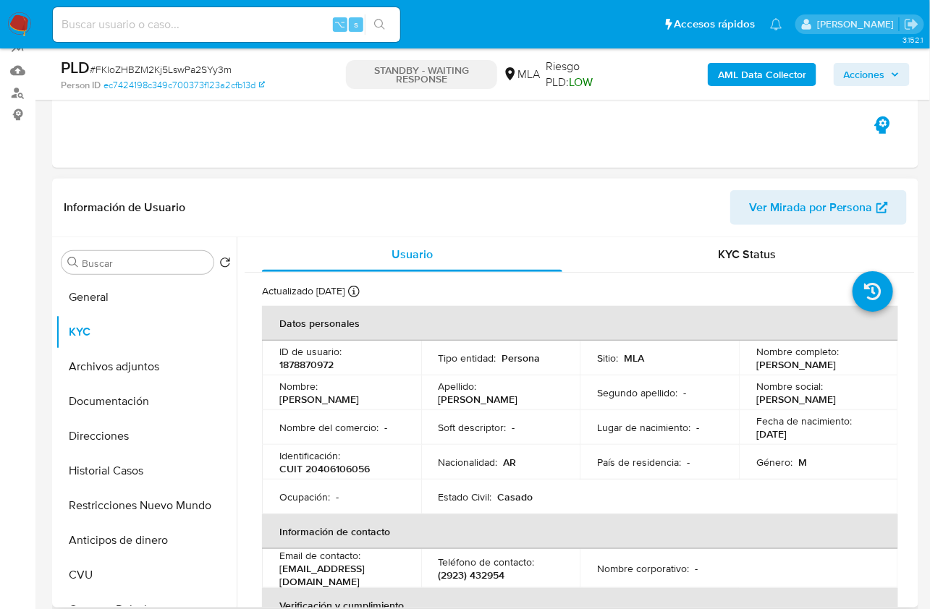
drag, startPoint x: 751, startPoint y: 363, endPoint x: 851, endPoint y: 357, distance: 100.0
click at [852, 368] on td "Nombre completo : [PERSON_NAME]" at bounding box center [818, 358] width 159 height 35
copy p "[PERSON_NAME]"
click at [119, 404] on button "Documentación" at bounding box center [140, 401] width 169 height 35
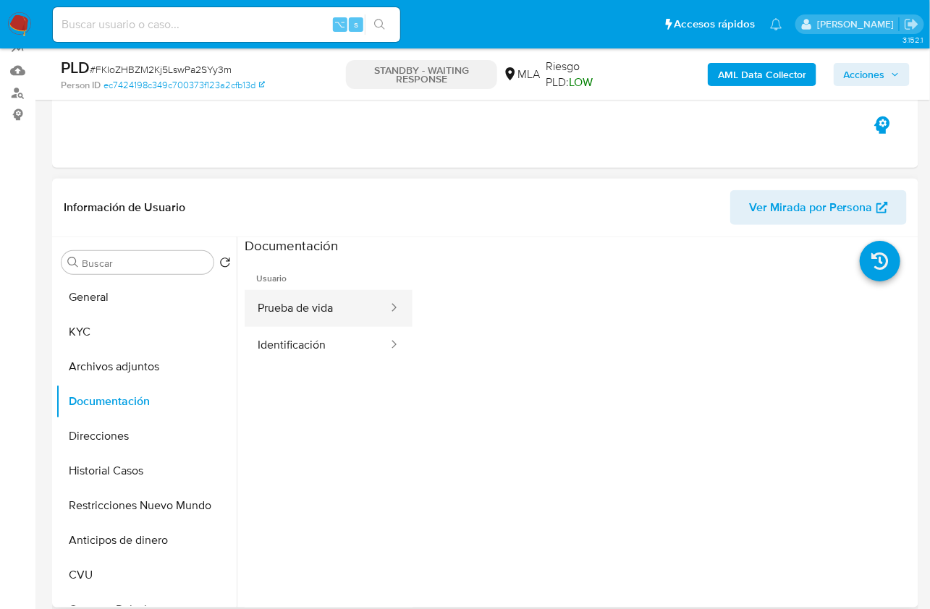
click at [339, 307] on button "Prueba de vida" at bounding box center [317, 308] width 145 height 37
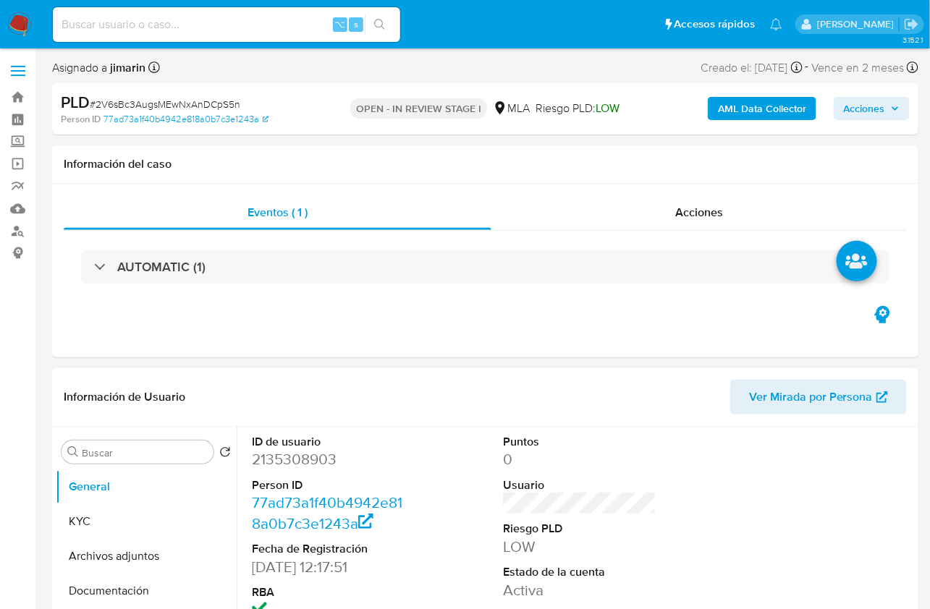
select select "10"
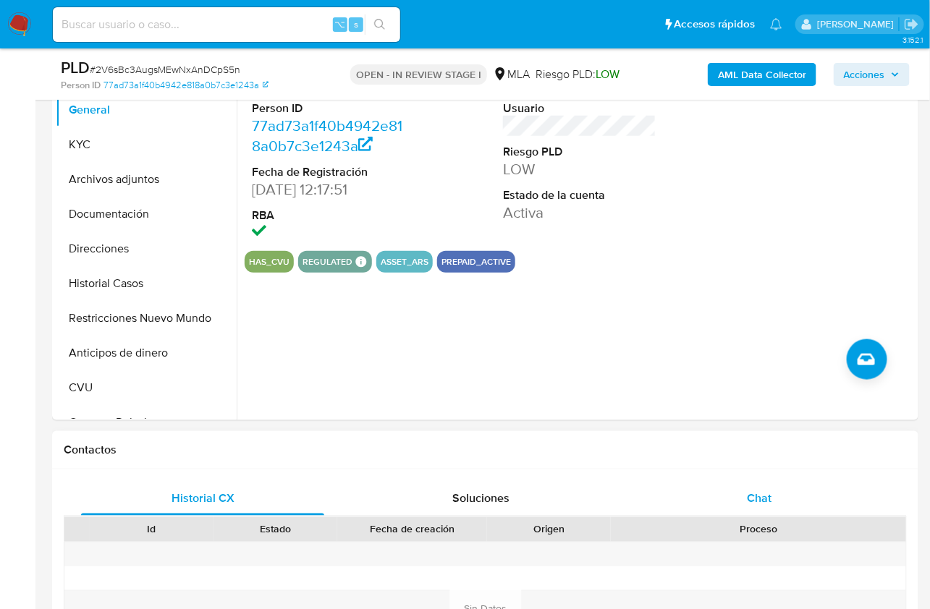
click at [805, 488] on div "Chat" at bounding box center [758, 498] width 243 height 35
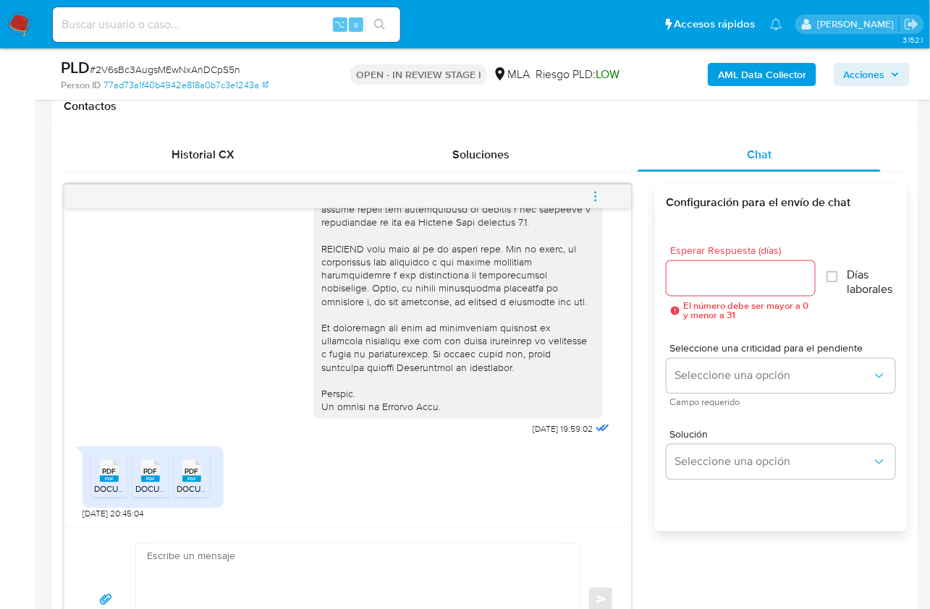
scroll to position [638, 0]
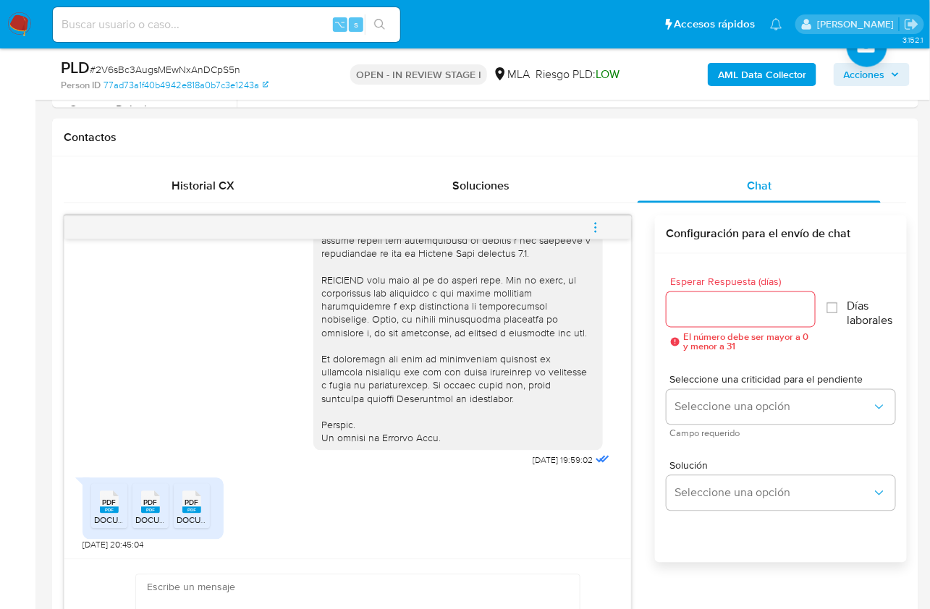
click at [122, 72] on span "# 2V6sBc3AugsMEwNxAnDCpS5n" at bounding box center [165, 69] width 150 height 14
copy span "2V6sBc3AugsMEwNxAnDCpS5n"
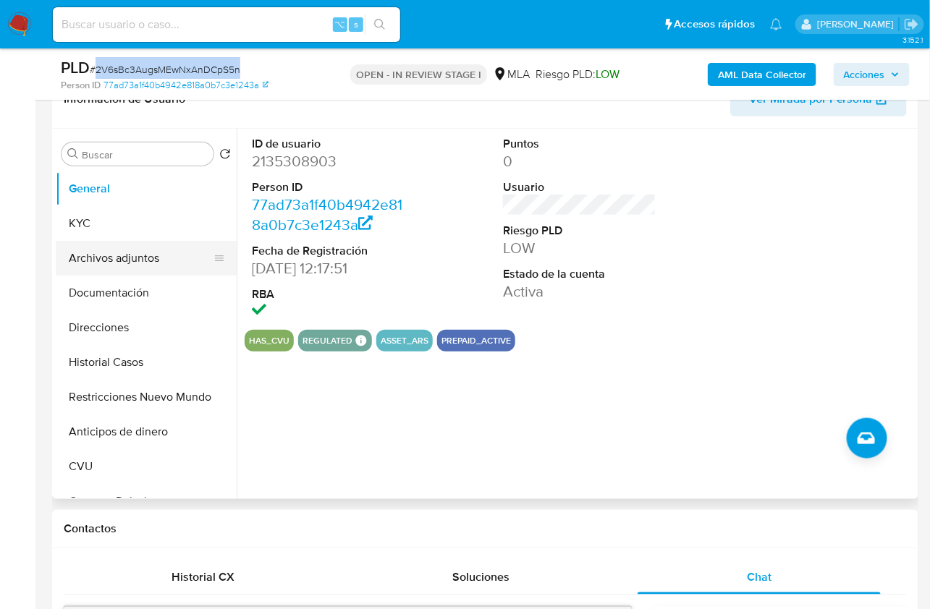
scroll to position [241, 0]
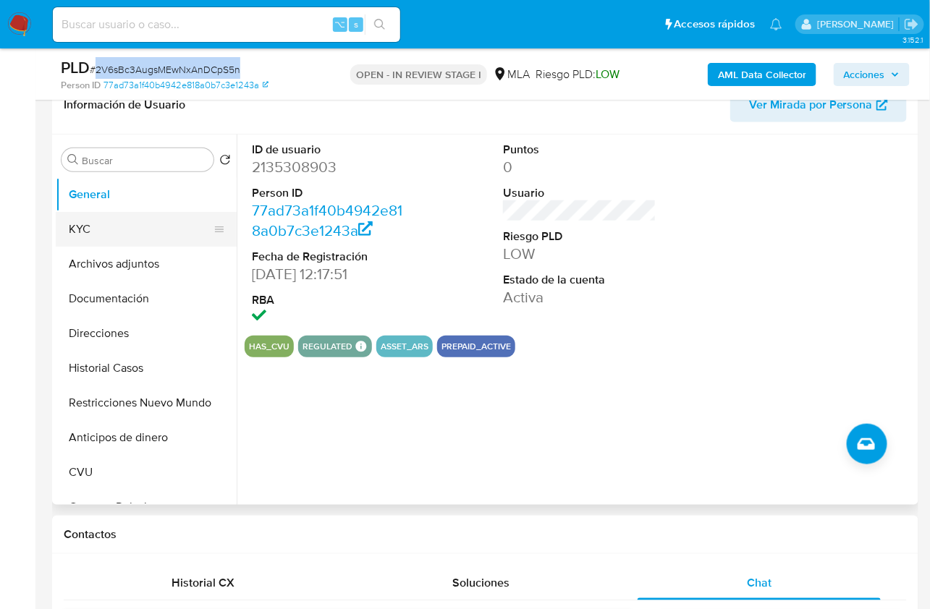
click at [109, 230] on button "KYC" at bounding box center [140, 229] width 169 height 35
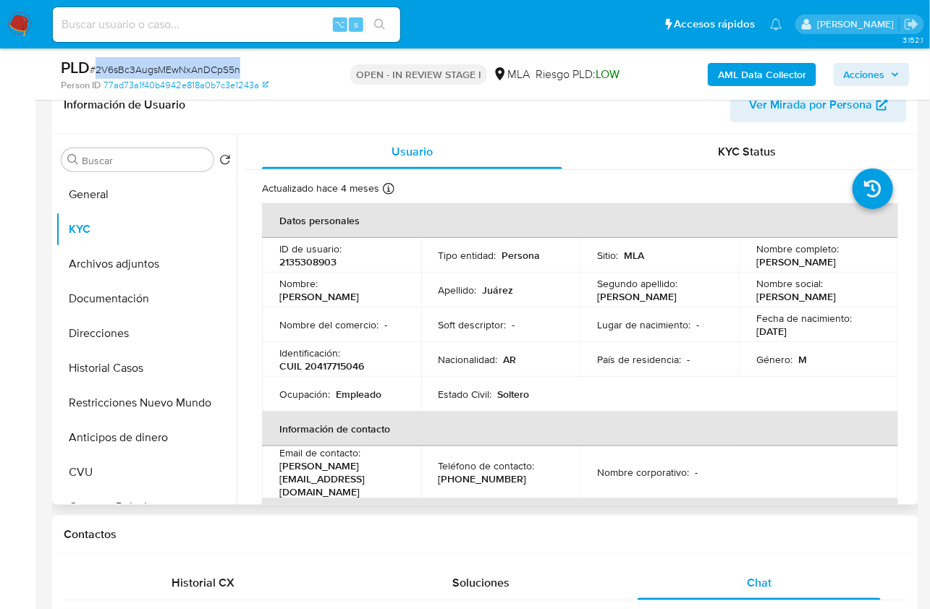
click at [323, 265] on p "2135308903" at bounding box center [307, 261] width 57 height 13
click at [322, 264] on p "2135308903" at bounding box center [307, 261] width 57 height 13
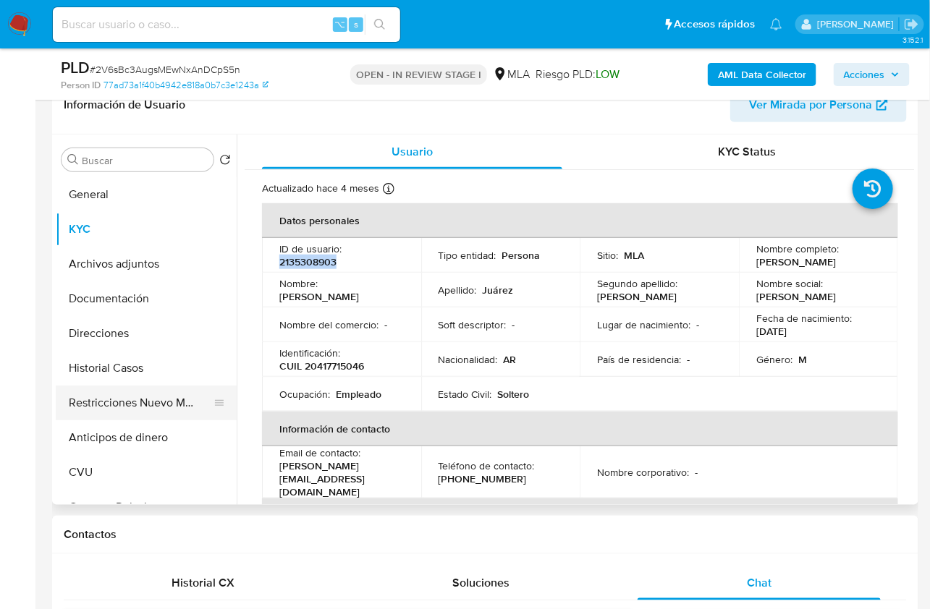
copy p "2135308903"
click at [349, 365] on p "CUIL 20417715046" at bounding box center [321, 366] width 85 height 13
copy p "20417715046"
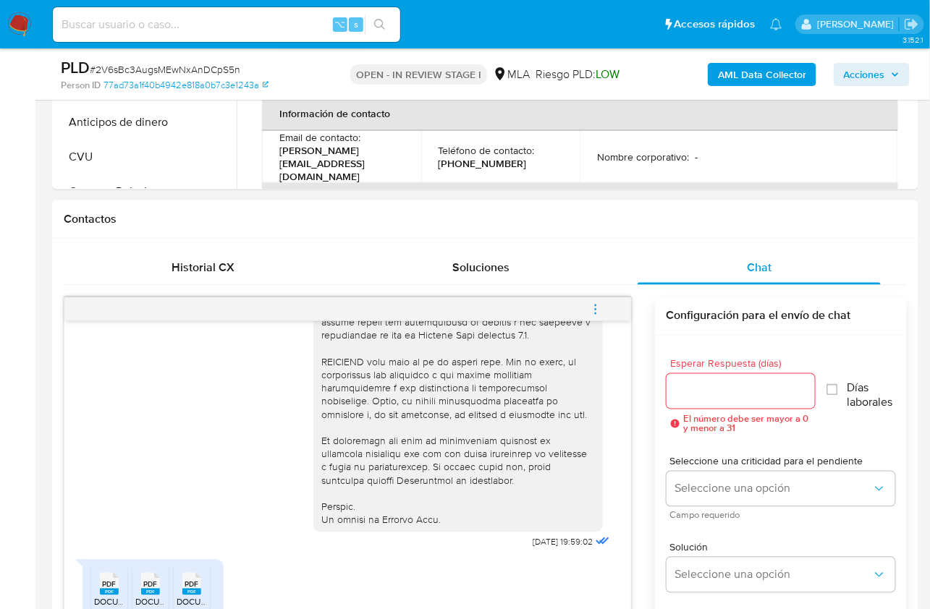
scroll to position [799, 0]
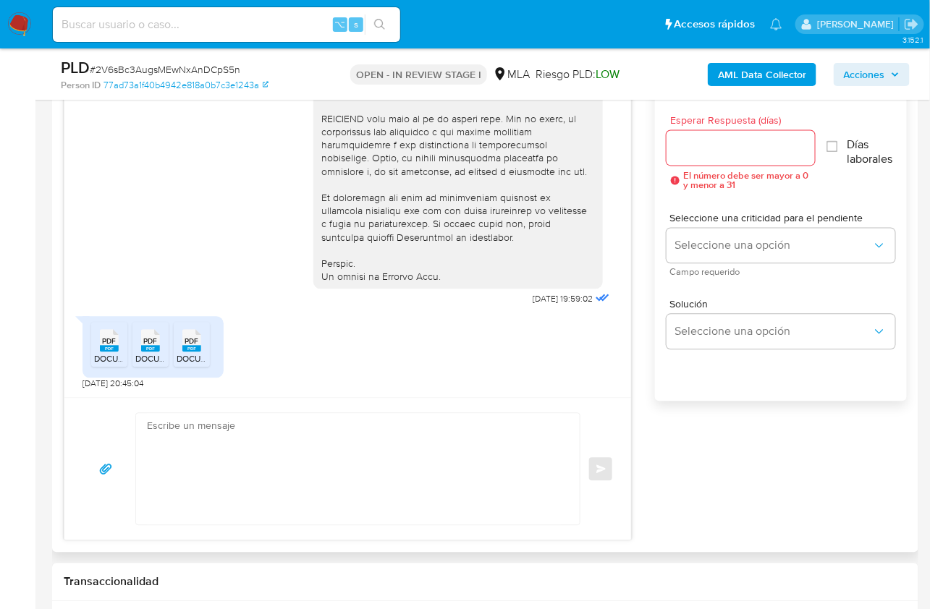
click at [107, 348] on rect at bounding box center [109, 349] width 19 height 7
click at [140, 345] on div "PDF PDF" at bounding box center [150, 340] width 30 height 28
click at [119, 342] on icon at bounding box center [109, 341] width 19 height 22
click at [321, 464] on textarea at bounding box center [354, 469] width 415 height 111
paste textarea "Hola, ¡Muchas gracias por tu respuesta! Confirmamos la recepción de la document…"
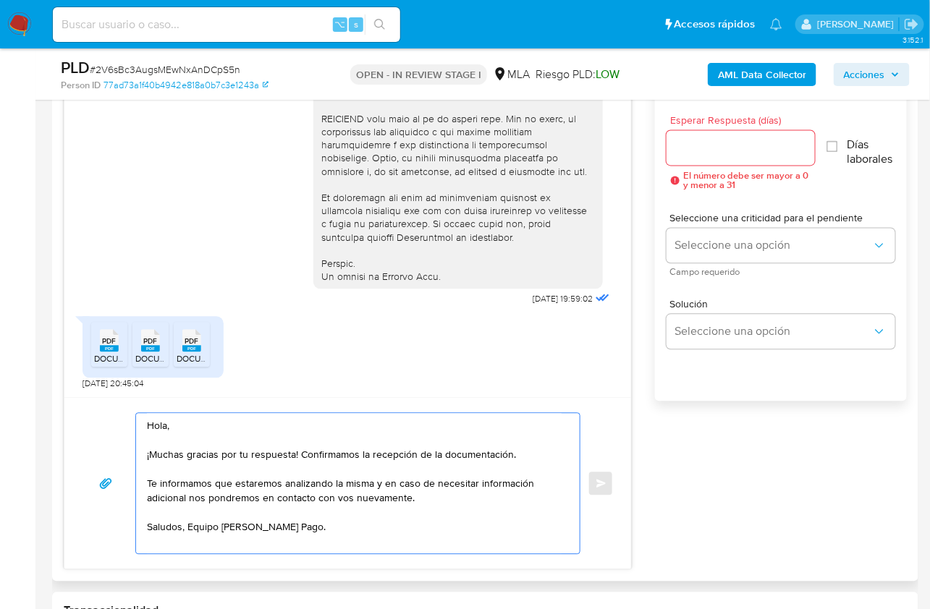
type textarea "Hola, ¡Muchas gracias por tu respuesta! Confirmamos la recepción de la document…"
click at [708, 151] on input "Esperar Respuesta (días)" at bounding box center [740, 148] width 149 height 19
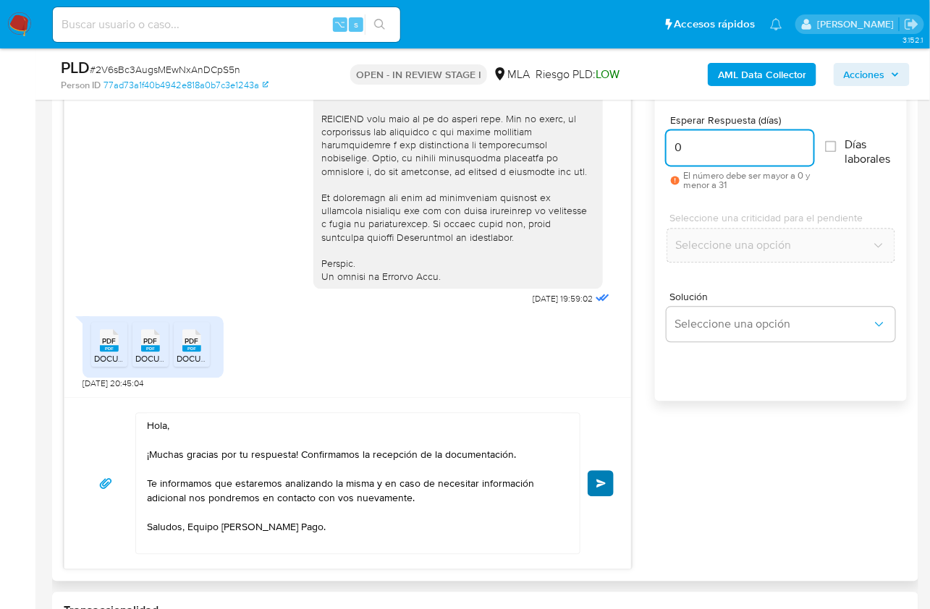
type input "0"
click at [598, 488] on button "Enviar" at bounding box center [600, 484] width 26 height 26
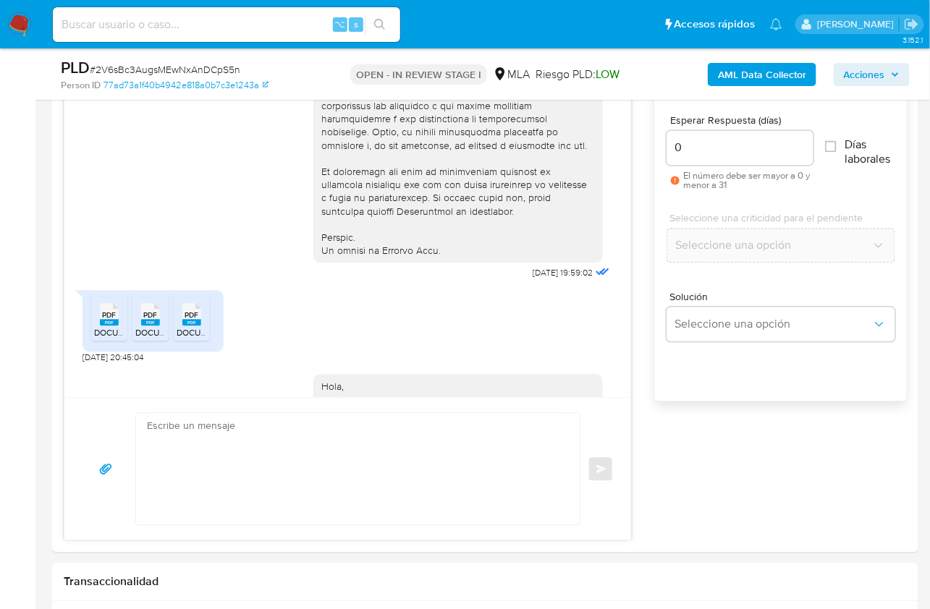
scroll to position [767, 0]
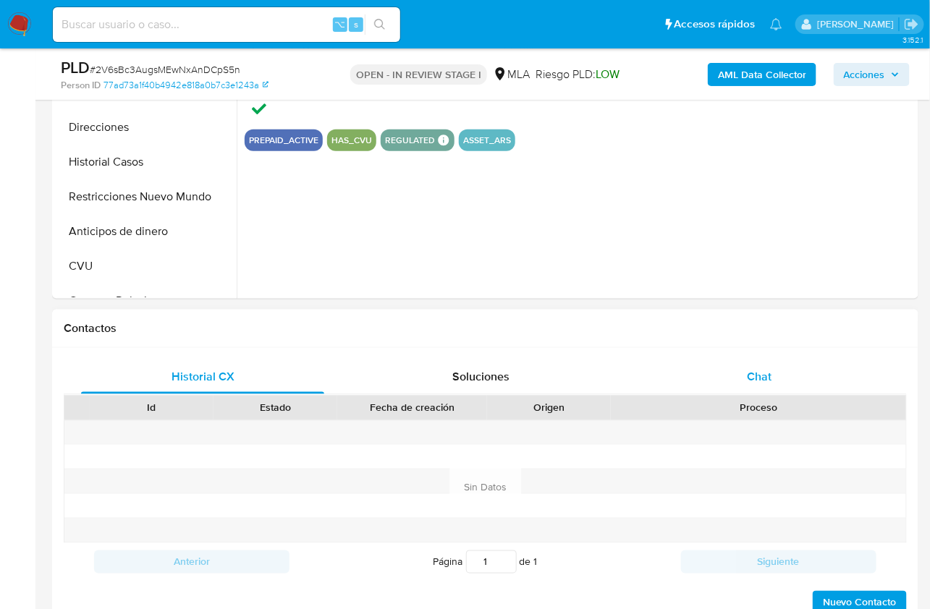
select select "10"
click at [761, 363] on div "Chat" at bounding box center [758, 377] width 243 height 35
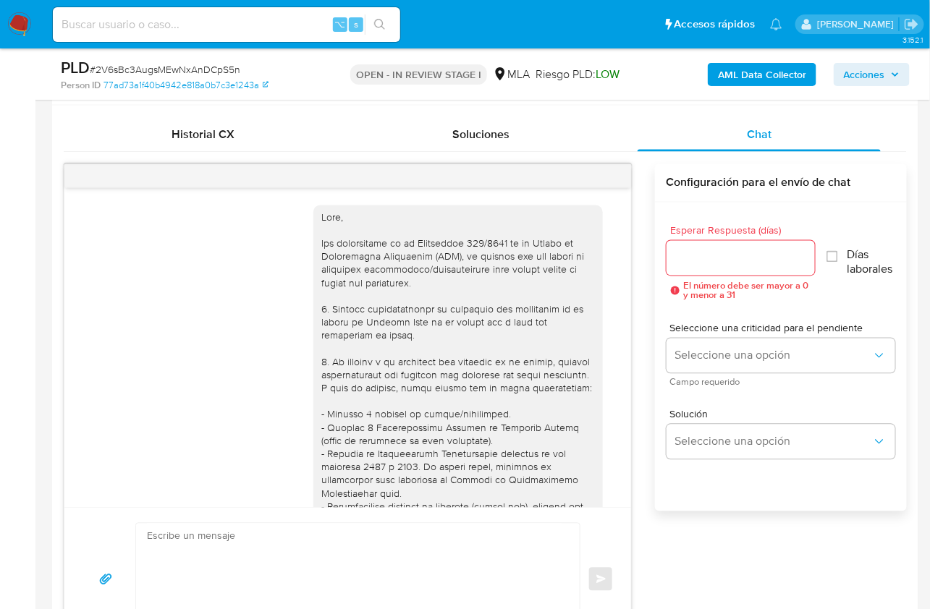
scroll to position [767, 0]
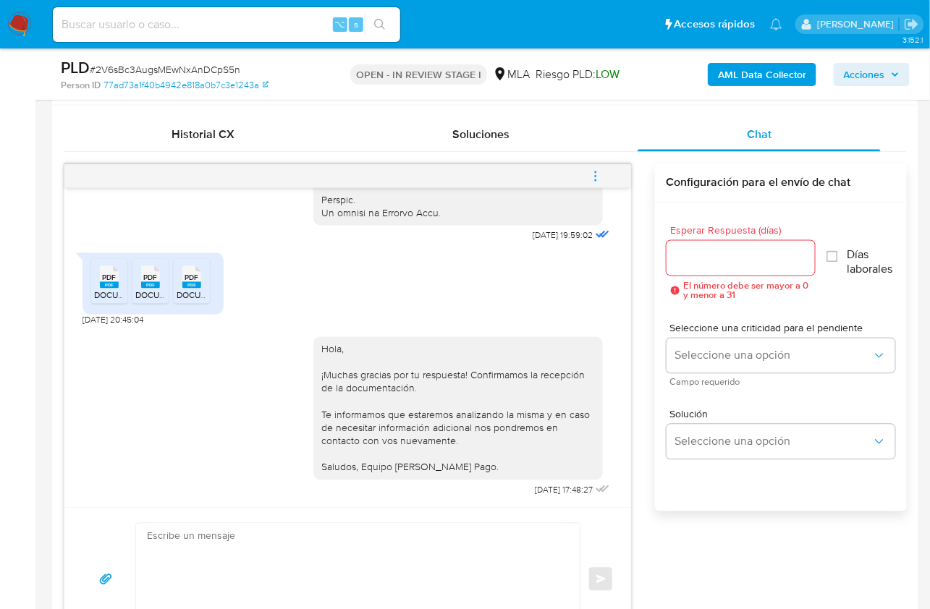
click at [606, 173] on button "menu-action" at bounding box center [596, 176] width 48 height 35
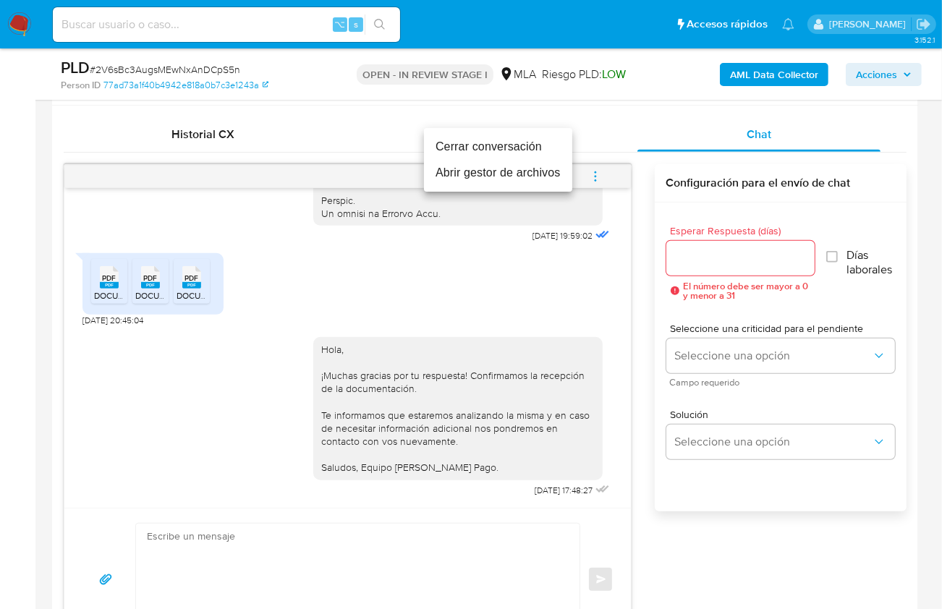
click at [524, 154] on li "Cerrar conversación" at bounding box center [498, 147] width 148 height 26
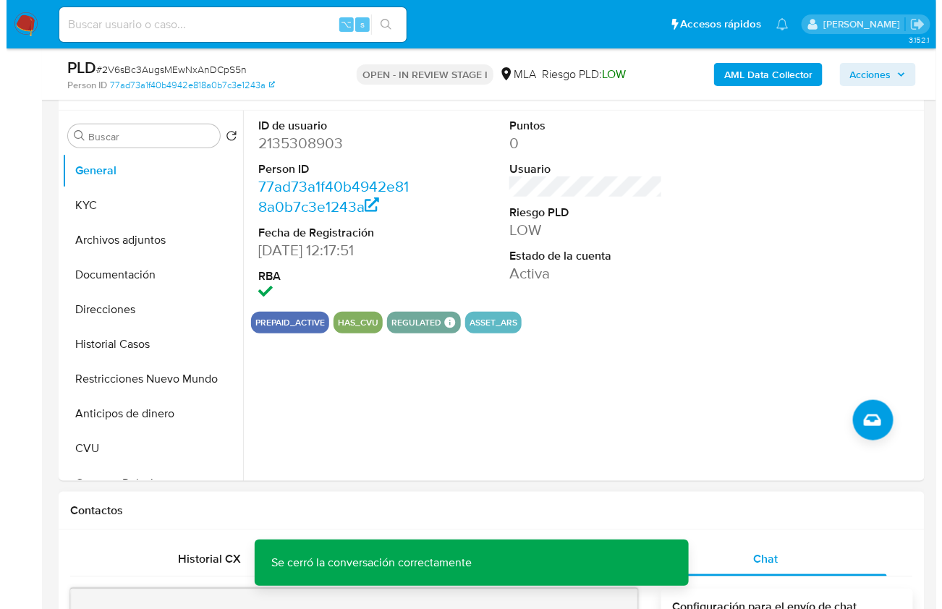
scroll to position [262, 0]
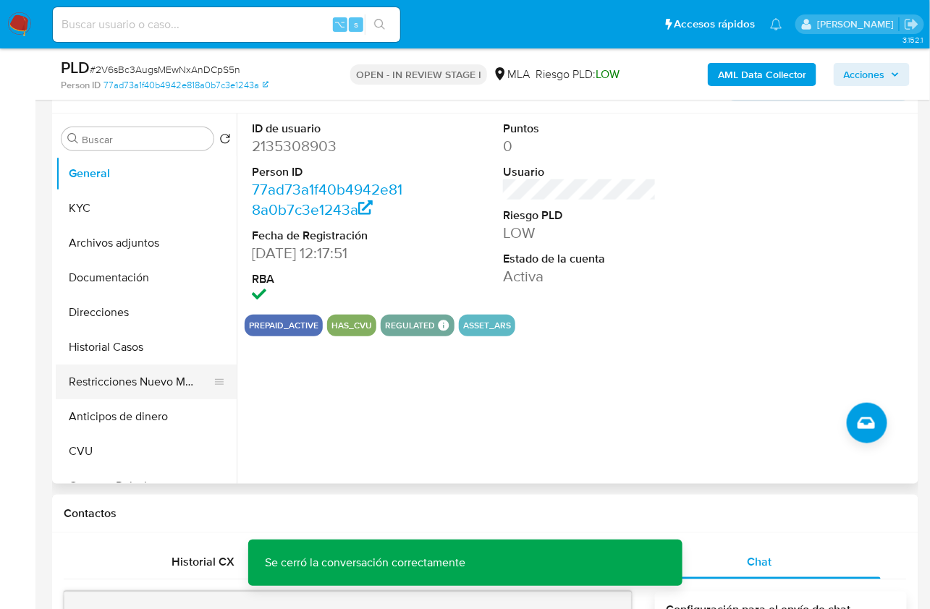
click at [153, 381] on button "Restricciones Nuevo Mundo" at bounding box center [140, 382] width 169 height 35
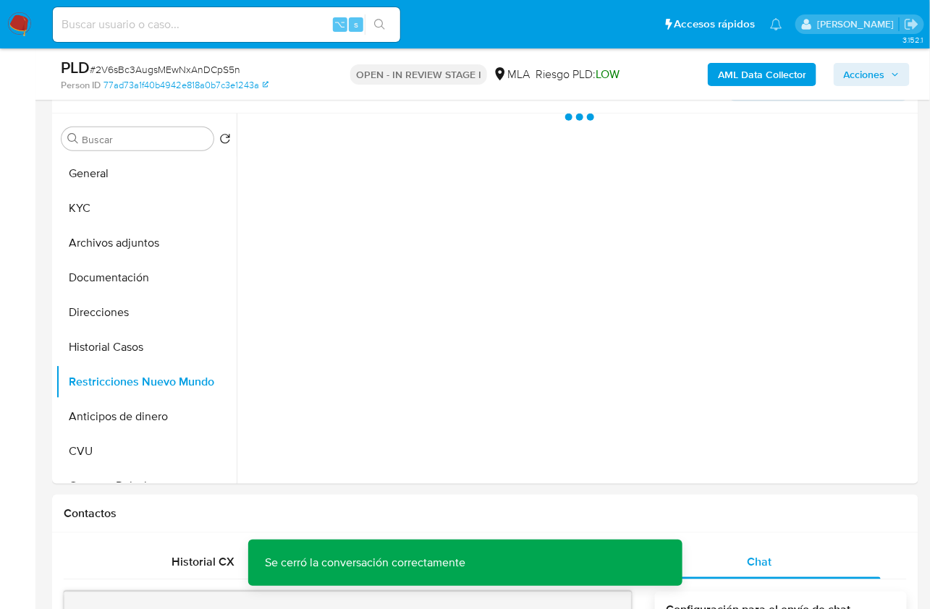
click at [734, 74] on b "AML Data Collector" at bounding box center [762, 74] width 88 height 23
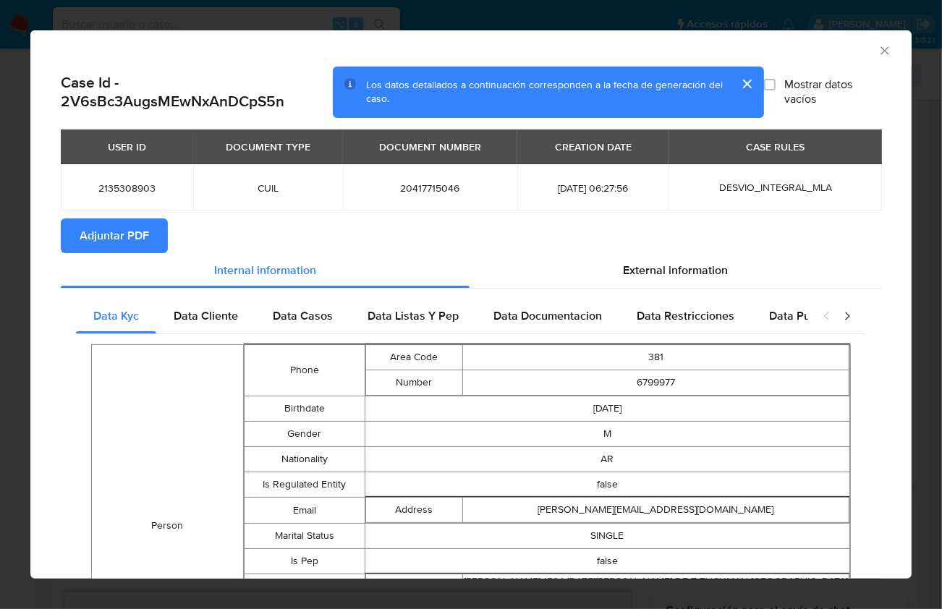
click at [121, 237] on span "Adjuntar PDF" at bounding box center [114, 236] width 69 height 32
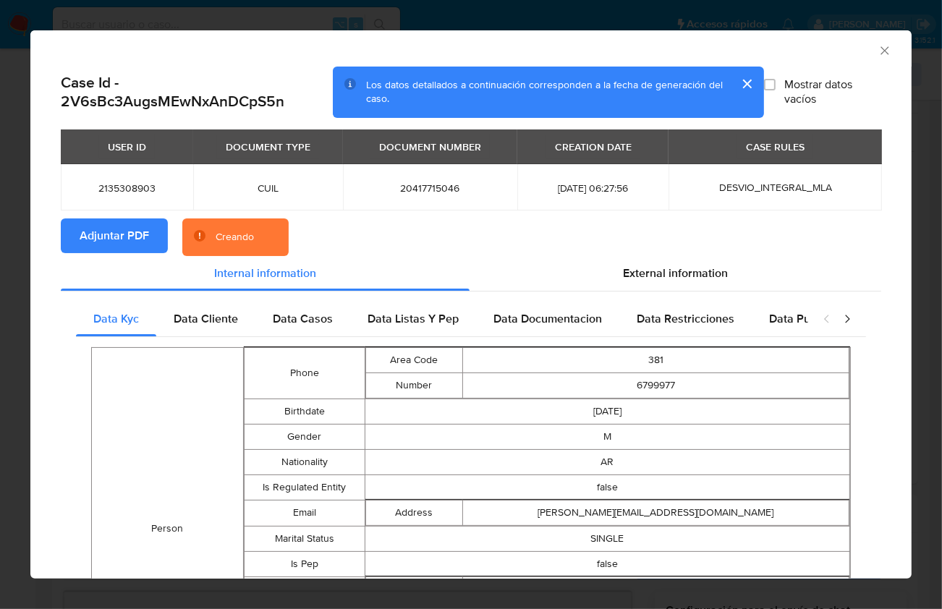
click at [433, 242] on section "Adjuntar PDF Creando" at bounding box center [471, 237] width 820 height 38
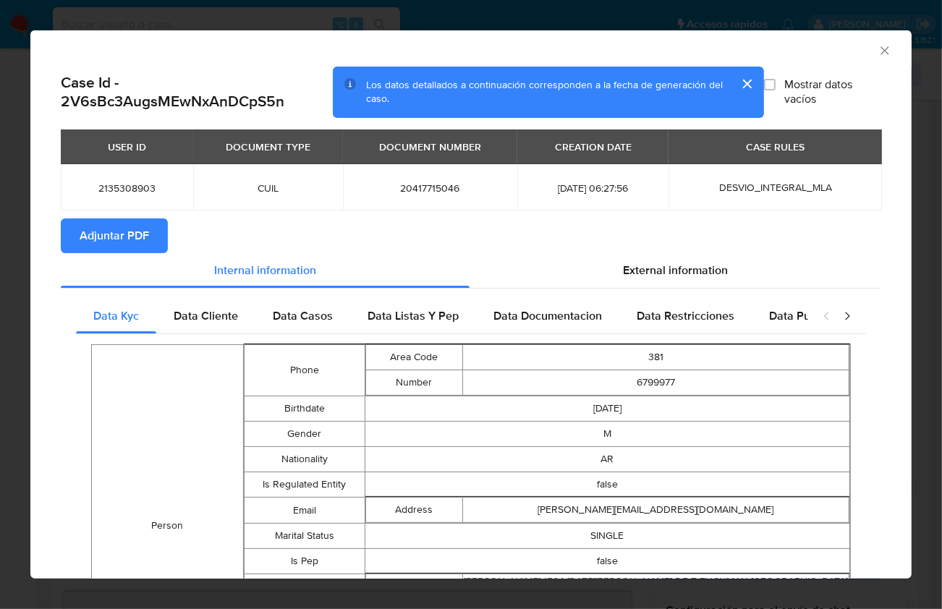
click at [878, 53] on icon "Cerrar ventana" at bounding box center [885, 50] width 14 height 14
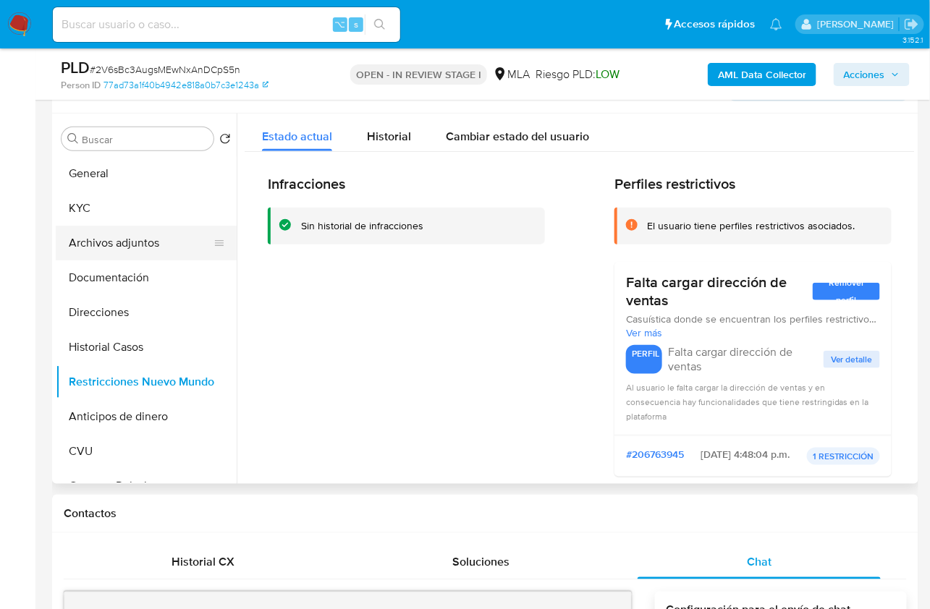
click at [156, 243] on button "Archivos adjuntos" at bounding box center [140, 243] width 169 height 35
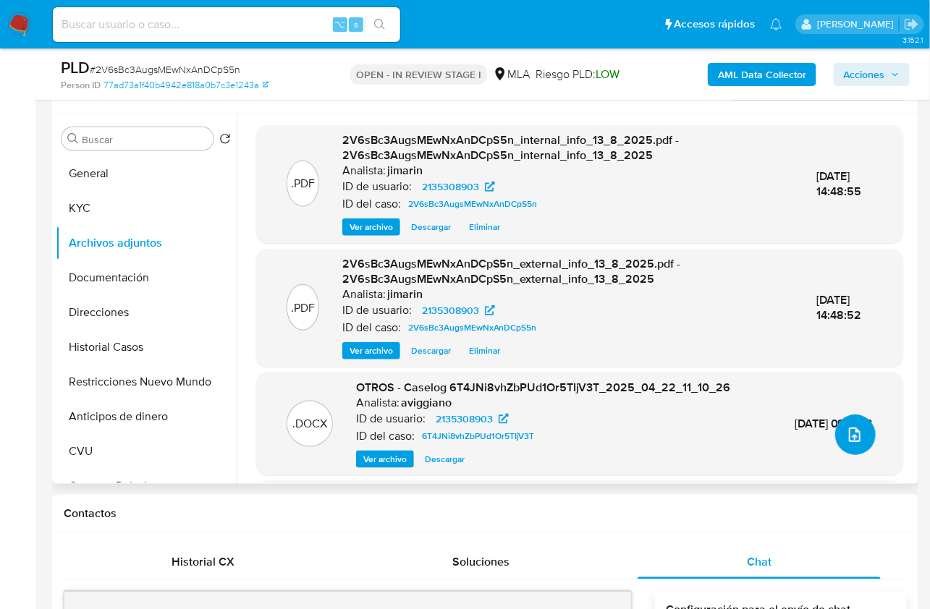
click at [838, 433] on button "upload-file" at bounding box center [855, 435] width 41 height 41
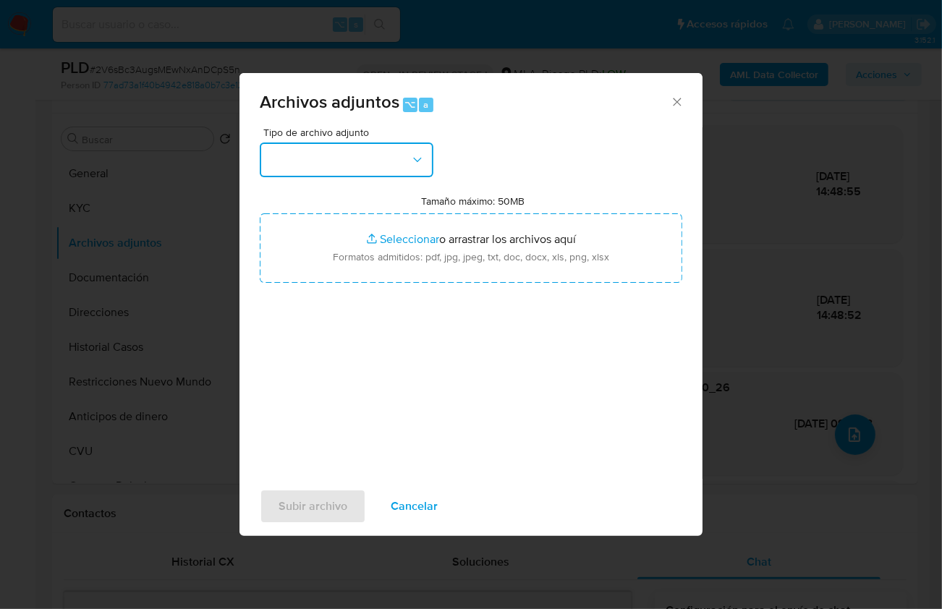
click at [381, 171] on button "button" at bounding box center [347, 160] width 174 height 35
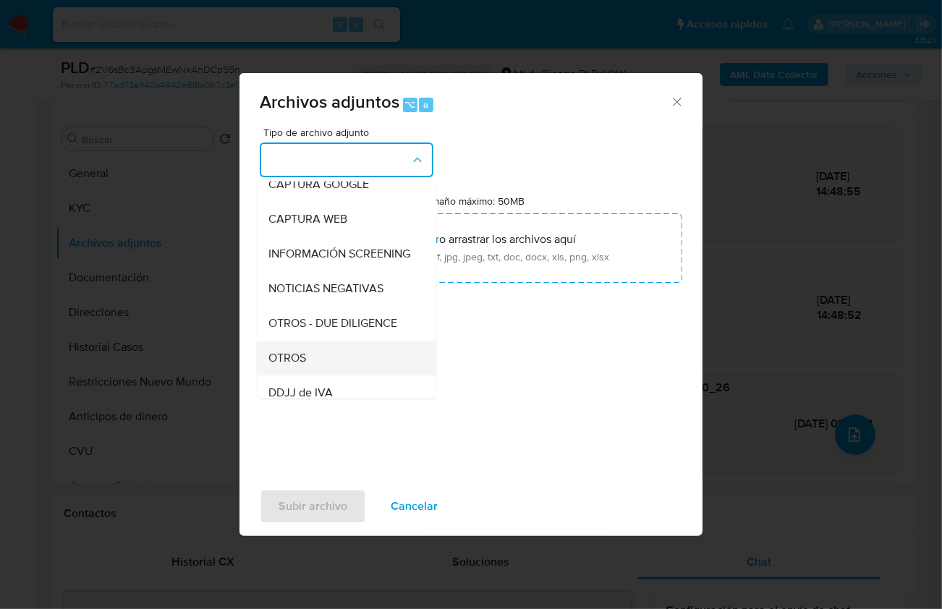
scroll to position [163, 0]
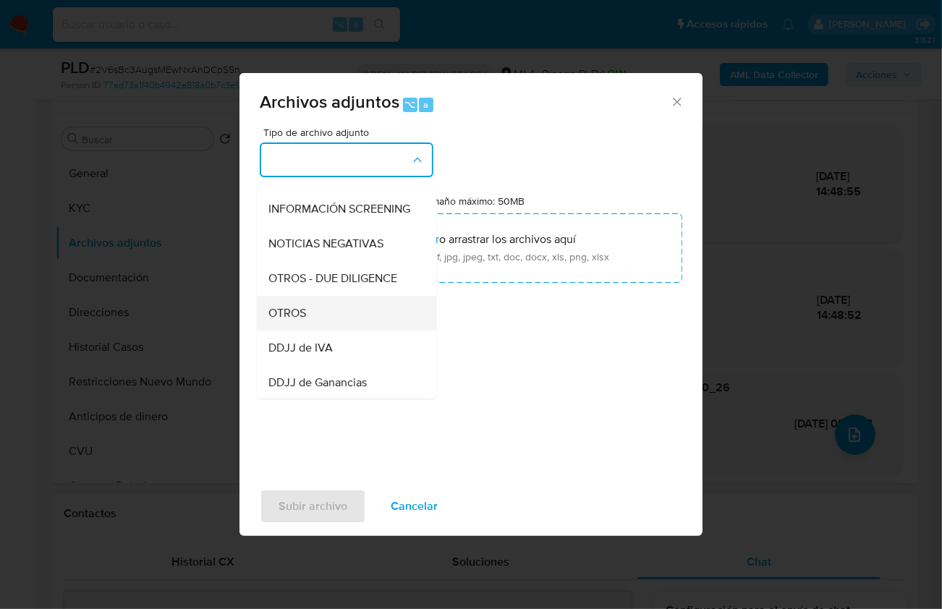
click at [320, 323] on div "OTROS" at bounding box center [342, 312] width 148 height 35
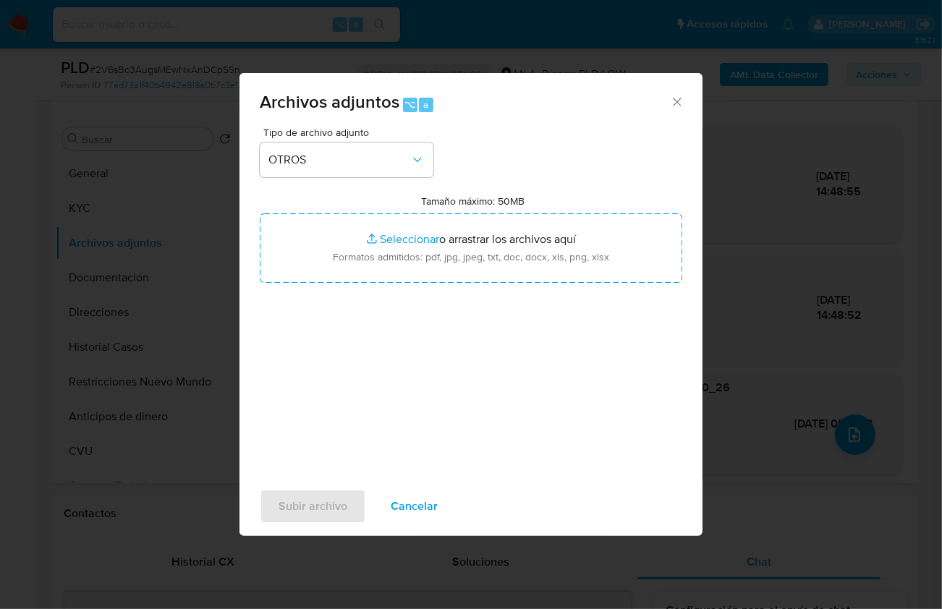
click at [415, 334] on div "Tipo de archivo adjunto OTROS Tamaño máximo: 50MB Seleccionar archivos Seleccio…" at bounding box center [471, 297] width 422 height 341
click at [343, 161] on span "OTROS" at bounding box center [339, 160] width 142 height 14
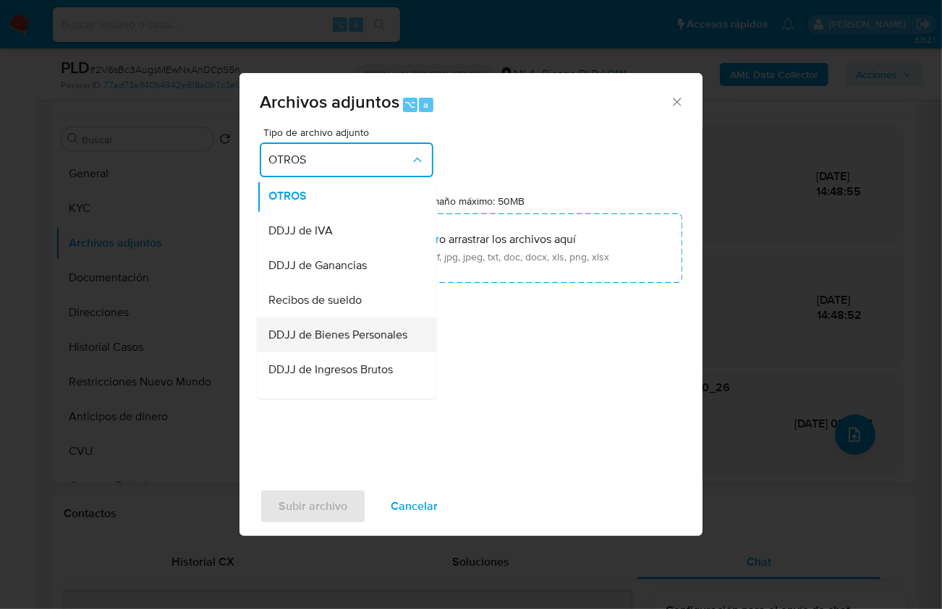
scroll to position [300, 0]
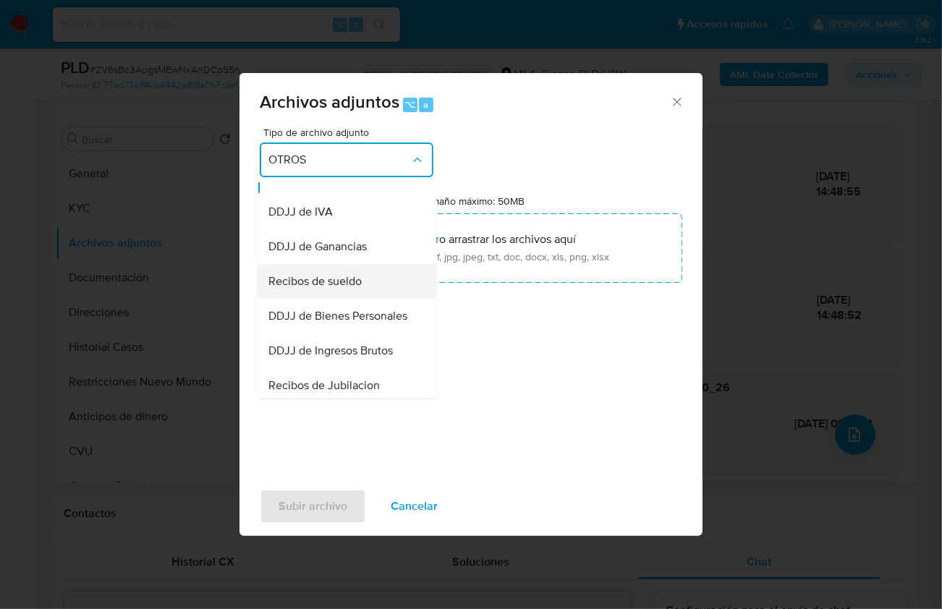
click at [343, 288] on span "Recibos de sueldo" at bounding box center [314, 280] width 93 height 14
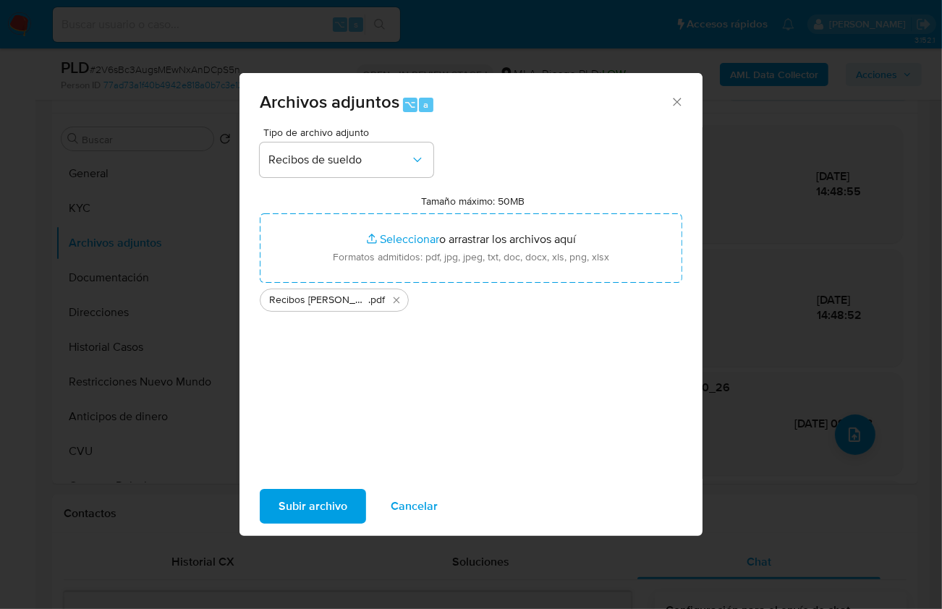
click at [313, 509] on span "Subir archivo" at bounding box center [313, 506] width 69 height 32
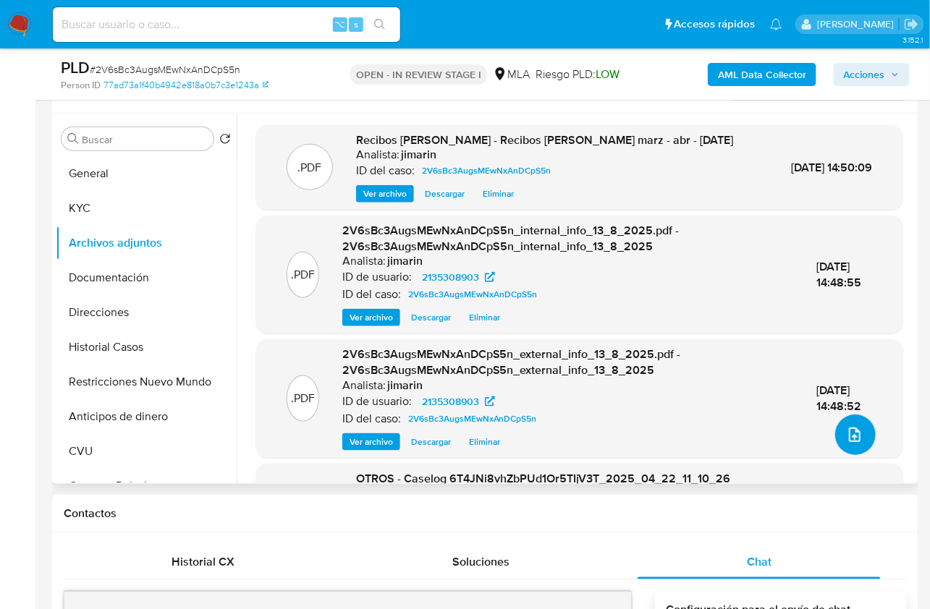
click at [846, 436] on icon "upload-file" at bounding box center [854, 434] width 17 height 17
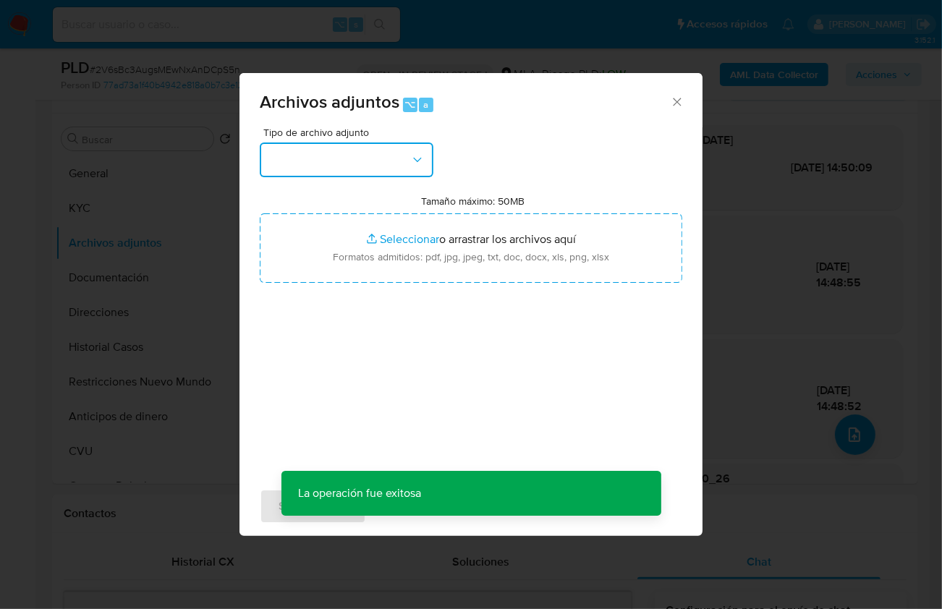
click at [318, 147] on button "button" at bounding box center [347, 160] width 174 height 35
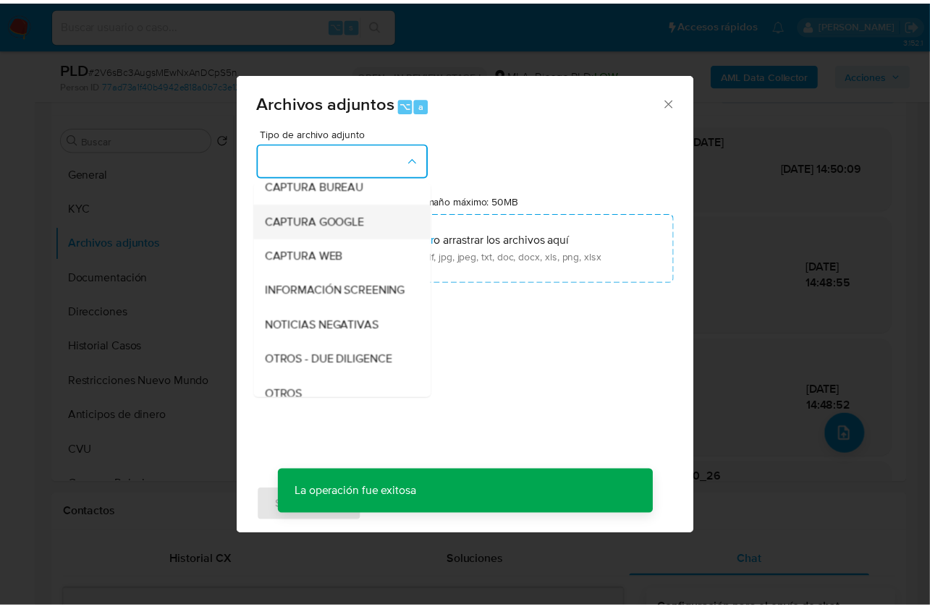
scroll to position [266, 0]
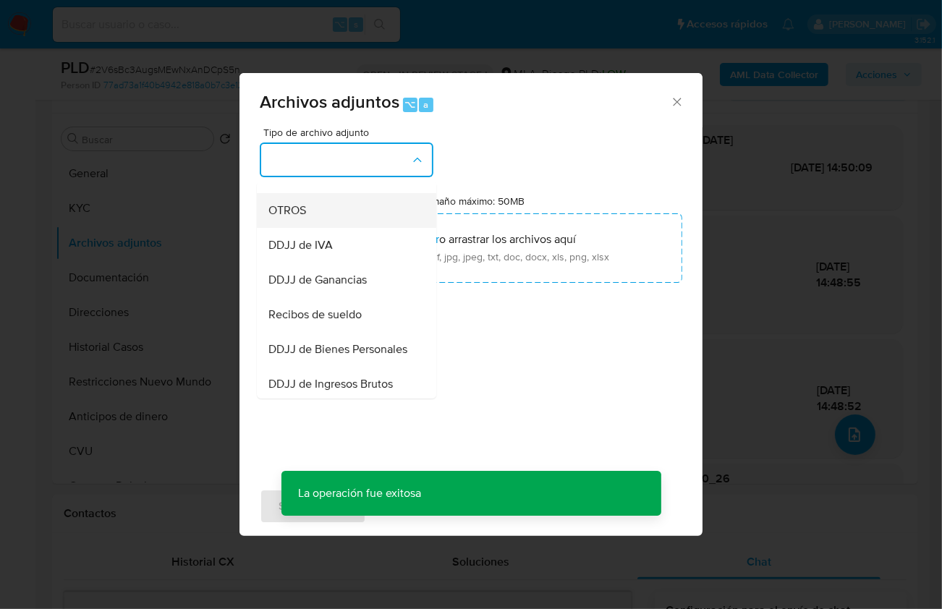
click at [323, 227] on div "OTROS" at bounding box center [342, 209] width 148 height 35
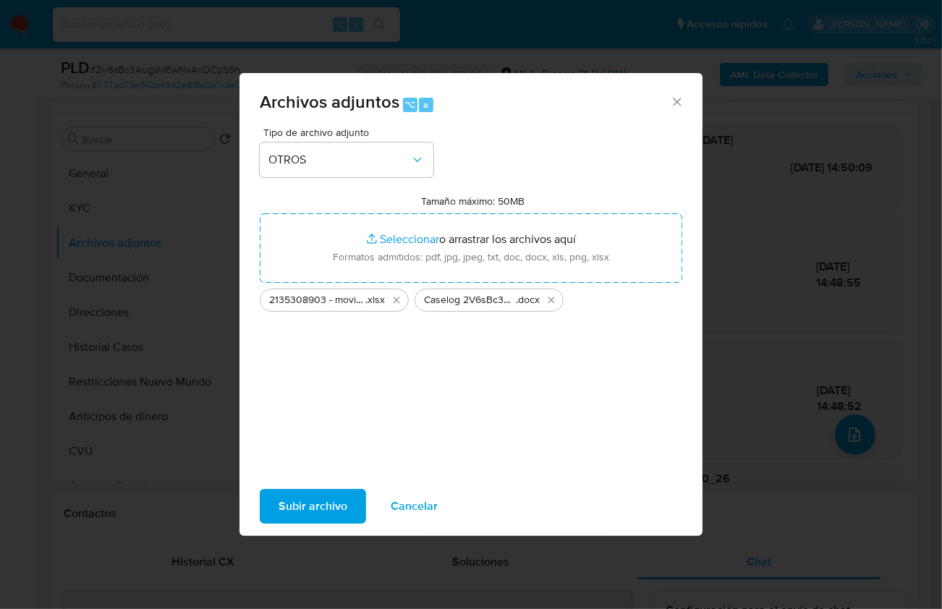
click at [302, 505] on span "Subir archivo" at bounding box center [313, 506] width 69 height 32
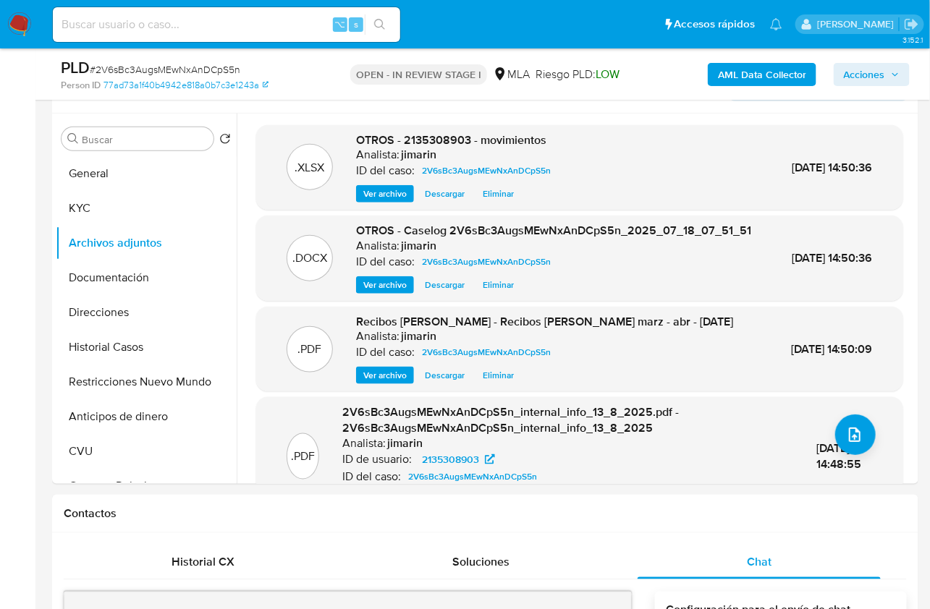
click at [873, 86] on div "AML Data Collector Acciones" at bounding box center [769, 74] width 279 height 34
click at [874, 78] on span "Acciones" at bounding box center [864, 74] width 41 height 23
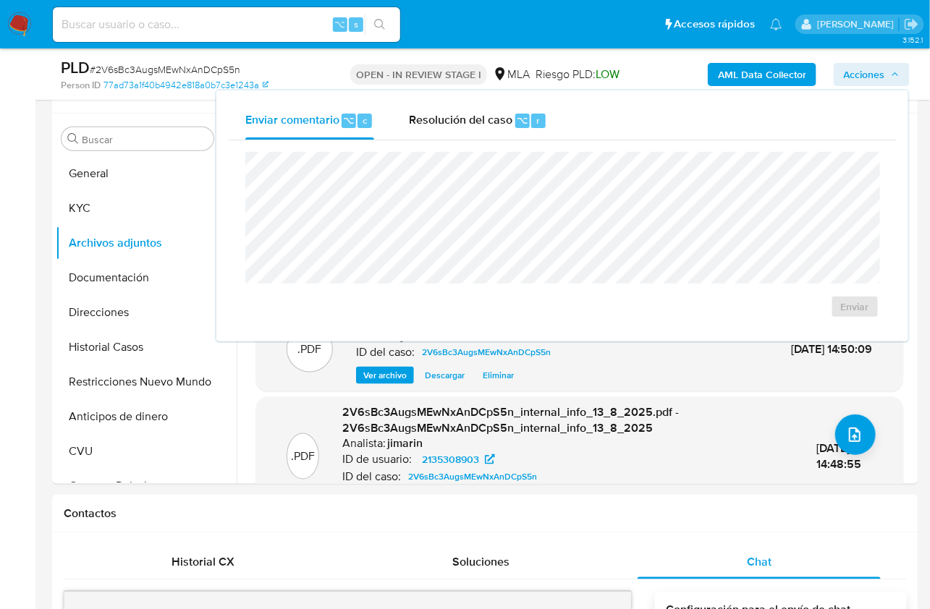
drag, startPoint x: 447, startPoint y: 114, endPoint x: 451, endPoint y: 145, distance: 31.4
click at [447, 114] on span "Resolución del caso" at bounding box center [460, 119] width 103 height 17
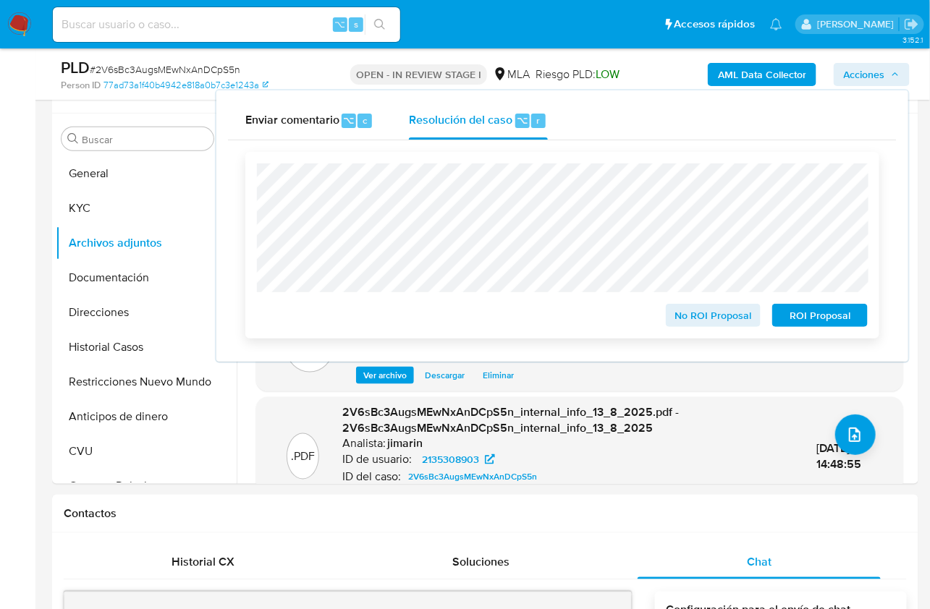
click at [723, 323] on span "No ROI Proposal" at bounding box center [713, 315] width 75 height 20
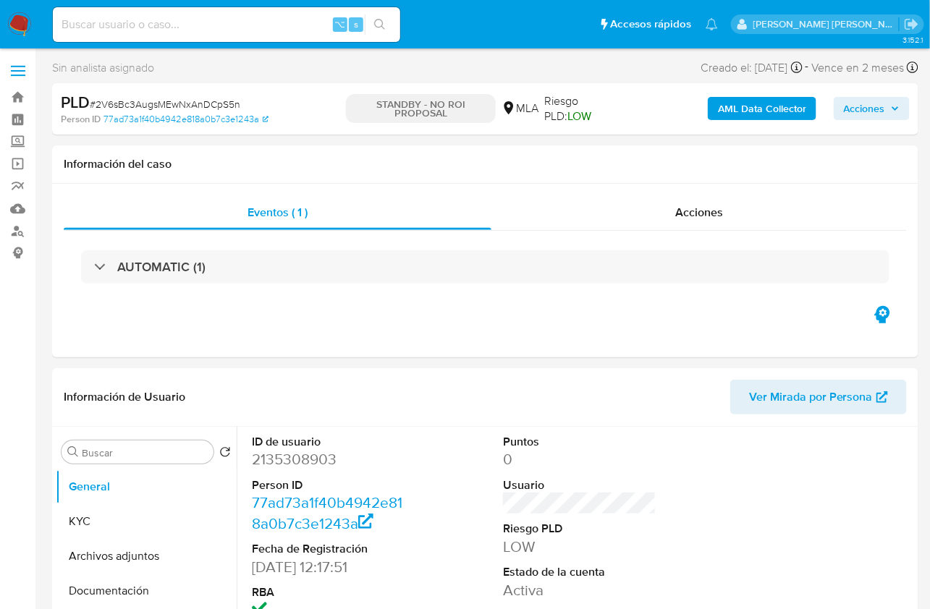
select select "10"
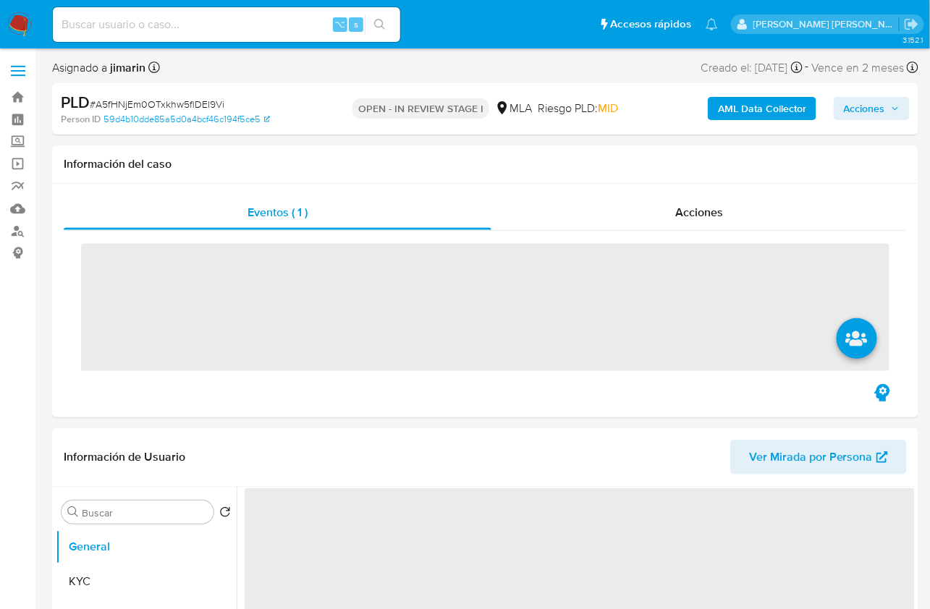
click at [204, 106] on span "# A5fHNjEm0OTxkhw5flDEl9Vi" at bounding box center [157, 104] width 135 height 14
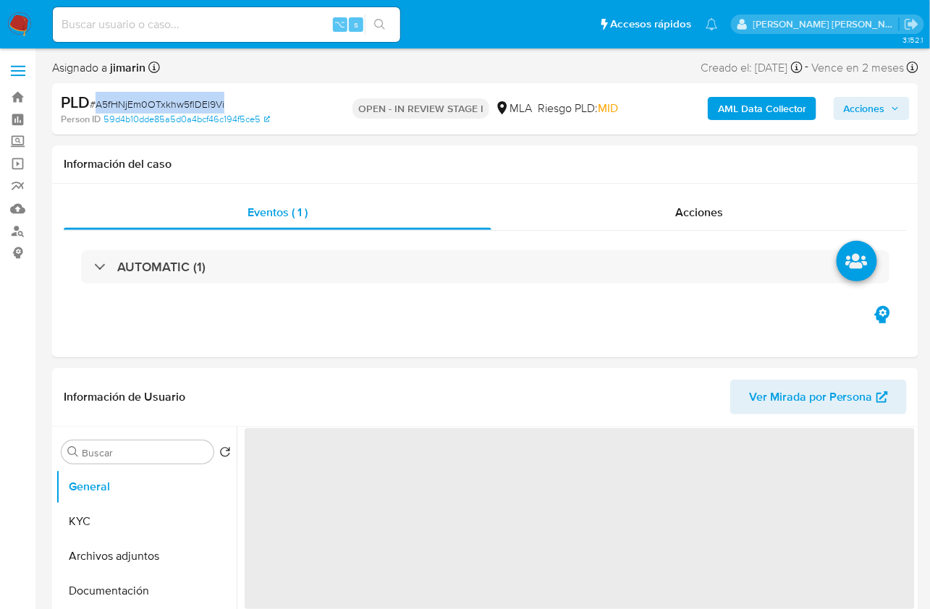
click at [204, 106] on span "# A5fHNjEm0OTxkhw5flDEl9Vi" at bounding box center [157, 104] width 135 height 14
copy span "A5fHNjEm0OTxkhw5flDEl9Vi"
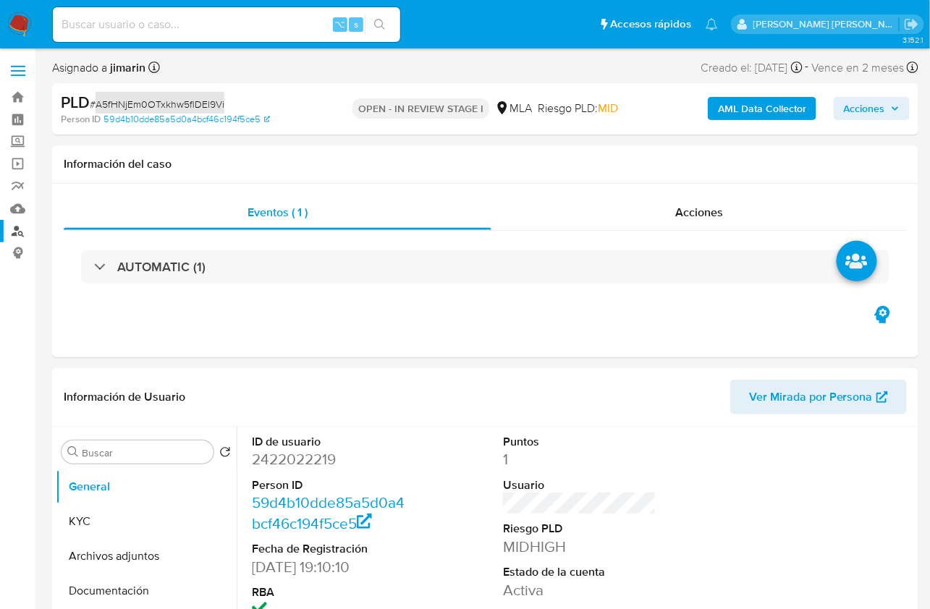
select select "10"
click at [274, 466] on dd "2422022219" at bounding box center [328, 459] width 153 height 20
copy dd "2422022219"
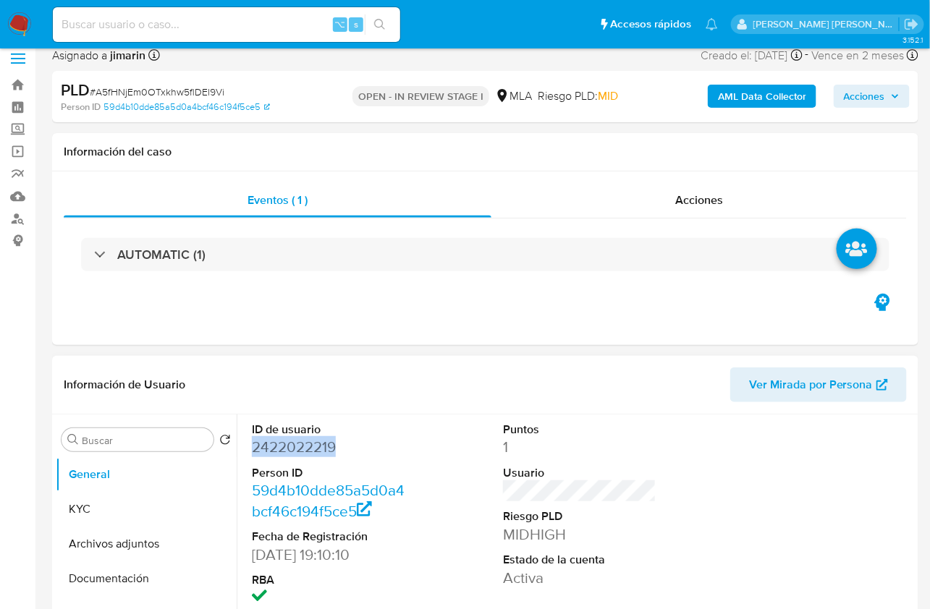
scroll to position [294, 0]
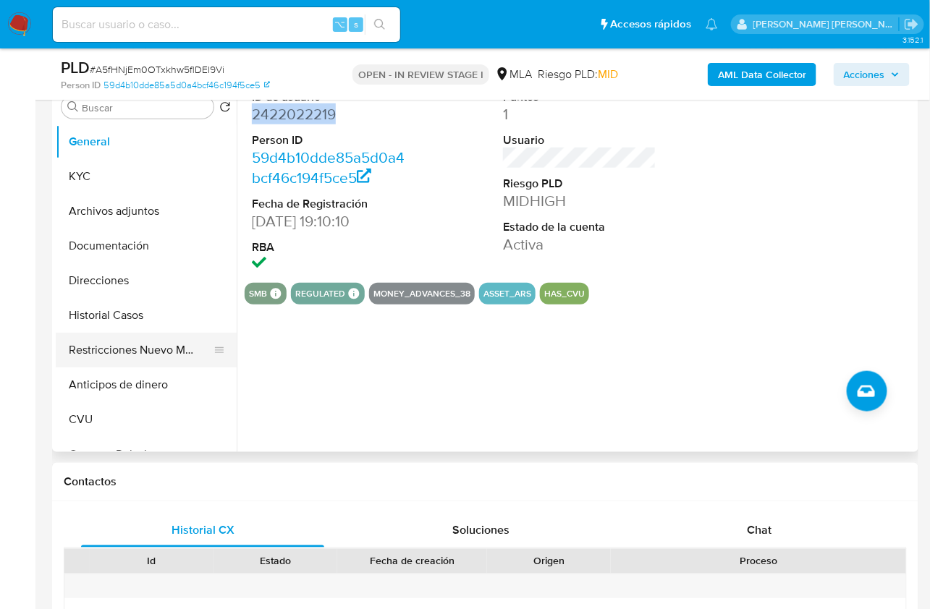
click at [159, 349] on button "Restricciones Nuevo Mundo" at bounding box center [140, 350] width 169 height 35
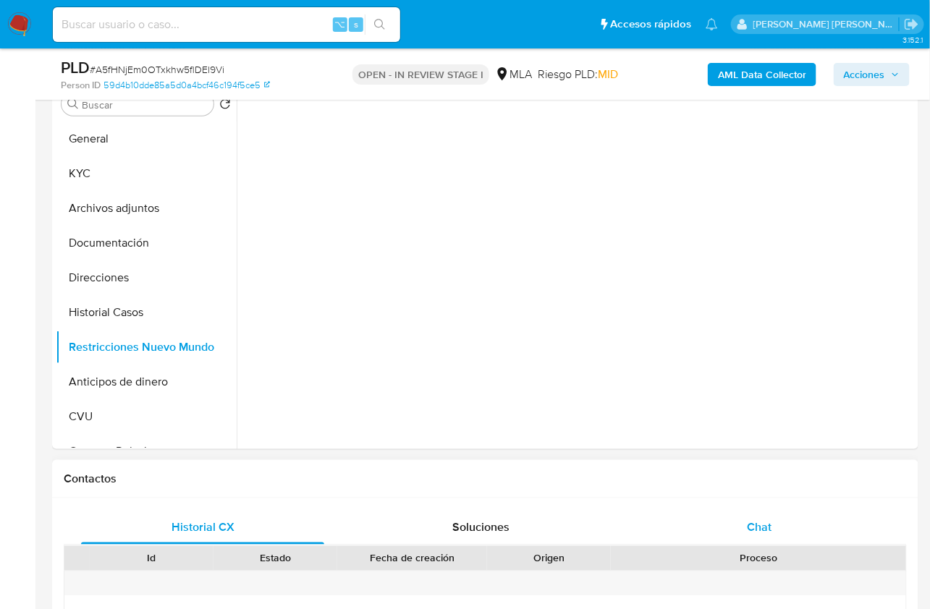
click at [771, 527] on span "Chat" at bounding box center [759, 527] width 25 height 17
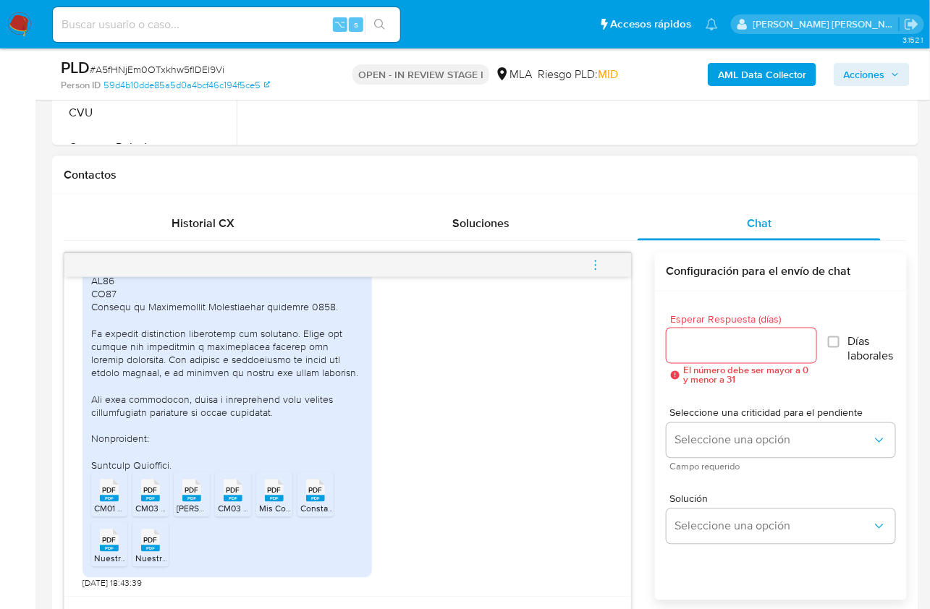
scroll to position [1090, 0]
click at [103, 489] on span "PDF" at bounding box center [110, 490] width 14 height 9
click at [136, 490] on div "PDF PDF" at bounding box center [150, 489] width 30 height 28
click at [178, 490] on div "PDF PDF" at bounding box center [192, 489] width 30 height 28
click at [119, 490] on icon at bounding box center [109, 491] width 19 height 22
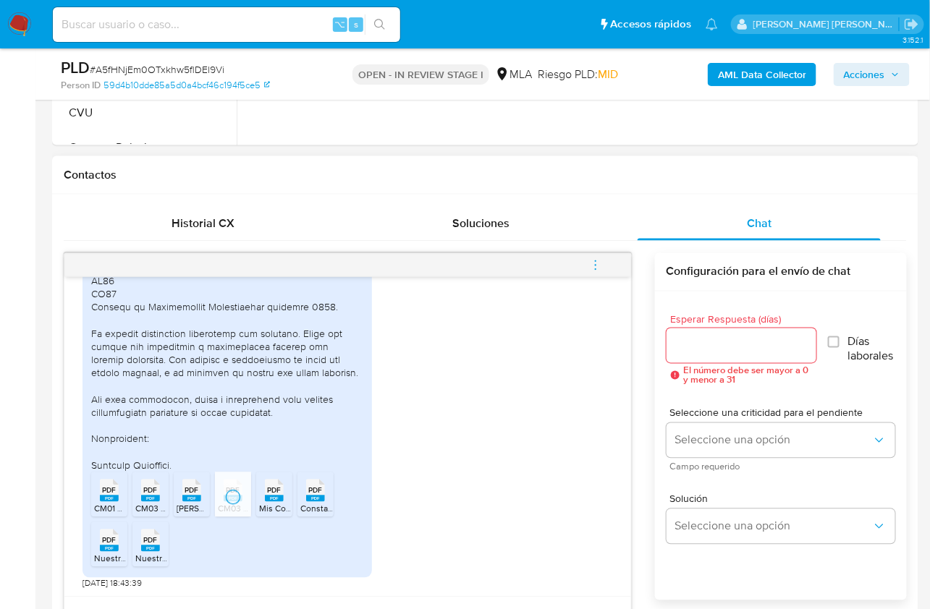
click at [294, 498] on ul "PDF PDF CM01 [PERSON_NAME] de Convenio.pdf PDF PDF CM03 202505.pdf PDF PDF [PER…" at bounding box center [227, 522] width 272 height 100
click at [278, 498] on rect at bounding box center [274, 499] width 19 height 7
click at [323, 498] on rect at bounding box center [315, 499] width 19 height 7
click at [110, 540] on span "PDF" at bounding box center [110, 540] width 14 height 9
click at [144, 540] on span "PDF" at bounding box center [151, 540] width 14 height 9
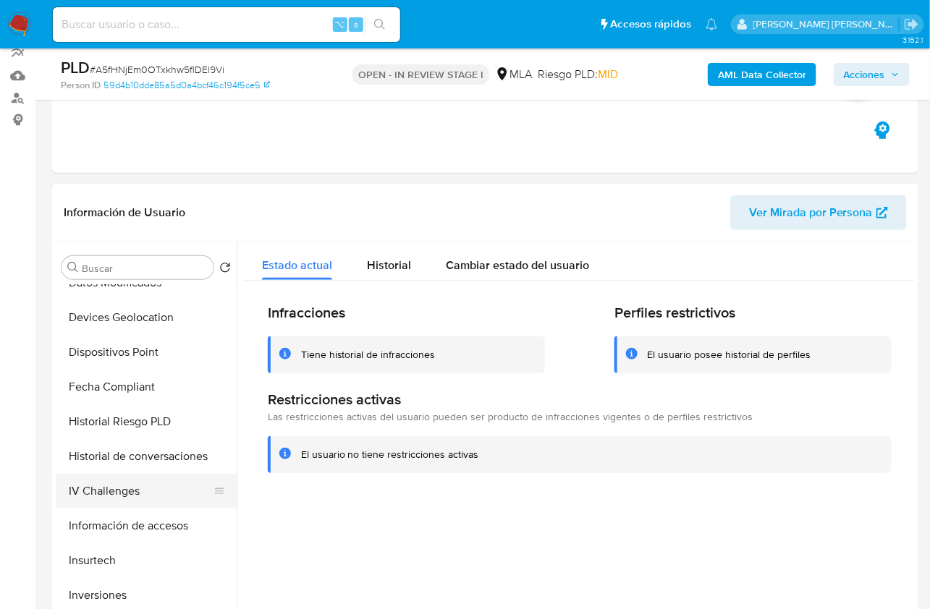
scroll to position [438, 0]
click at [138, 496] on button "IV Challenges" at bounding box center [140, 489] width 169 height 35
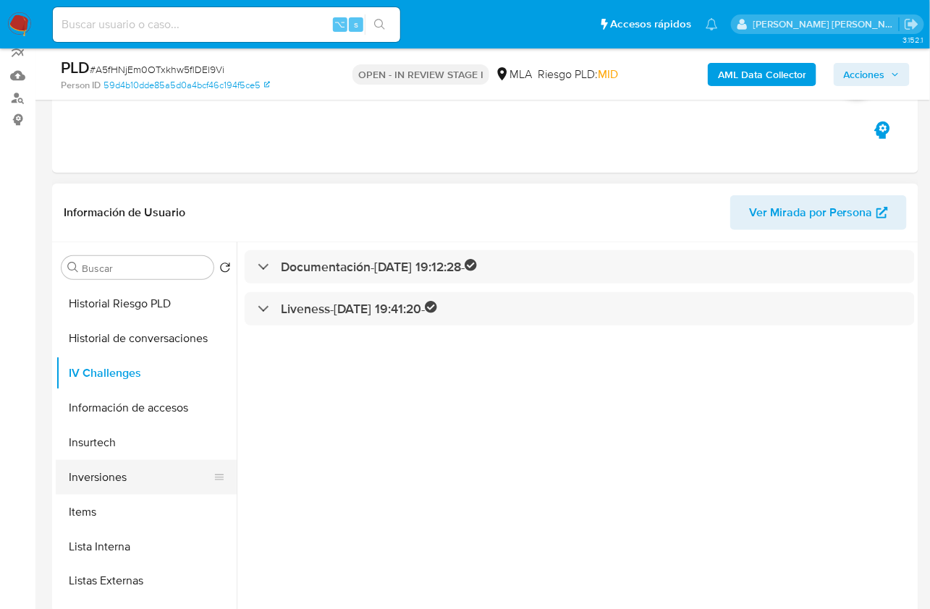
scroll to position [561, 0]
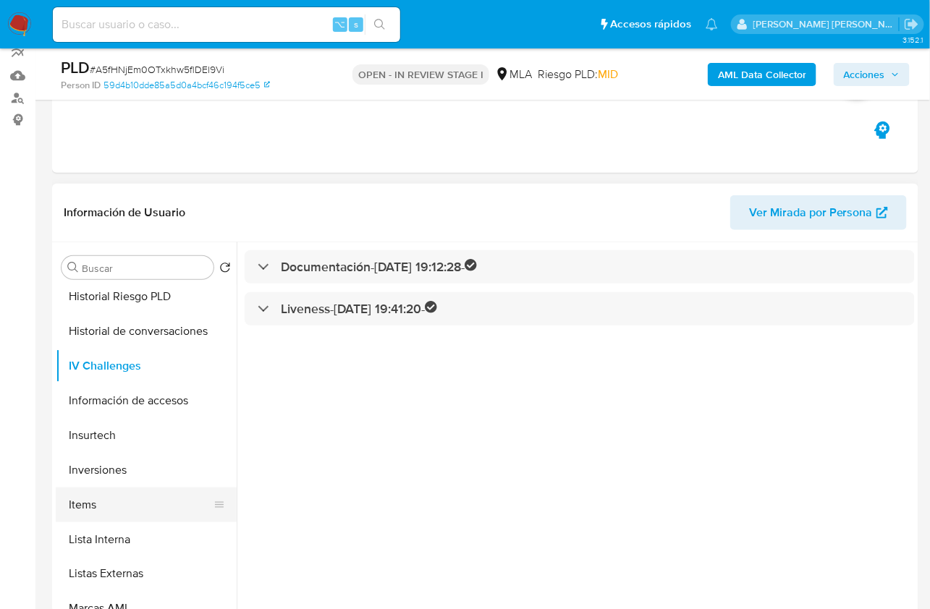
click at [149, 503] on button "Items" at bounding box center [140, 505] width 169 height 35
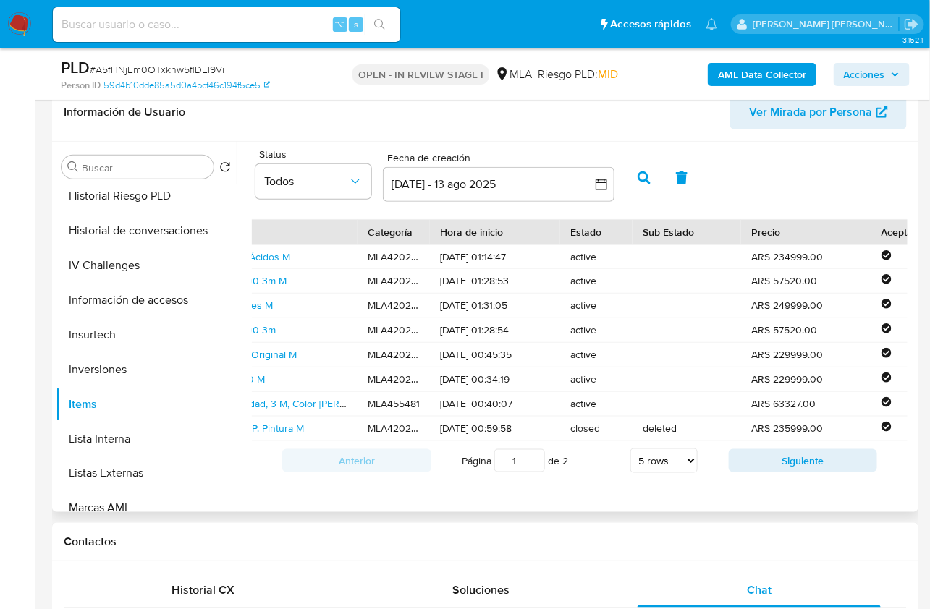
scroll to position [0, 0]
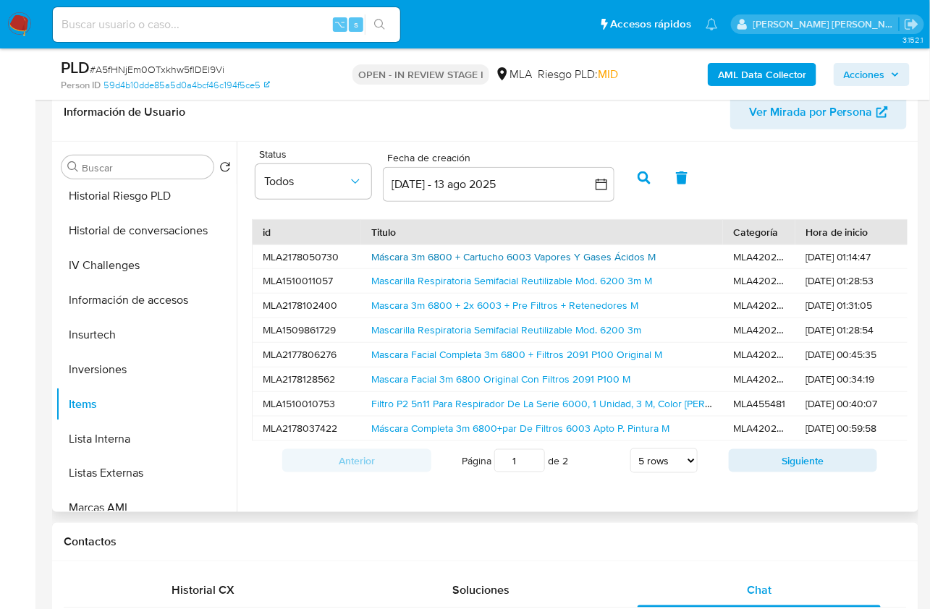
click at [425, 253] on link "Máscara 3m 6800 + Cartucho 6003 Vapores Y Gases Ácidos M" at bounding box center [513, 257] width 284 height 14
click at [757, 472] on button "Siguiente" at bounding box center [803, 460] width 149 height 23
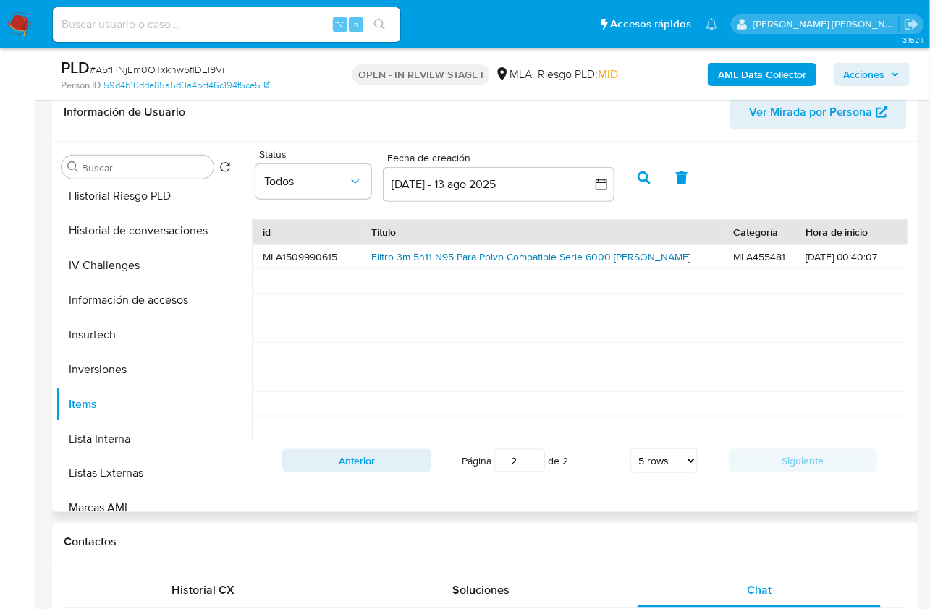
click at [425, 256] on link "Filtro 3m 5n11 N95 Para Polvo Compatible Serie 6000 [PERSON_NAME]" at bounding box center [530, 257] width 319 height 14
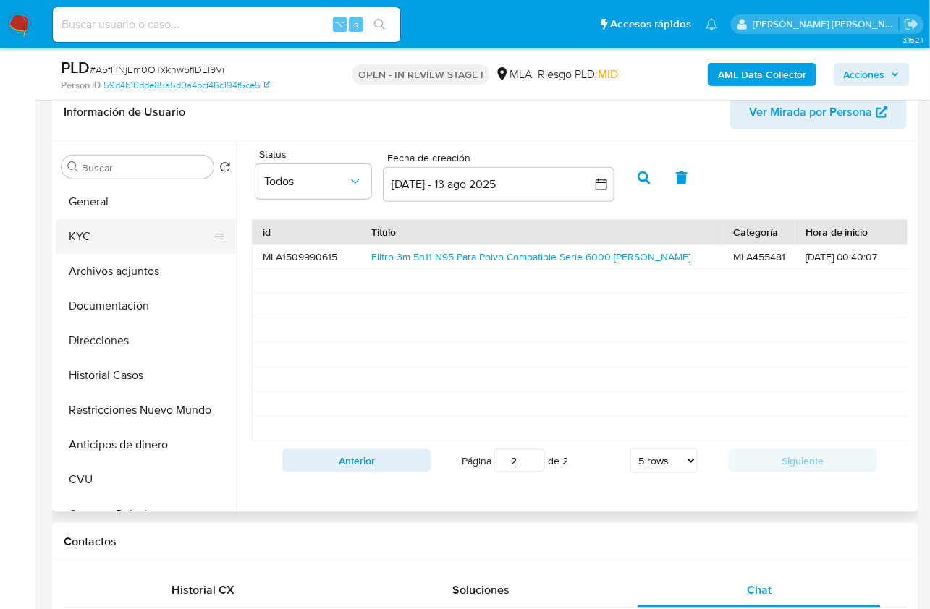
click at [111, 234] on button "KYC" at bounding box center [140, 236] width 169 height 35
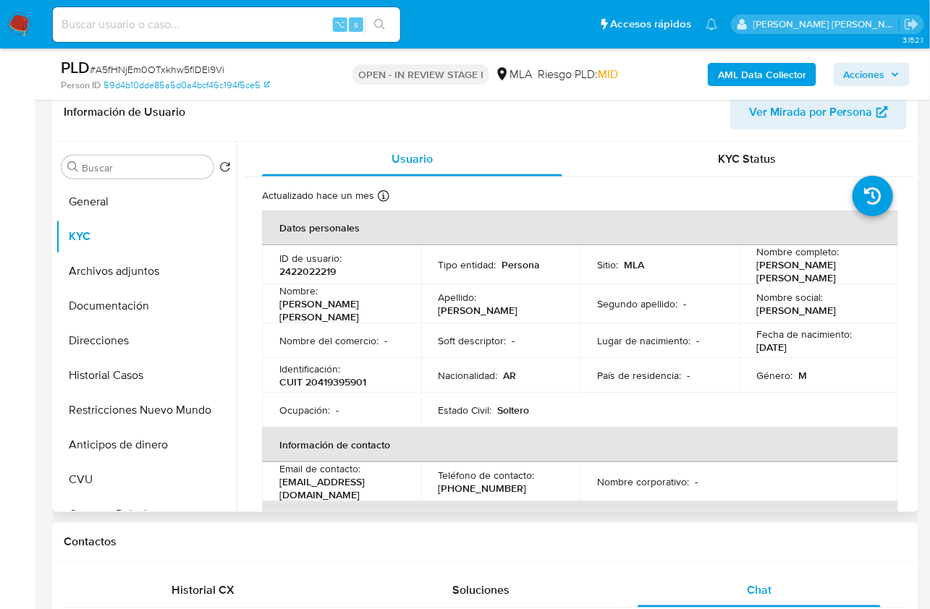
click at [325, 375] on p "CUIT 20419395901" at bounding box center [322, 381] width 87 height 13
copy p "20419395901"
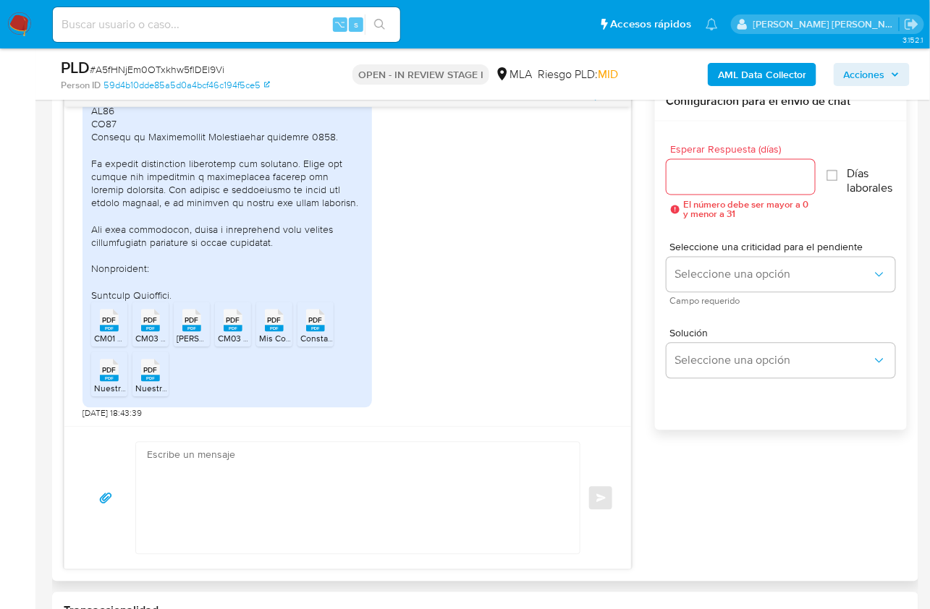
scroll to position [776, 0]
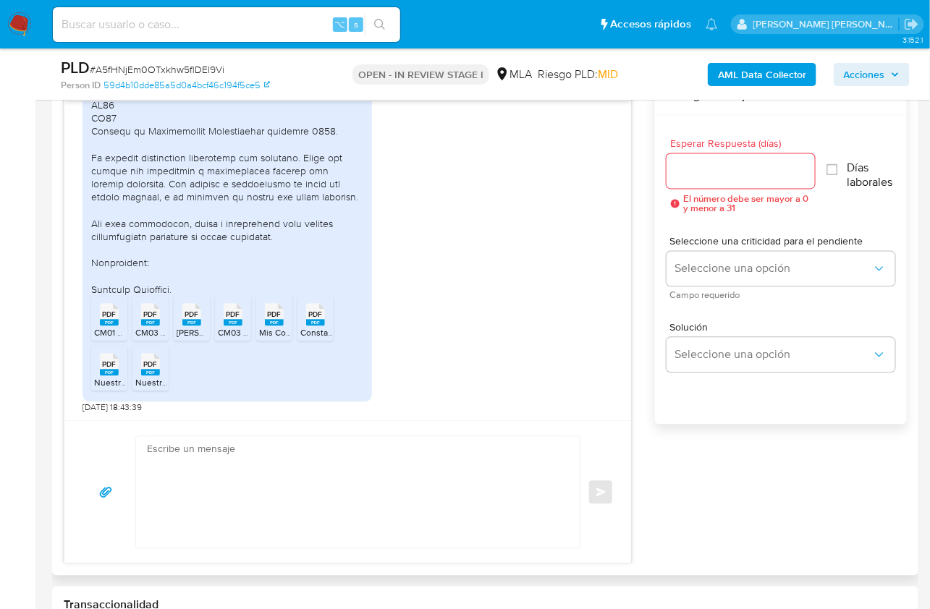
click at [734, 536] on div "[DATE] 19:59:00 PDF PDF CM01 [PERSON_NAME] de Convenio.pdf PDF PDF CM03 202505.…" at bounding box center [485, 320] width 843 height 487
